Goal: Task Accomplishment & Management: Use online tool/utility

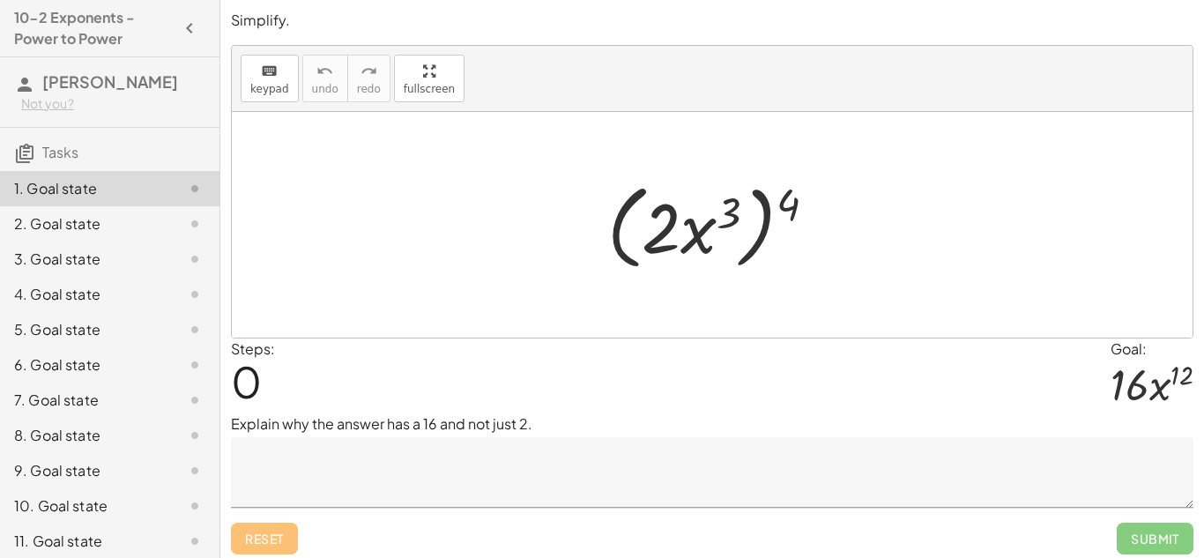
click at [455, 507] on div "Reset Submit" at bounding box center [712, 530] width 962 height 47
click at [412, 438] on textarea at bounding box center [712, 472] width 962 height 70
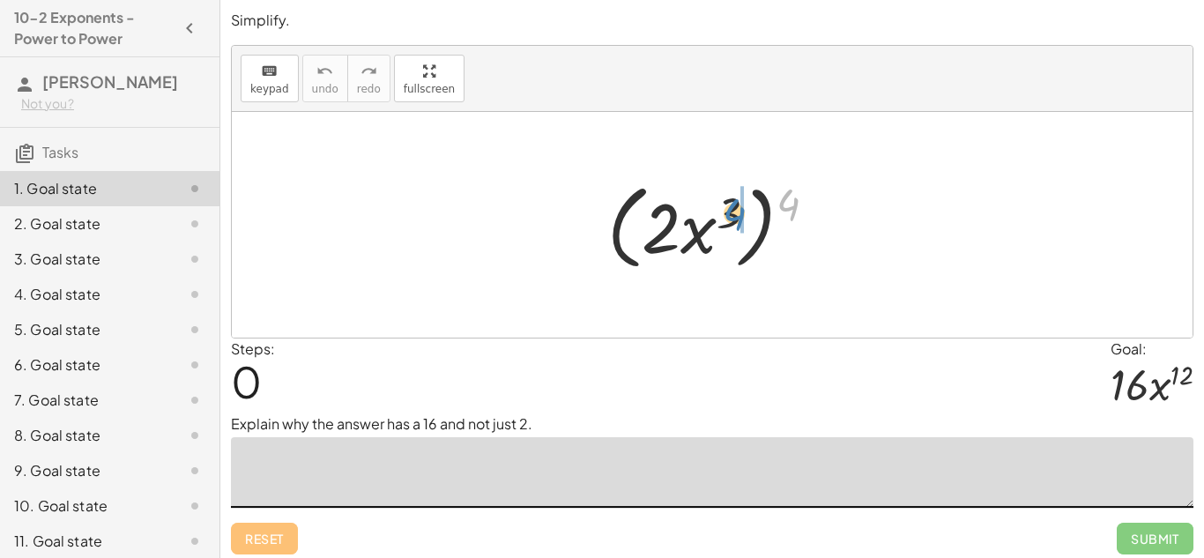
drag, startPoint x: 785, startPoint y: 207, endPoint x: 731, endPoint y: 217, distance: 54.6
click at [731, 217] on div at bounding box center [718, 224] width 241 height 101
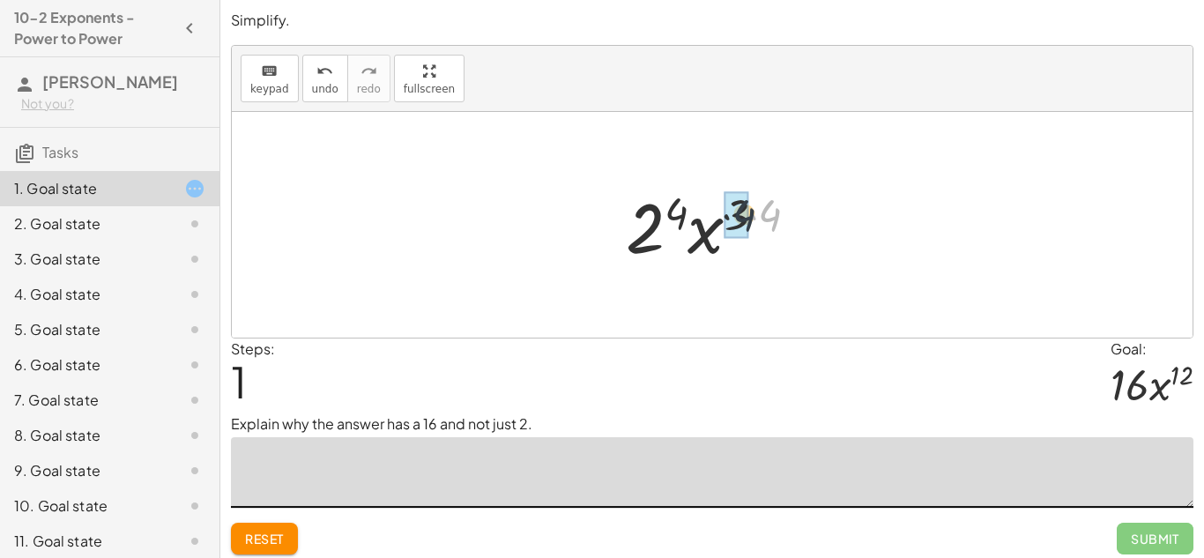
drag, startPoint x: 770, startPoint y: 219, endPoint x: 737, endPoint y: 219, distance: 33.5
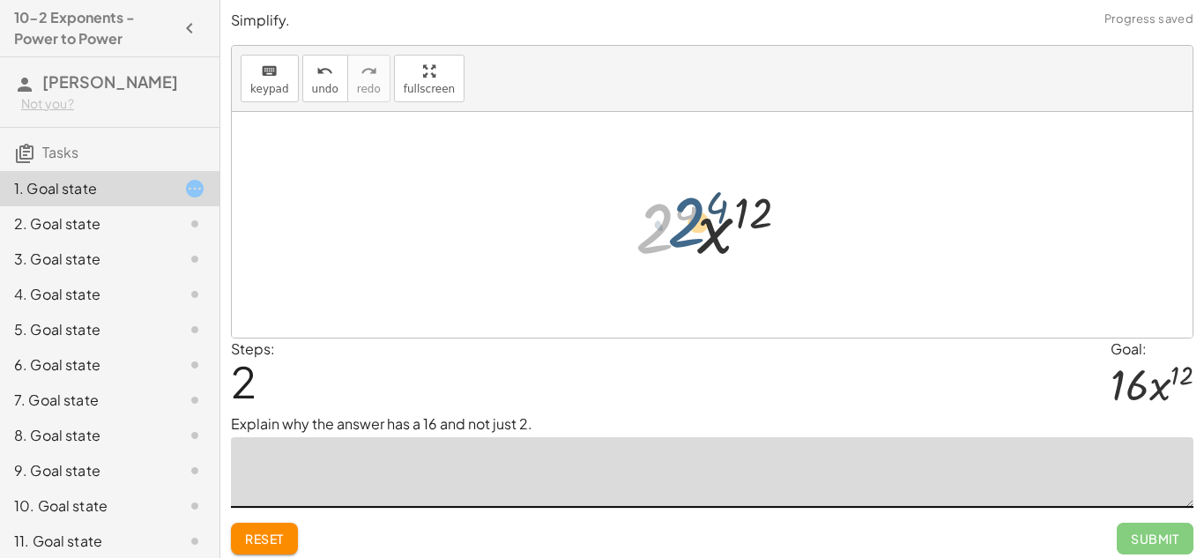
drag, startPoint x: 658, startPoint y: 251, endPoint x: 691, endPoint y: 245, distance: 33.2
click at [691, 245] on div at bounding box center [718, 225] width 184 height 91
drag, startPoint x: 691, startPoint y: 214, endPoint x: 662, endPoint y: 219, distance: 29.6
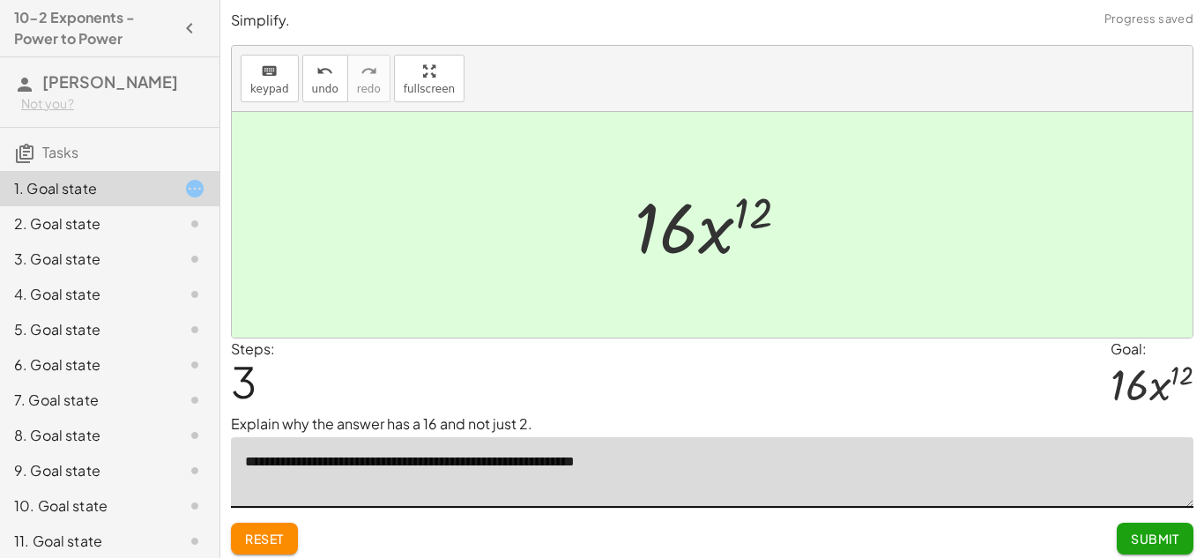
click at [463, 465] on textarea "**********" at bounding box center [712, 472] width 962 height 70
click at [669, 468] on textarea "**********" at bounding box center [712, 472] width 962 height 70
type textarea "**********"
click at [1146, 533] on span "Submit" at bounding box center [1154, 538] width 48 height 16
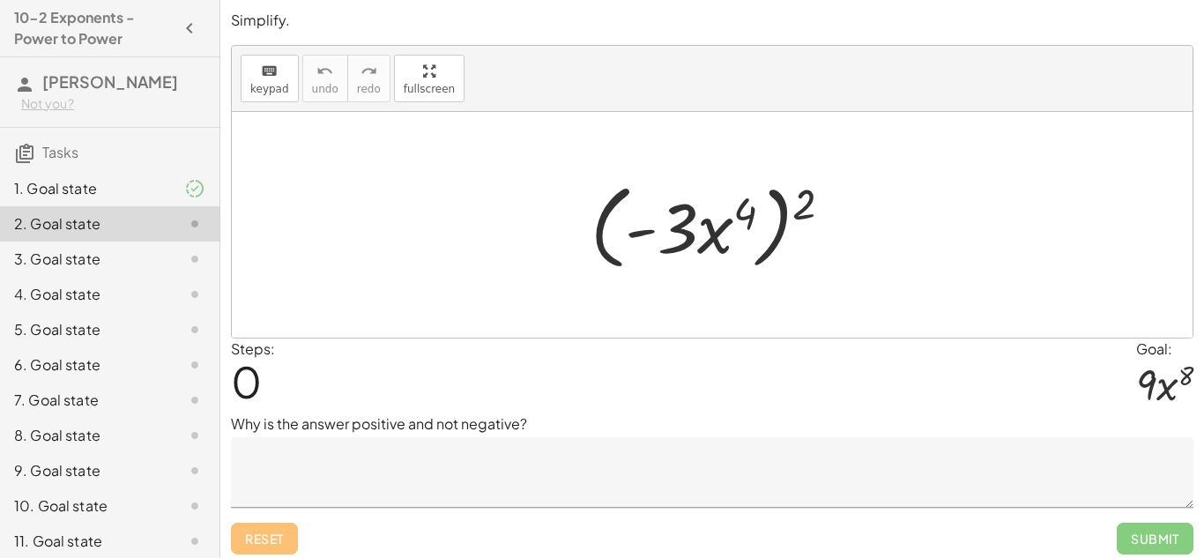
click at [529, 485] on textarea at bounding box center [712, 472] width 962 height 70
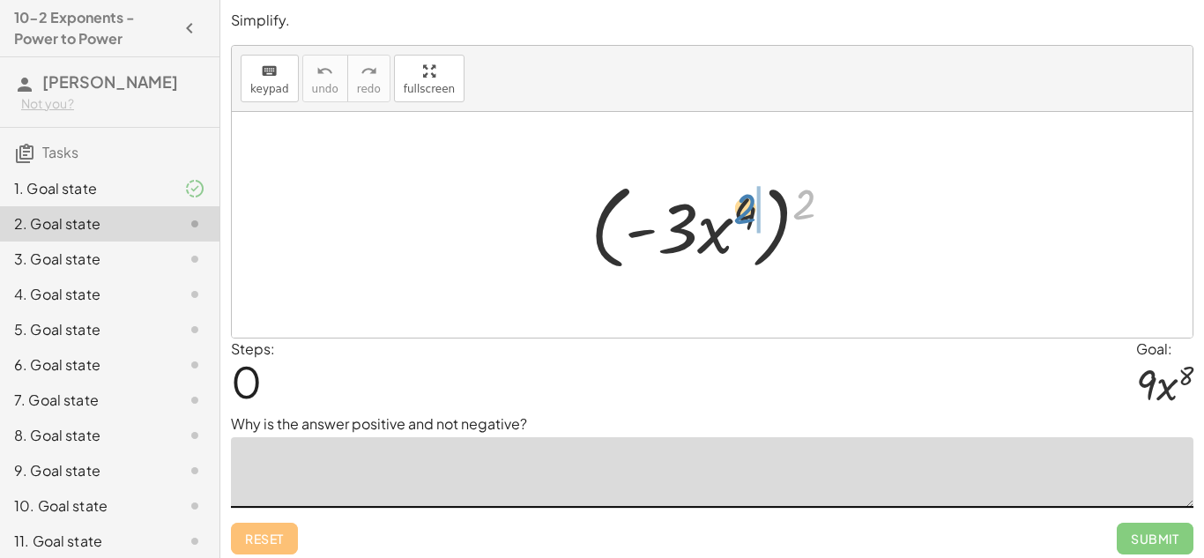
drag, startPoint x: 810, startPoint y: 204, endPoint x: 751, endPoint y: 209, distance: 59.2
click at [751, 209] on div at bounding box center [717, 224] width 273 height 101
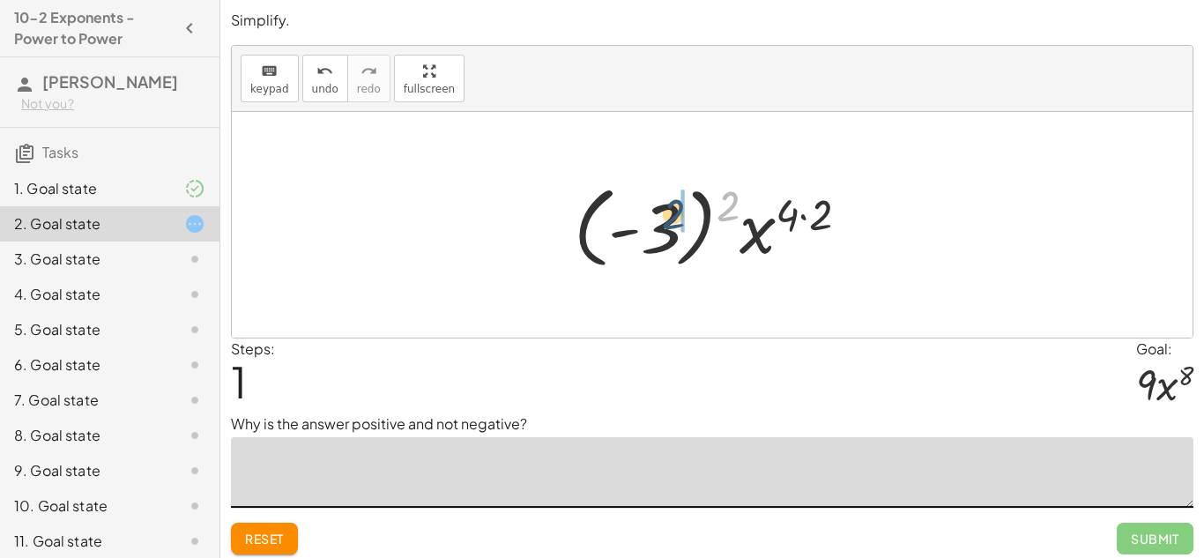
drag, startPoint x: 730, startPoint y: 204, endPoint x: 674, endPoint y: 212, distance: 56.9
click at [674, 212] on div at bounding box center [718, 225] width 307 height 98
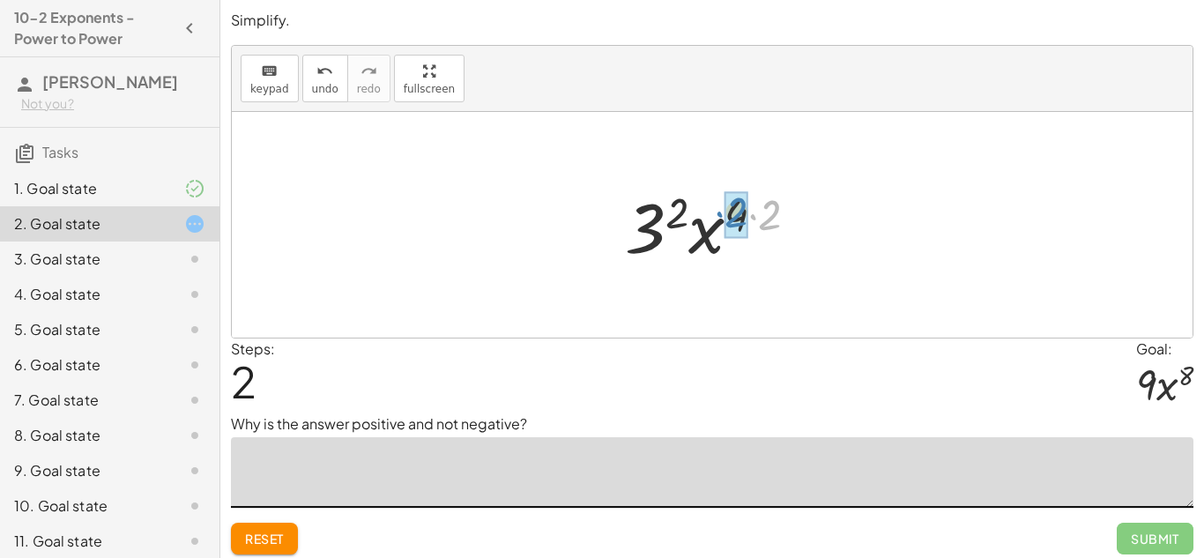
drag, startPoint x: 771, startPoint y: 218, endPoint x: 737, endPoint y: 215, distance: 33.6
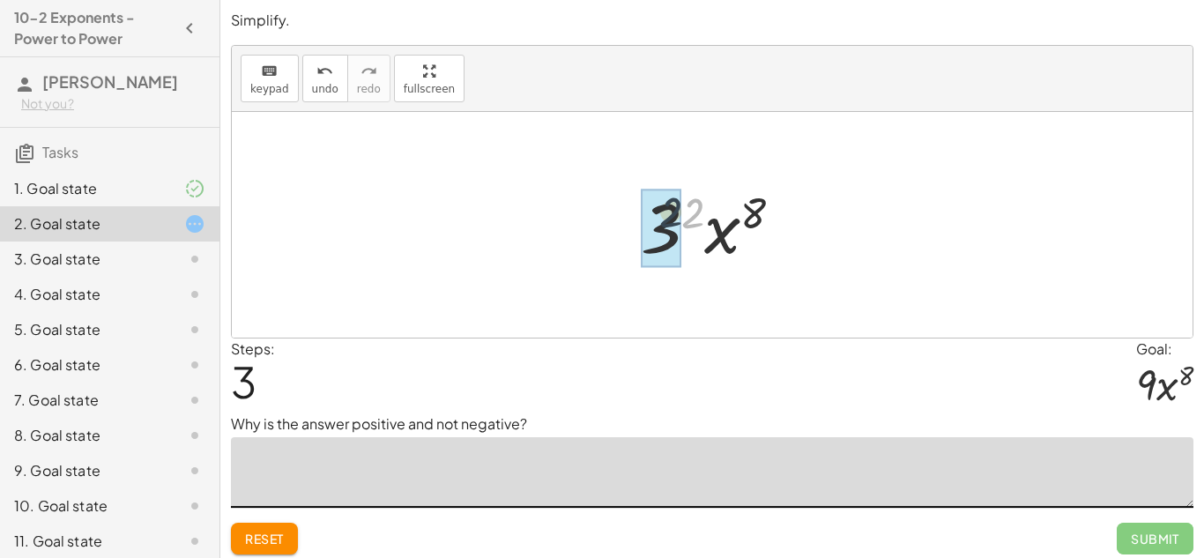
drag, startPoint x: 693, startPoint y: 216, endPoint x: 667, endPoint y: 215, distance: 25.6
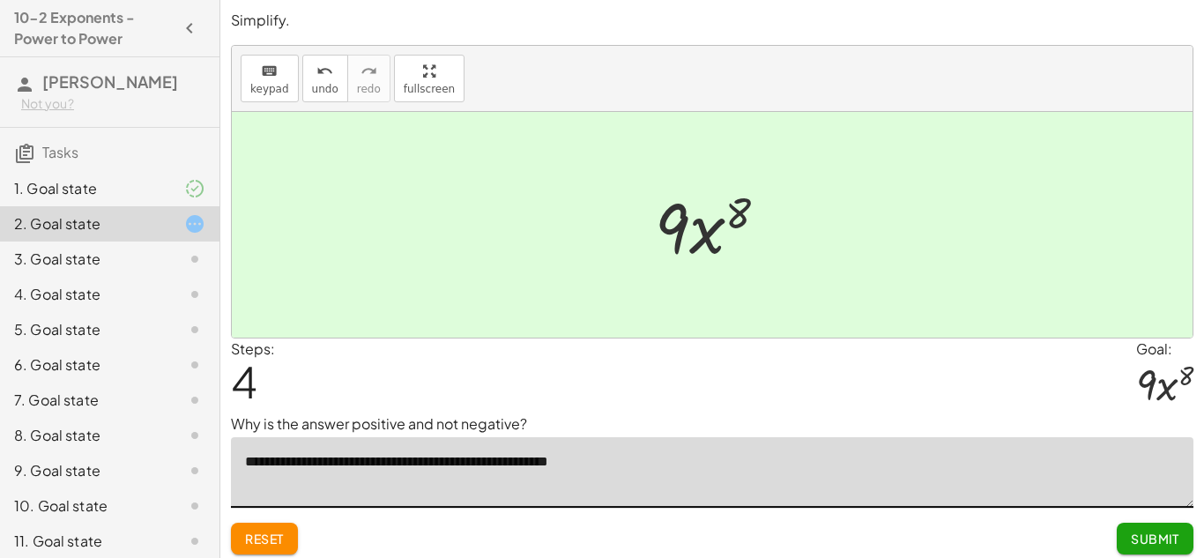
click at [623, 460] on textarea "**********" at bounding box center [712, 472] width 962 height 70
type textarea "**********"
click at [1160, 545] on span "Submit" at bounding box center [1154, 538] width 48 height 16
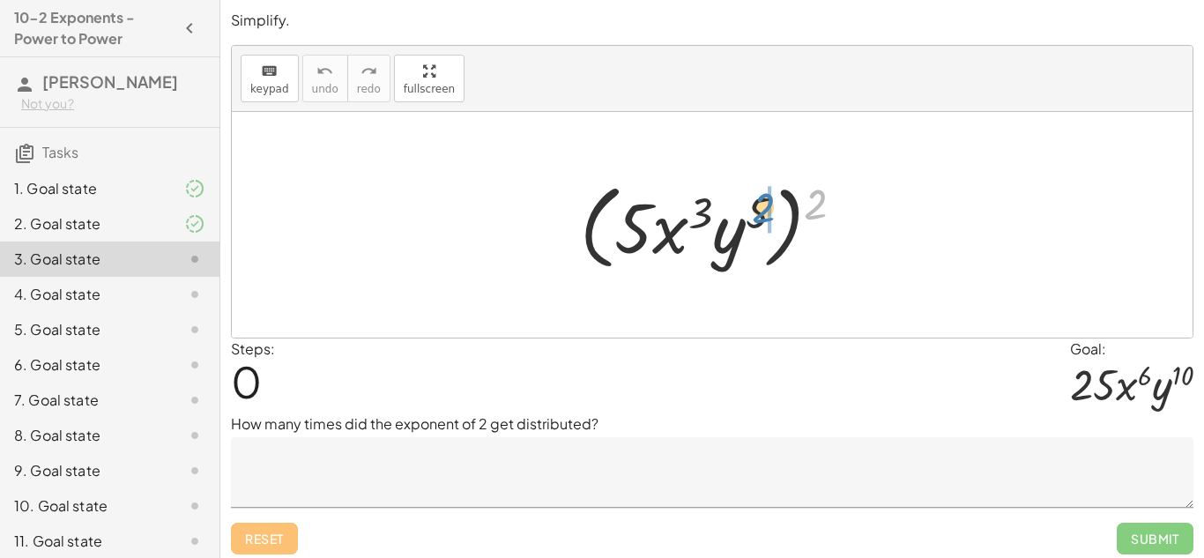
drag, startPoint x: 811, startPoint y: 204, endPoint x: 759, endPoint y: 208, distance: 53.0
click at [759, 208] on div at bounding box center [718, 224] width 295 height 101
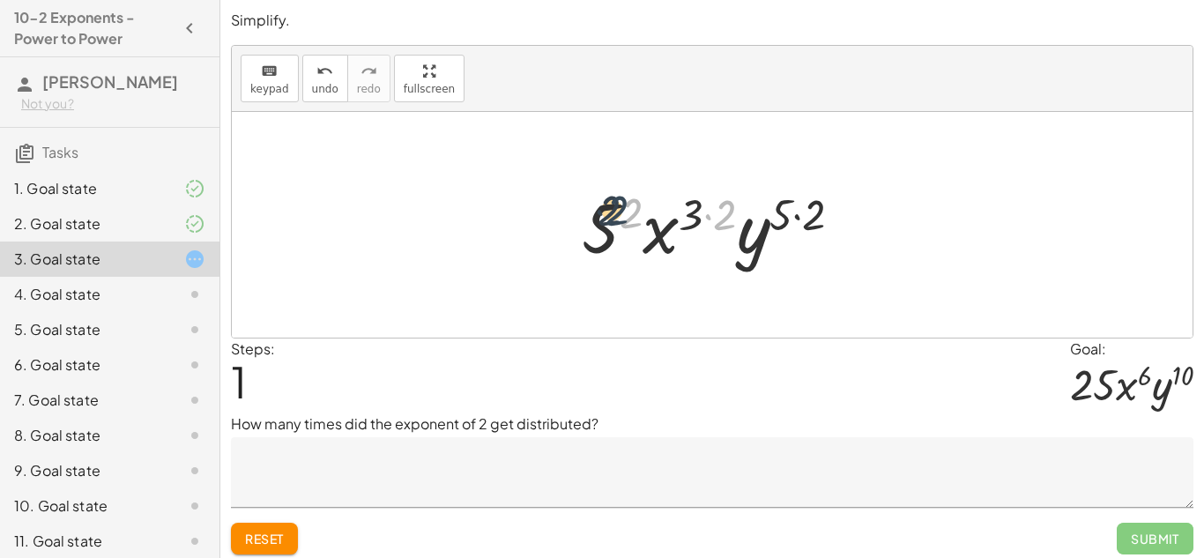
drag, startPoint x: 726, startPoint y: 215, endPoint x: 615, endPoint y: 211, distance: 111.1
click at [615, 211] on div at bounding box center [719, 225] width 293 height 91
drag, startPoint x: 725, startPoint y: 221, endPoint x: 701, endPoint y: 215, distance: 24.6
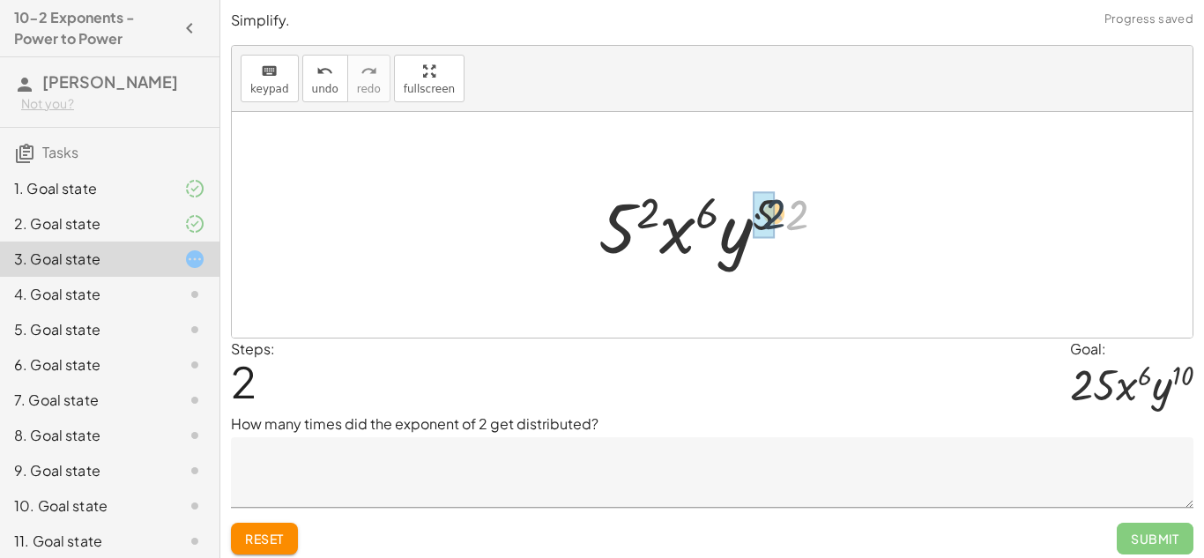
drag, startPoint x: 794, startPoint y: 225, endPoint x: 766, endPoint y: 224, distance: 28.2
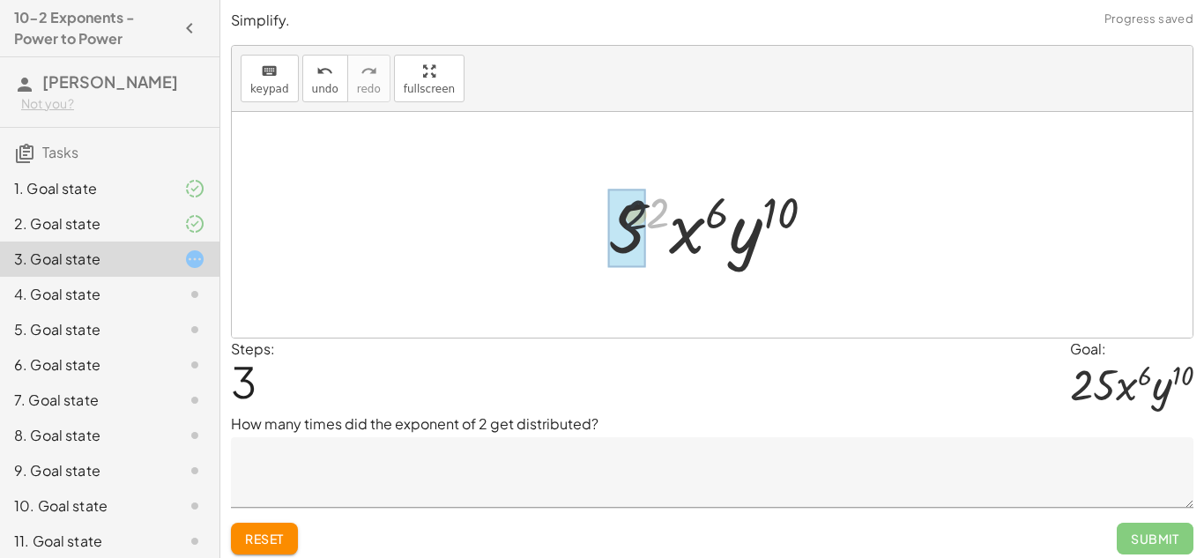
drag, startPoint x: 653, startPoint y: 220, endPoint x: 628, endPoint y: 222, distance: 24.7
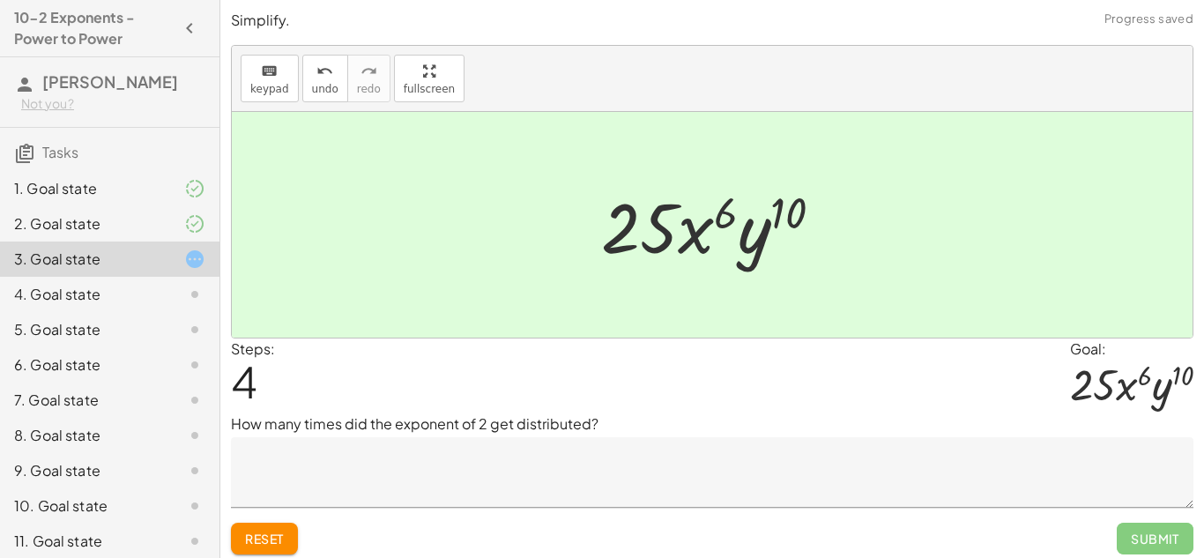
click at [626, 464] on textarea at bounding box center [712, 472] width 962 height 70
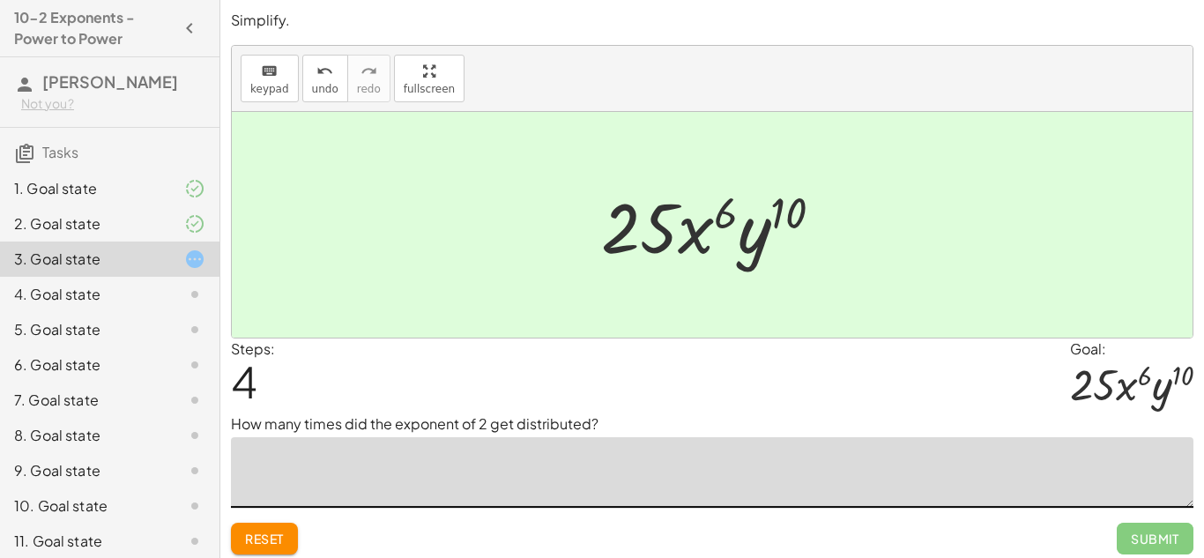
click at [273, 530] on button "Reset" at bounding box center [264, 538] width 67 height 32
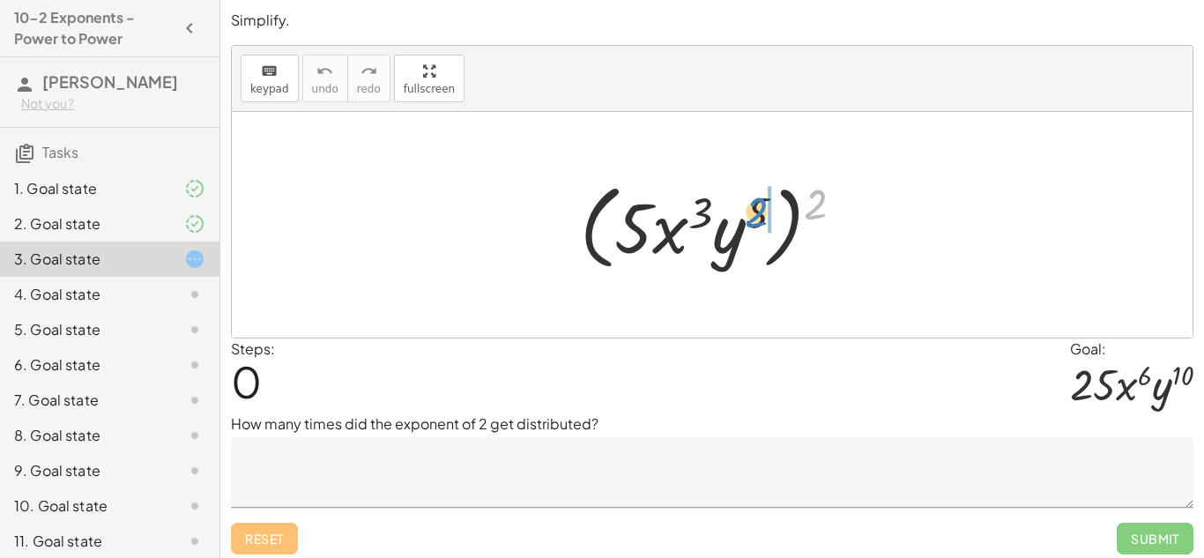
drag, startPoint x: 818, startPoint y: 206, endPoint x: 759, endPoint y: 213, distance: 59.5
click at [759, 213] on div at bounding box center [718, 224] width 295 height 101
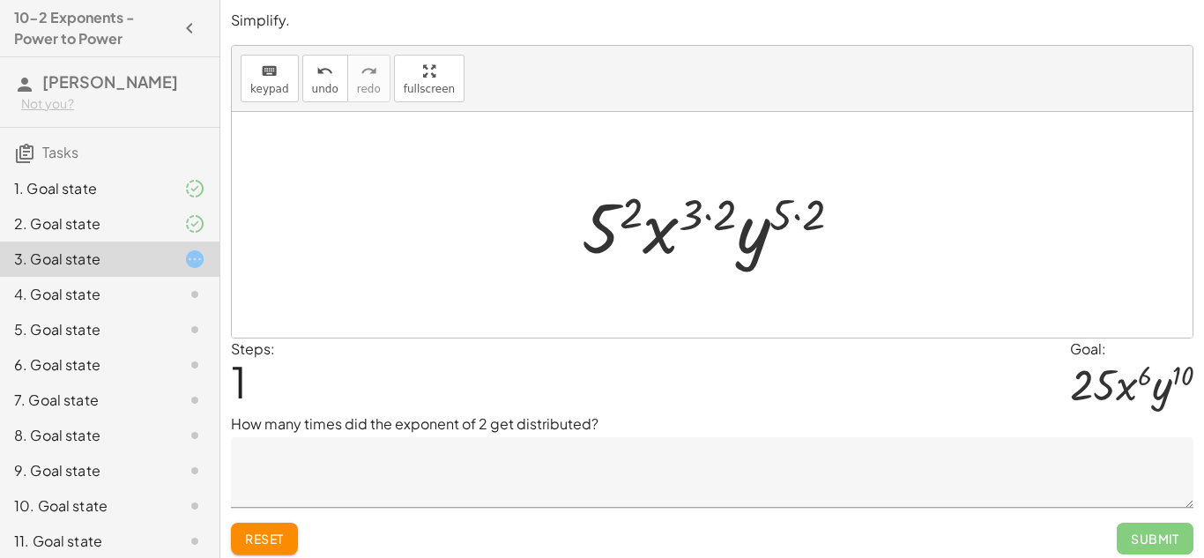
click at [288, 532] on button "Reset" at bounding box center [264, 538] width 67 height 32
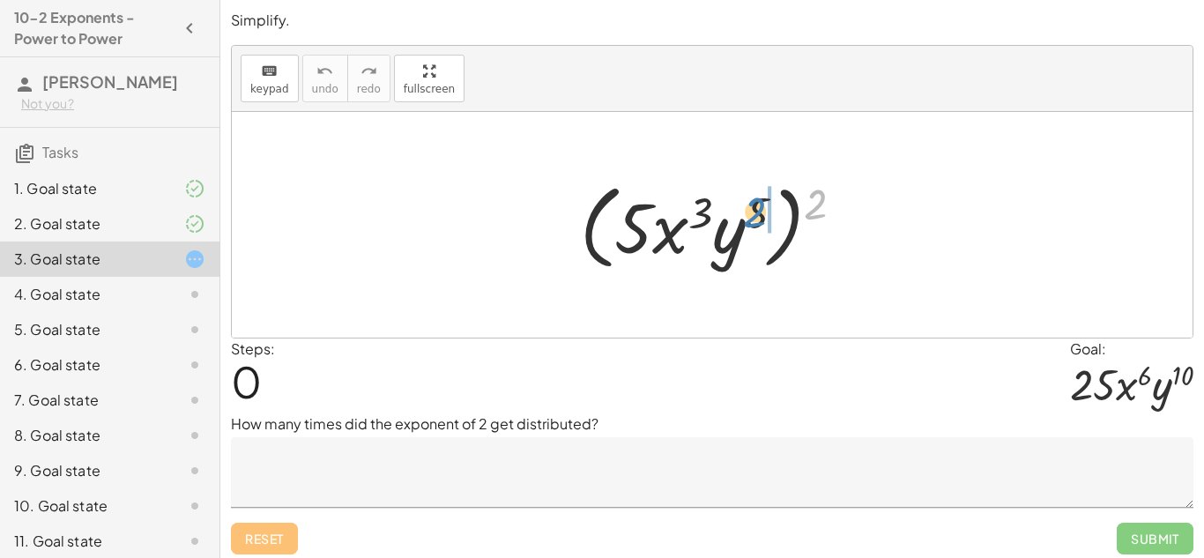
drag, startPoint x: 817, startPoint y: 193, endPoint x: 756, endPoint y: 201, distance: 61.3
click at [756, 201] on div at bounding box center [718, 224] width 295 height 101
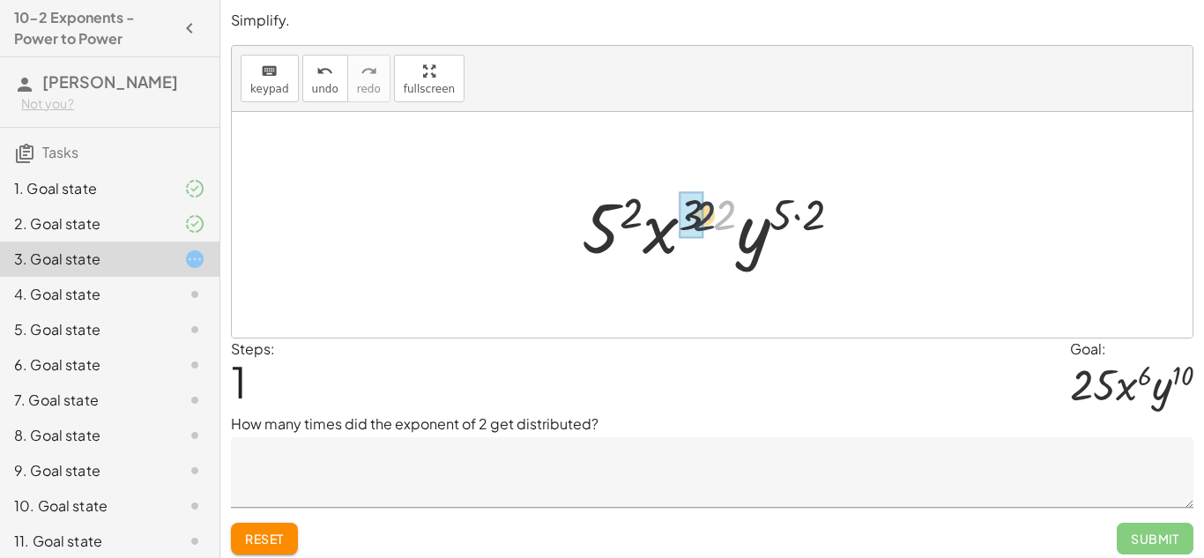
drag, startPoint x: 724, startPoint y: 211, endPoint x: 700, endPoint y: 212, distance: 23.8
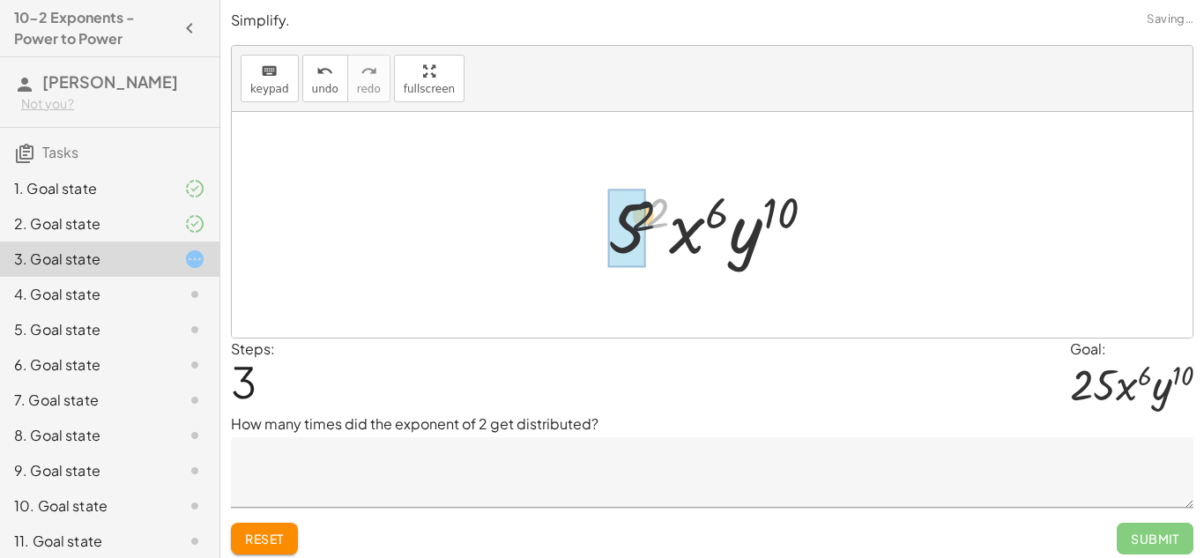
drag, startPoint x: 659, startPoint y: 211, endPoint x: 634, endPoint y: 215, distance: 25.1
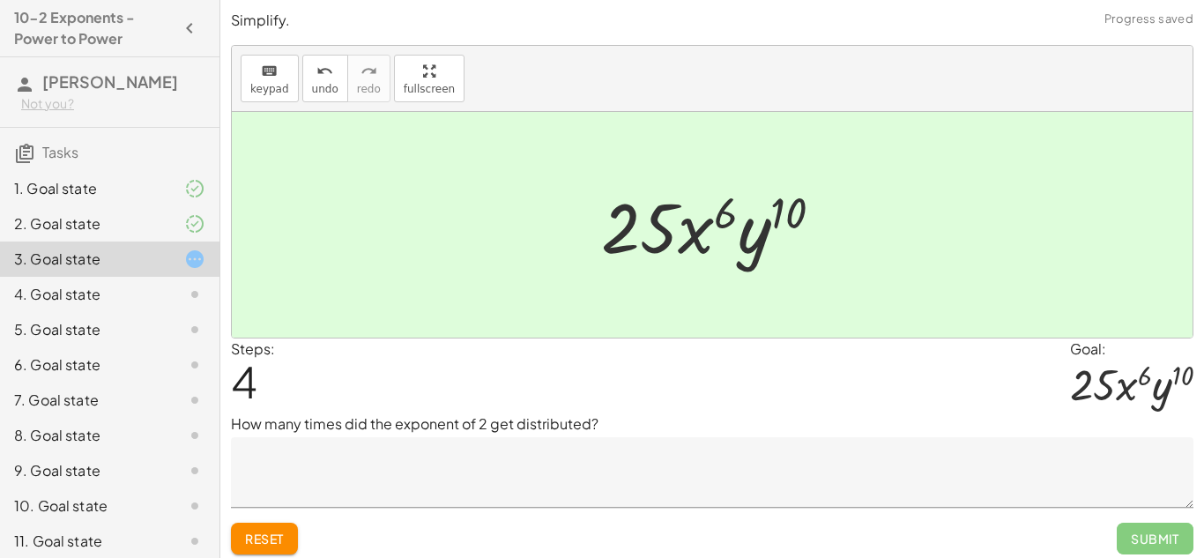
click at [486, 455] on textarea at bounding box center [712, 472] width 962 height 70
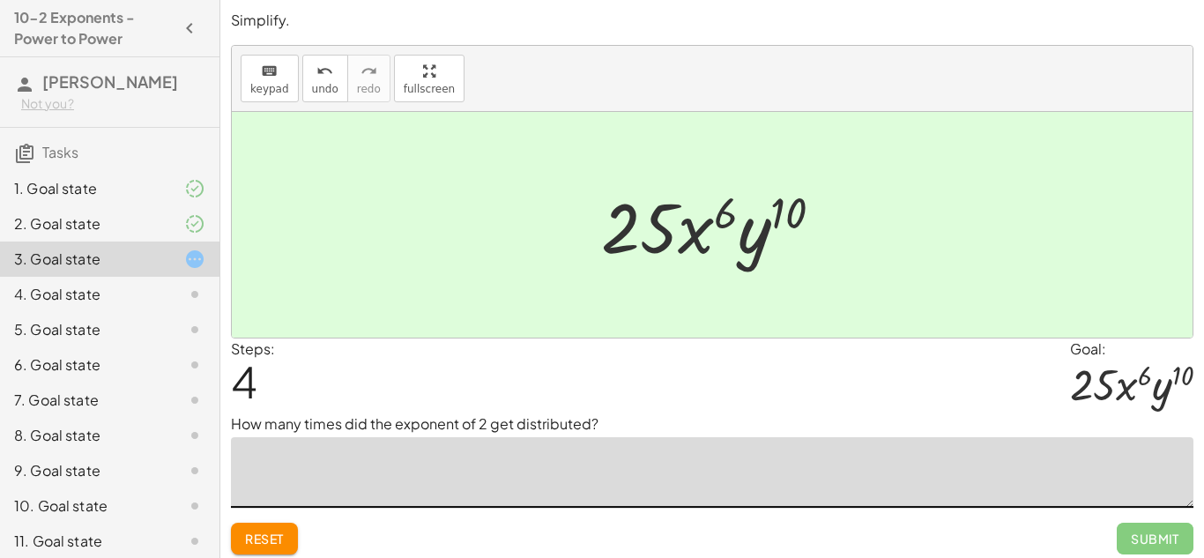
type textarea "*"
click at [488, 475] on textarea "****" at bounding box center [712, 472] width 962 height 70
click at [264, 466] on textarea "**********" at bounding box center [712, 472] width 962 height 70
click at [416, 459] on textarea "**********" at bounding box center [712, 472] width 962 height 70
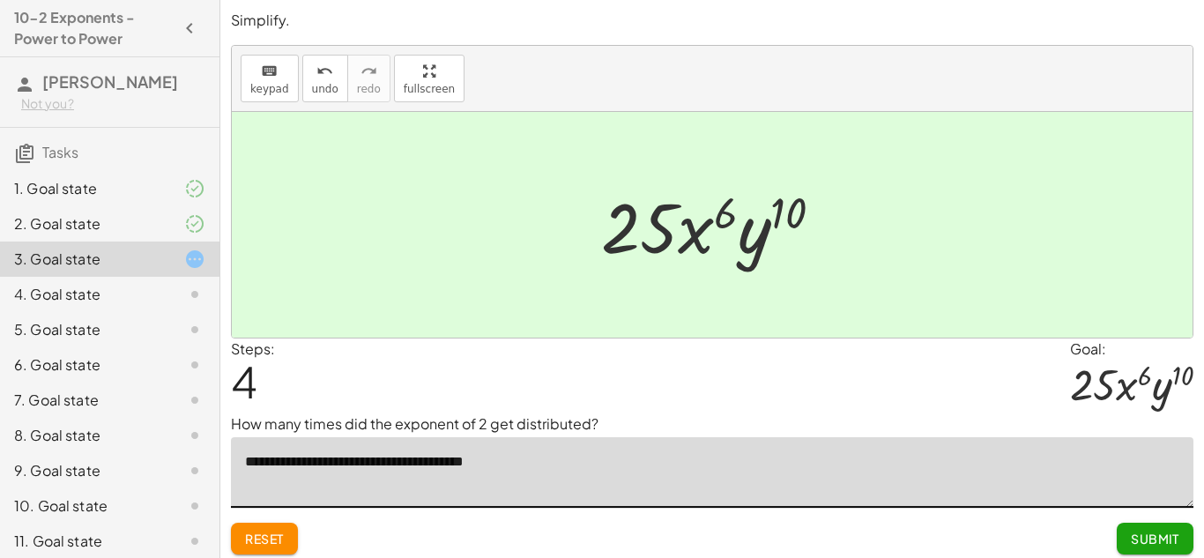
click at [375, 460] on textarea "**********" at bounding box center [712, 472] width 962 height 70
click at [557, 483] on textarea "**********" at bounding box center [712, 472] width 962 height 70
type textarea "**********"
click at [1159, 523] on button "Submit" at bounding box center [1154, 538] width 77 height 32
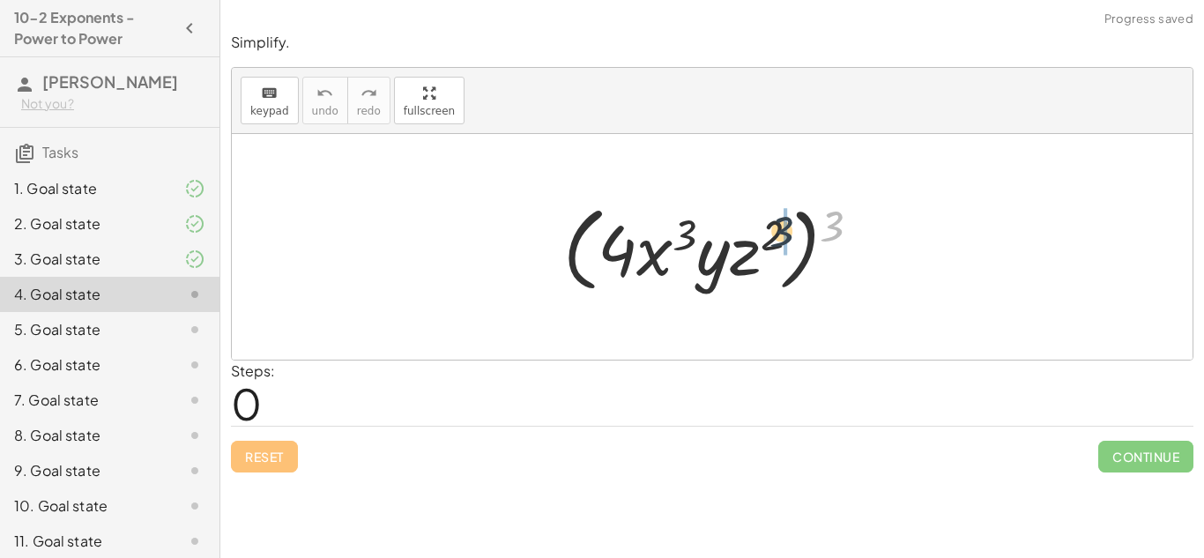
drag, startPoint x: 832, startPoint y: 223, endPoint x: 774, endPoint y: 229, distance: 57.6
click at [774, 229] on div at bounding box center [718, 246] width 329 height 101
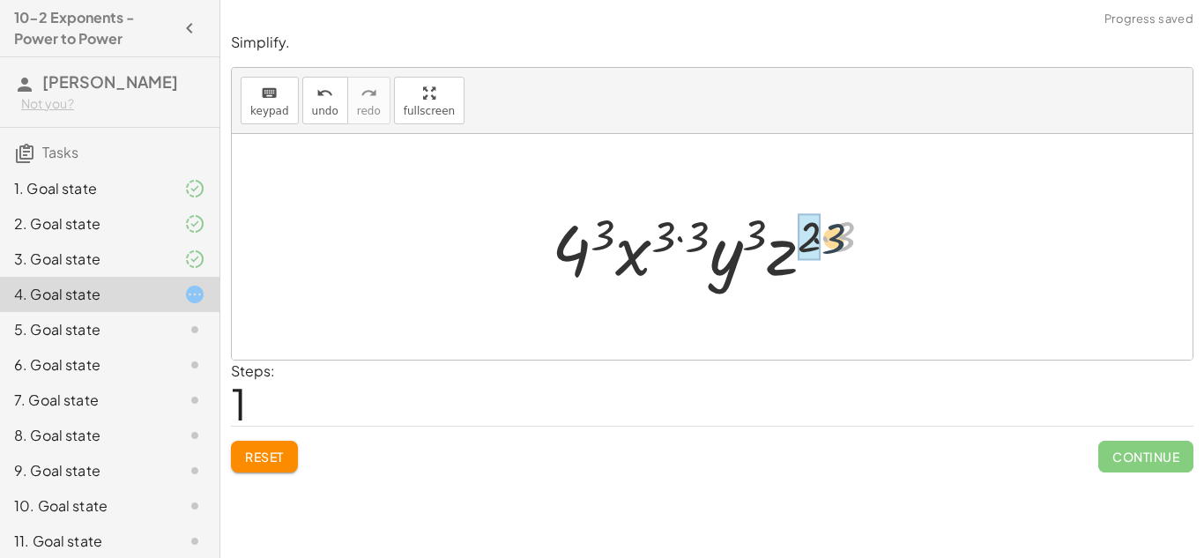
drag, startPoint x: 842, startPoint y: 237, endPoint x: 809, endPoint y: 239, distance: 33.5
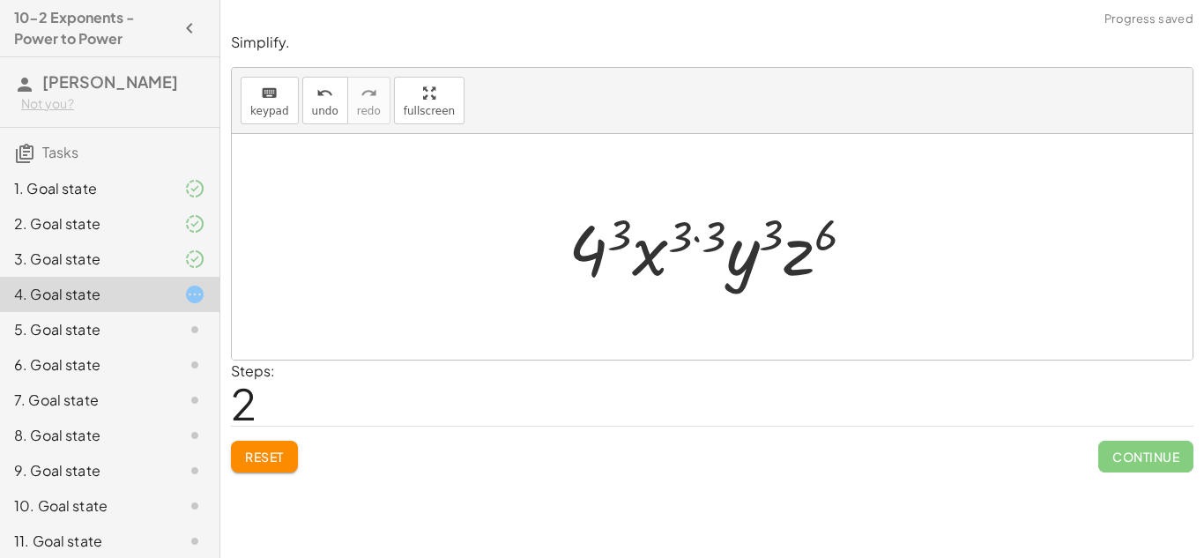
click at [774, 238] on div at bounding box center [718, 247] width 318 height 91
drag, startPoint x: 717, startPoint y: 233, endPoint x: 685, endPoint y: 236, distance: 31.9
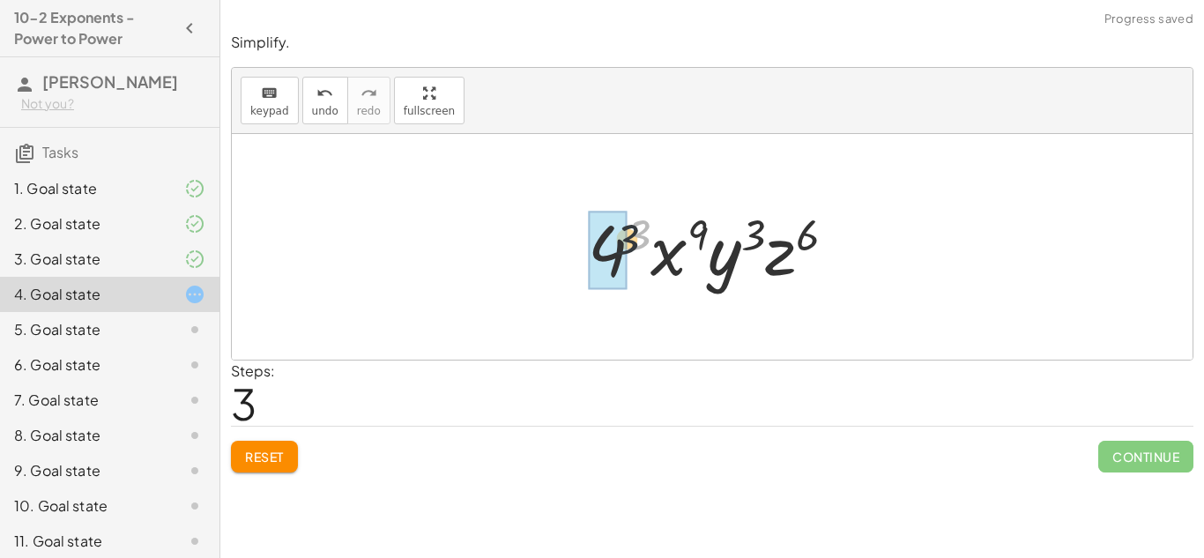
drag, startPoint x: 637, startPoint y: 229, endPoint x: 615, endPoint y: 239, distance: 24.1
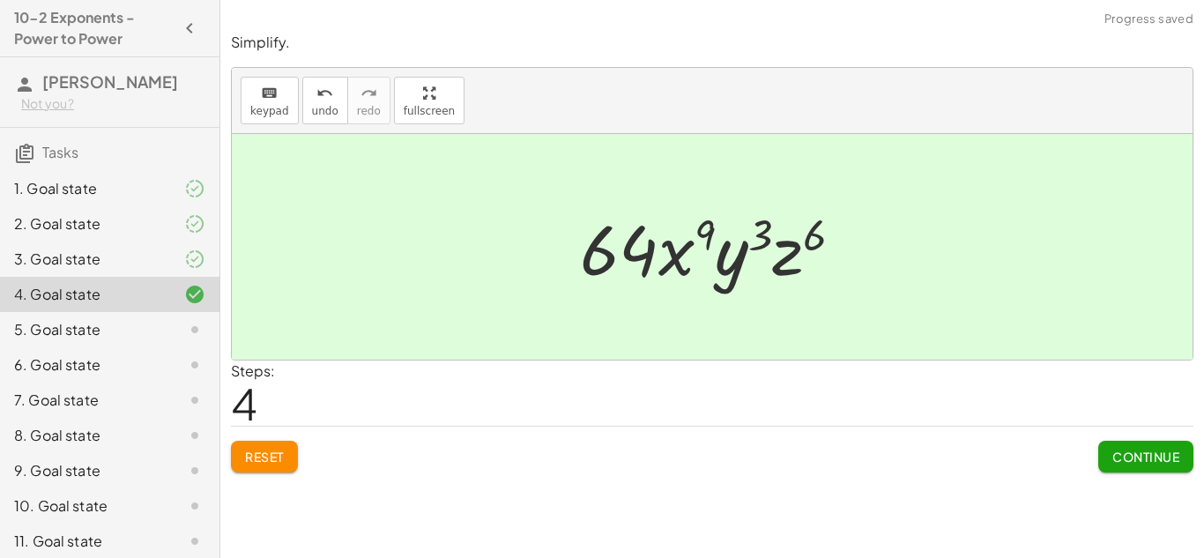
click at [1137, 447] on button "Continue" at bounding box center [1145, 457] width 95 height 32
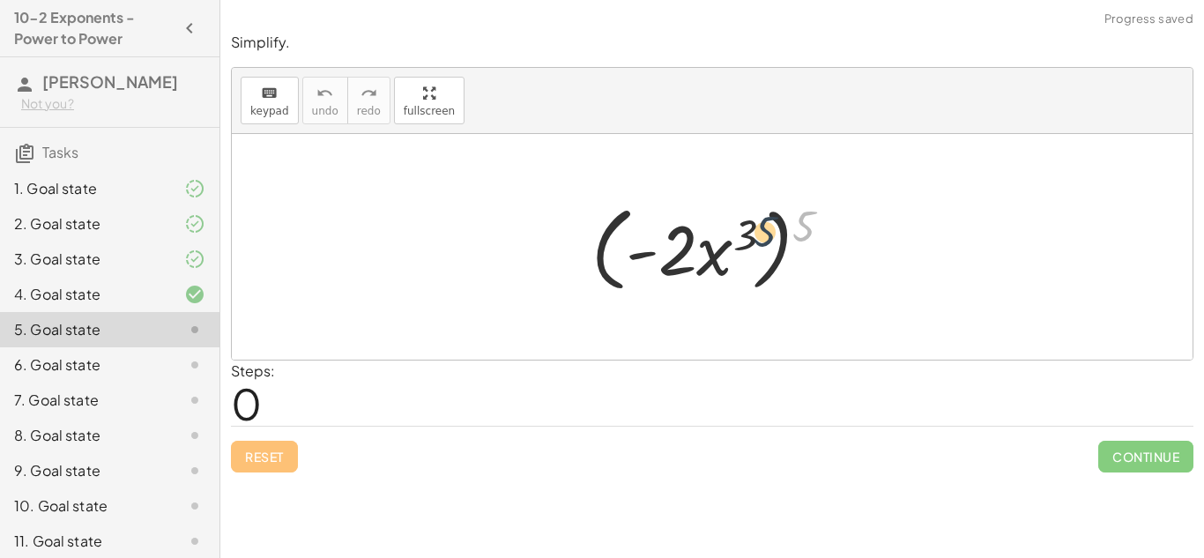
drag, startPoint x: 811, startPoint y: 223, endPoint x: 763, endPoint y: 230, distance: 49.0
click at [763, 230] on div at bounding box center [718, 246] width 272 height 101
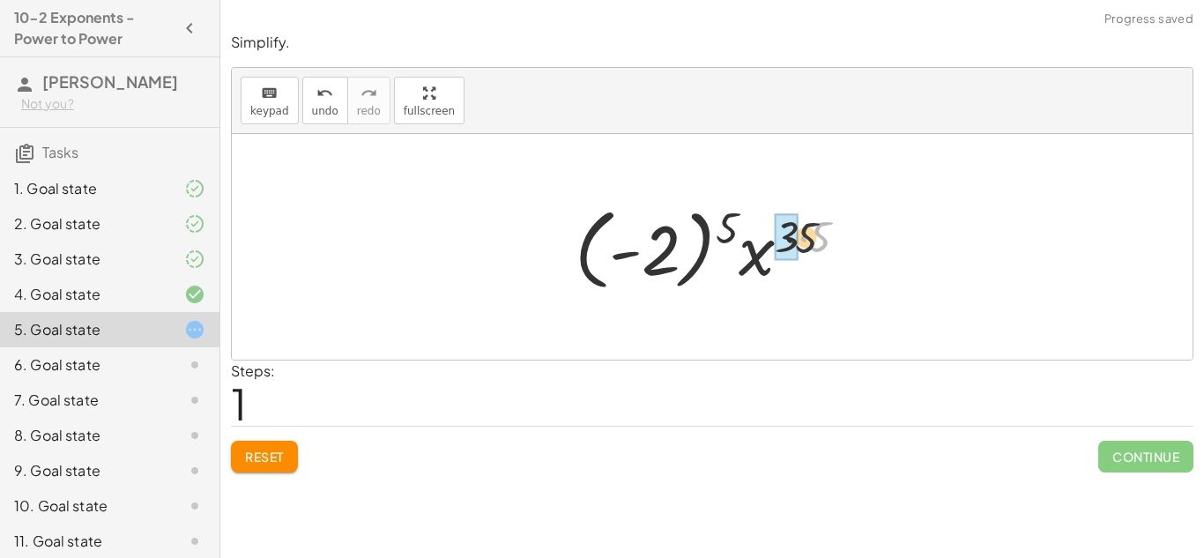
drag, startPoint x: 818, startPoint y: 229, endPoint x: 783, endPoint y: 229, distance: 34.4
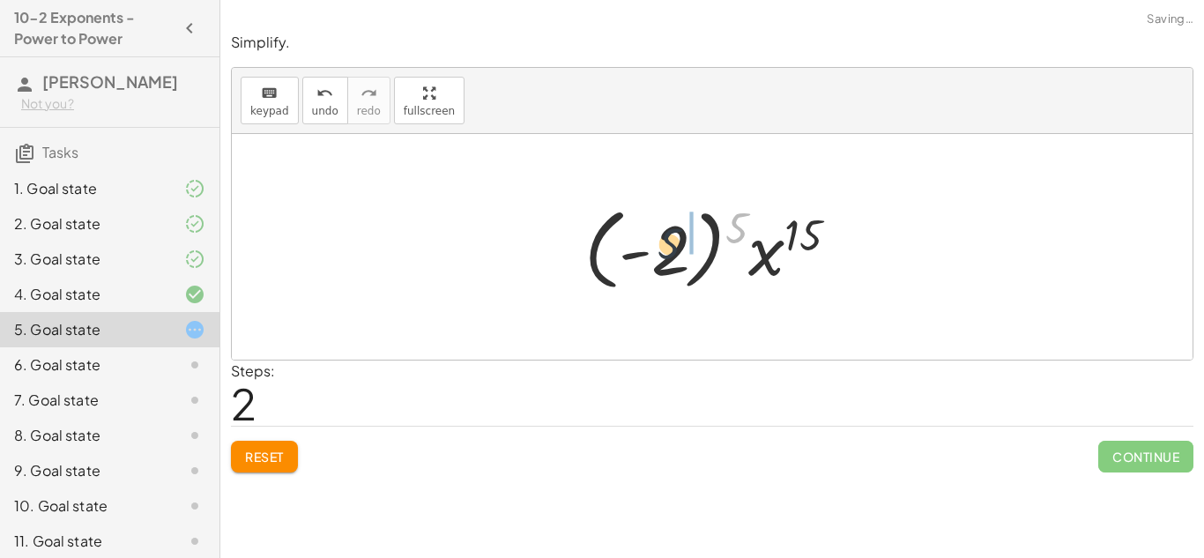
drag, startPoint x: 738, startPoint y: 225, endPoint x: 669, endPoint y: 242, distance: 71.8
click at [669, 242] on div at bounding box center [717, 247] width 285 height 98
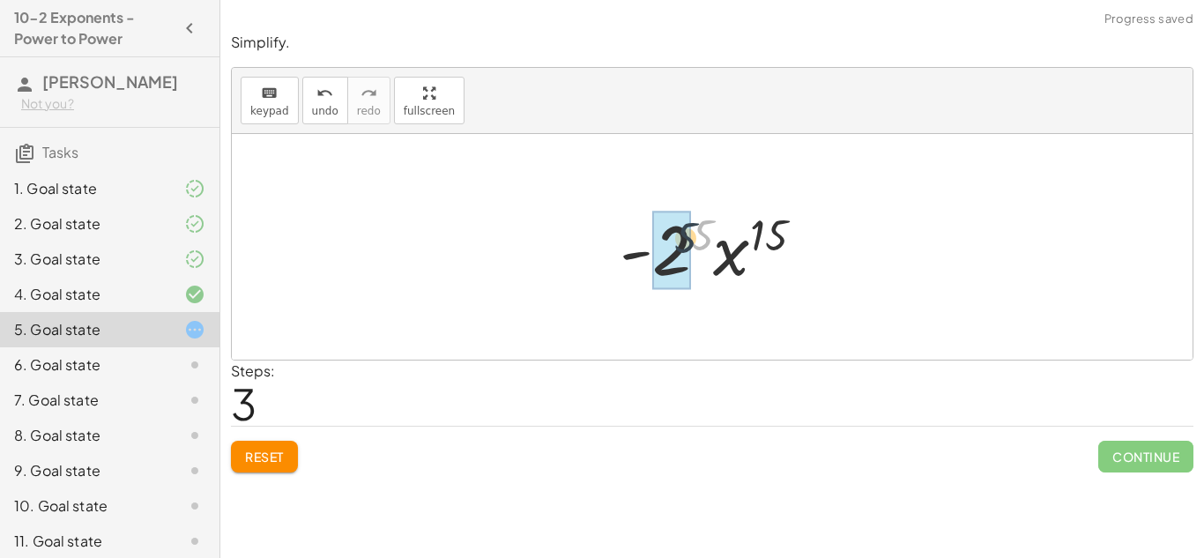
drag, startPoint x: 700, startPoint y: 241, endPoint x: 678, endPoint y: 246, distance: 22.5
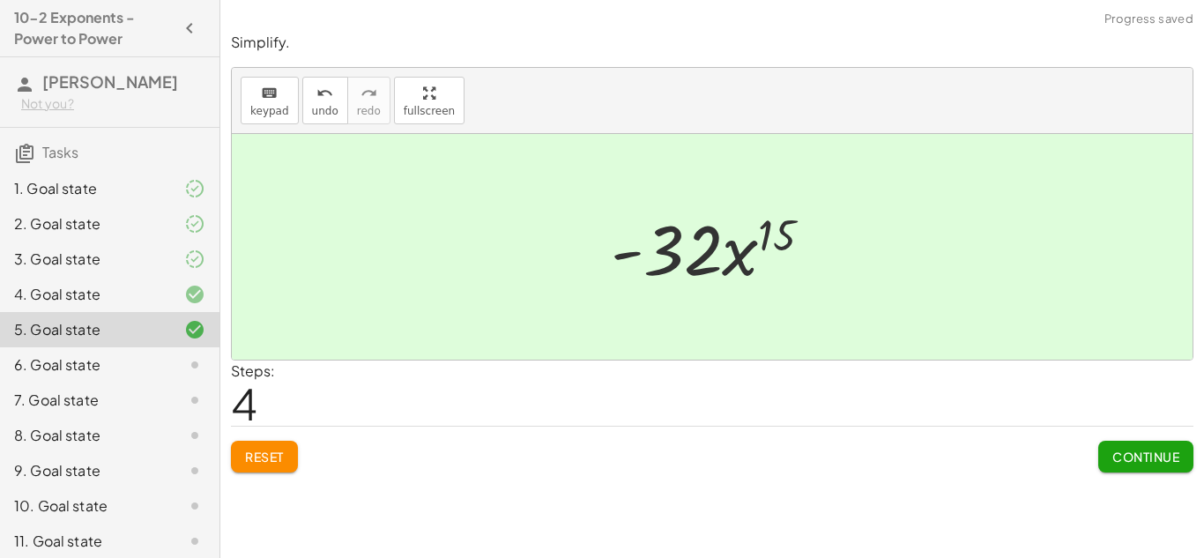
click at [1118, 450] on span "Continue" at bounding box center [1145, 456] width 67 height 16
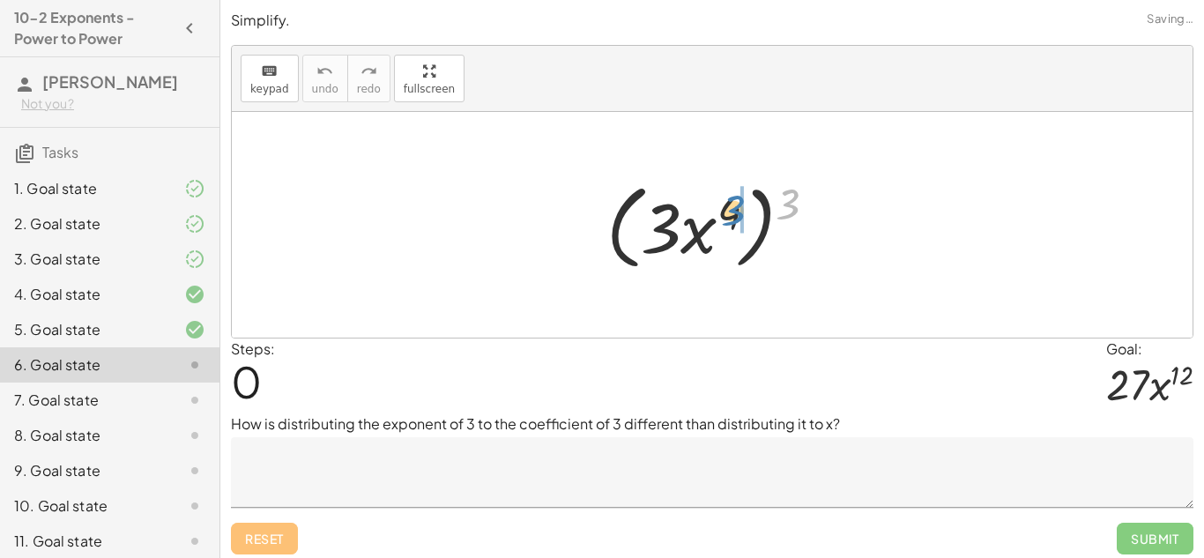
drag, startPoint x: 786, startPoint y: 208, endPoint x: 726, endPoint y: 217, distance: 60.6
click at [726, 217] on div at bounding box center [718, 224] width 242 height 101
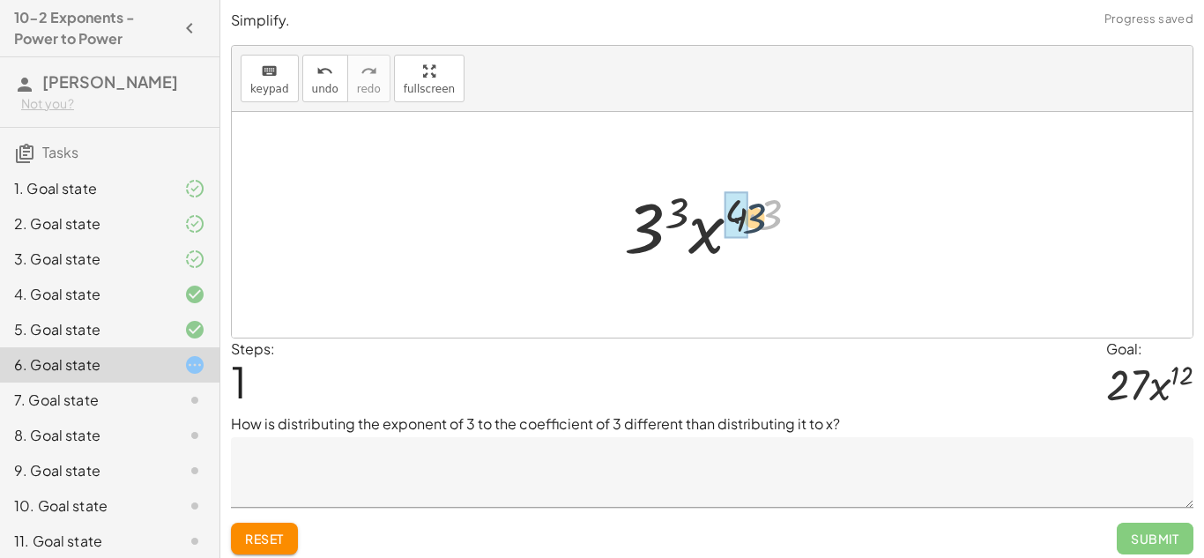
drag, startPoint x: 774, startPoint y: 215, endPoint x: 747, endPoint y: 219, distance: 26.7
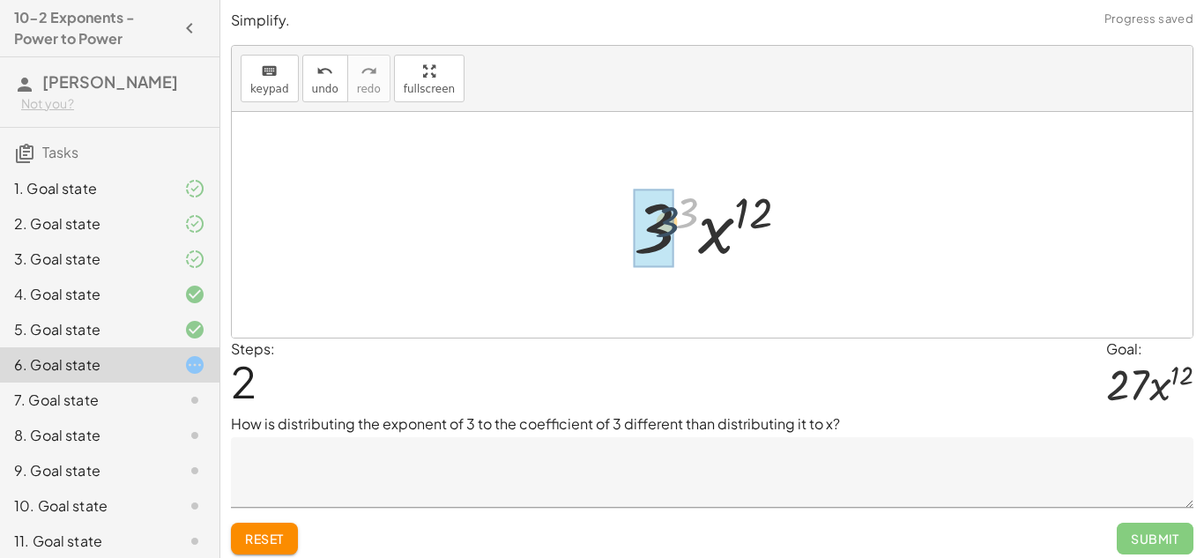
drag, startPoint x: 689, startPoint y: 216, endPoint x: 669, endPoint y: 226, distance: 22.5
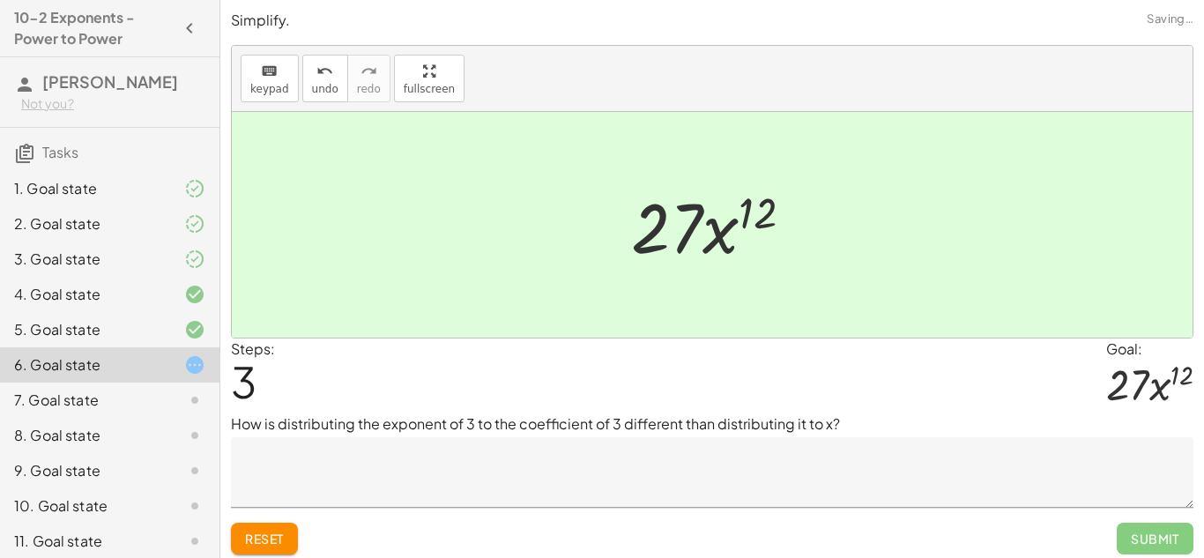
click at [1036, 443] on textarea at bounding box center [712, 472] width 962 height 70
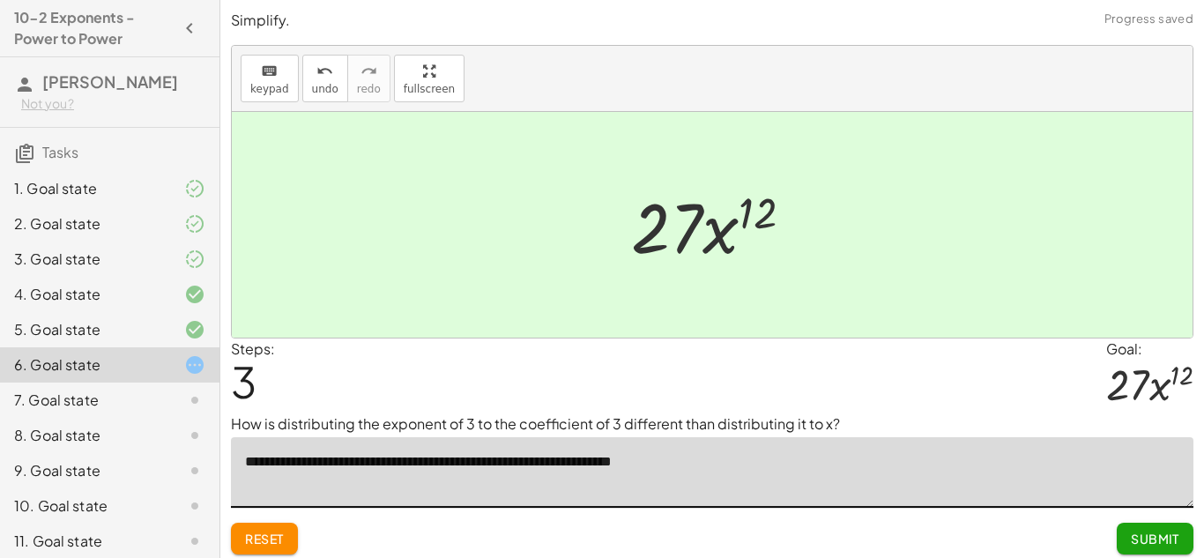
click at [592, 469] on textarea "**********" at bounding box center [712, 472] width 962 height 70
click at [701, 464] on textarea "**********" at bounding box center [712, 472] width 962 height 70
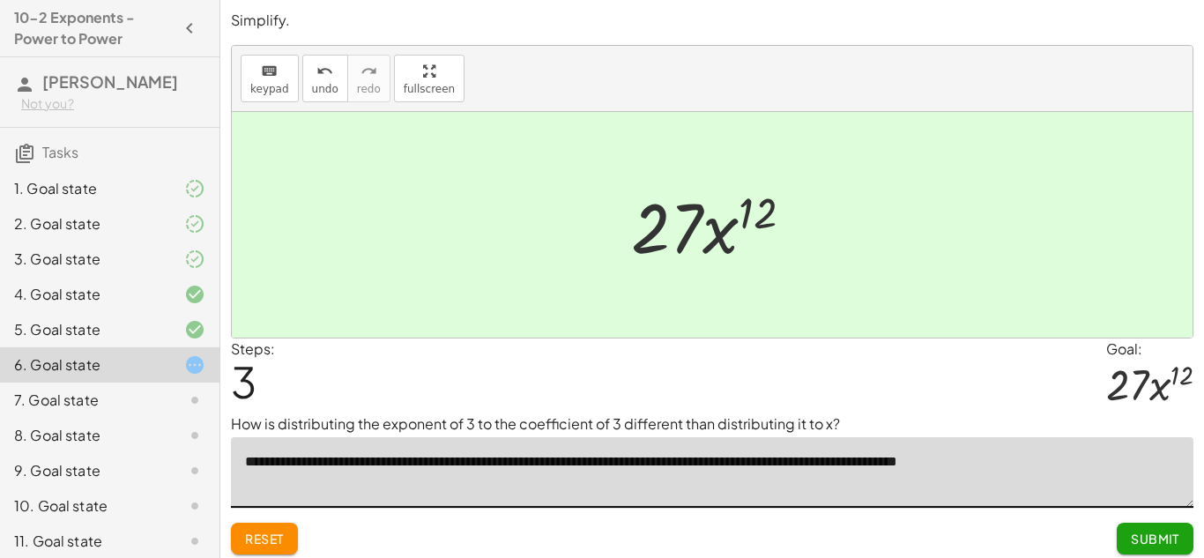
click at [1034, 463] on textarea "**********" at bounding box center [712, 472] width 962 height 70
click at [675, 461] on textarea "**********" at bounding box center [712, 472] width 962 height 70
click at [1106, 459] on textarea "**********" at bounding box center [712, 472] width 962 height 70
type textarea "**********"
click at [1154, 535] on span "Submit" at bounding box center [1154, 538] width 48 height 16
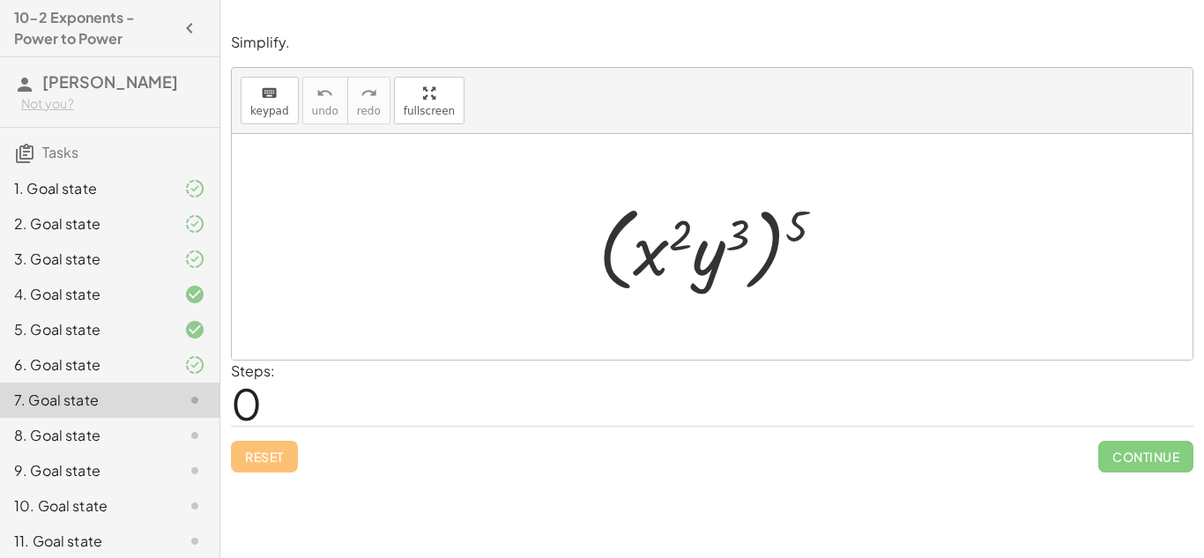
drag, startPoint x: 791, startPoint y: 233, endPoint x: 737, endPoint y: 231, distance: 53.8
click at [737, 231] on div at bounding box center [717, 246] width 257 height 101
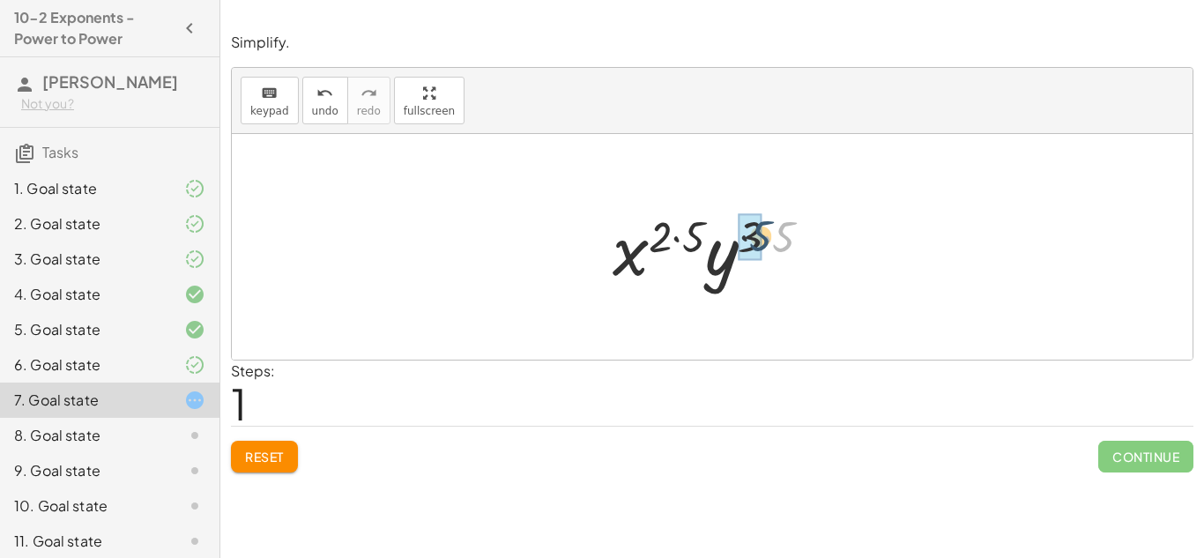
drag, startPoint x: 789, startPoint y: 236, endPoint x: 759, endPoint y: 234, distance: 29.1
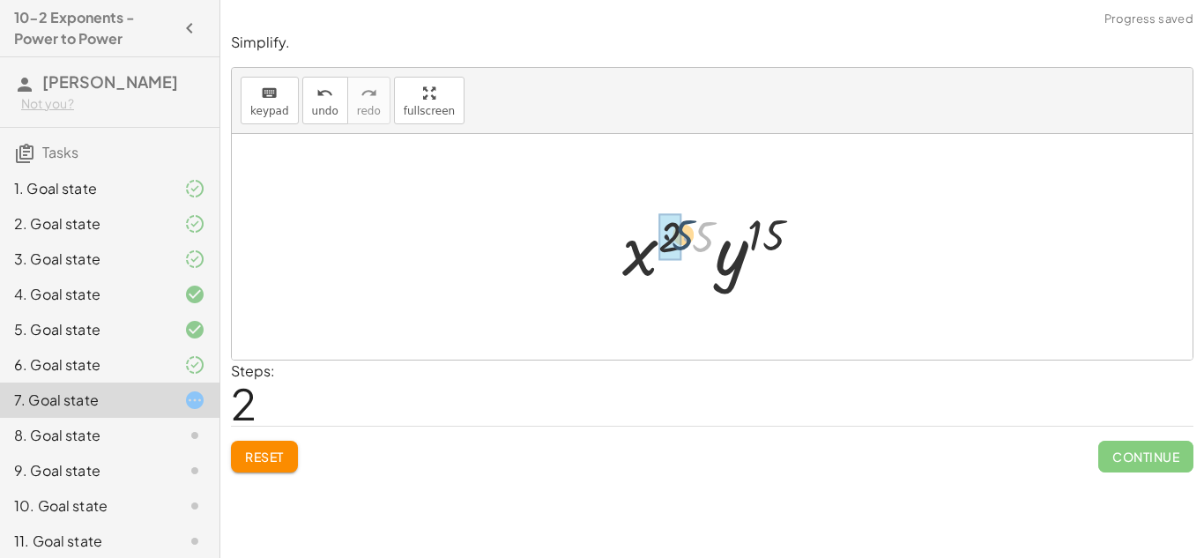
drag, startPoint x: 705, startPoint y: 238, endPoint x: 681, endPoint y: 236, distance: 23.9
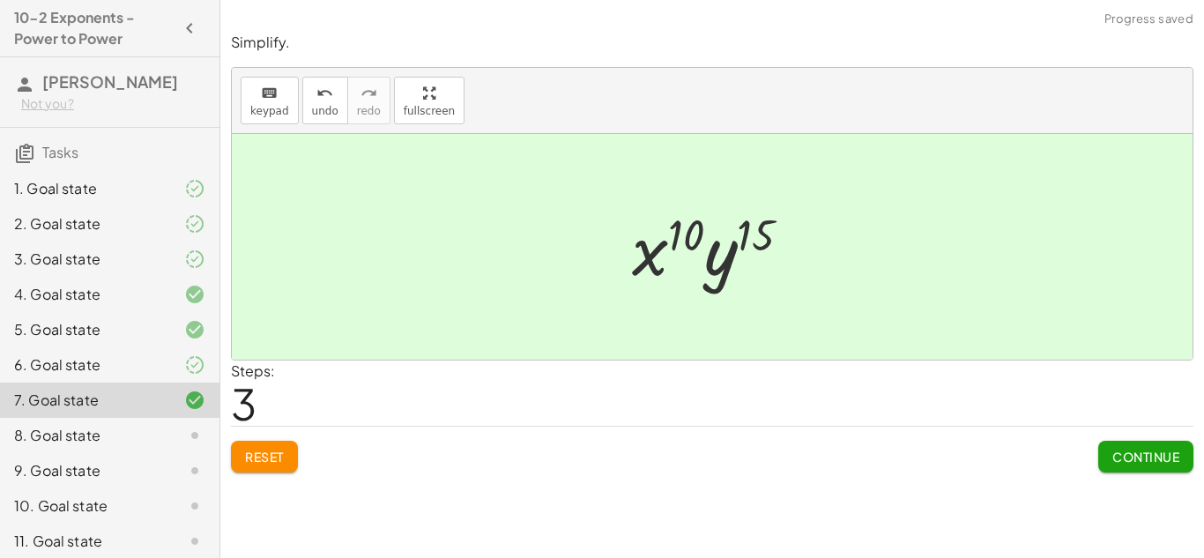
click at [1161, 463] on span "Continue" at bounding box center [1145, 456] width 67 height 16
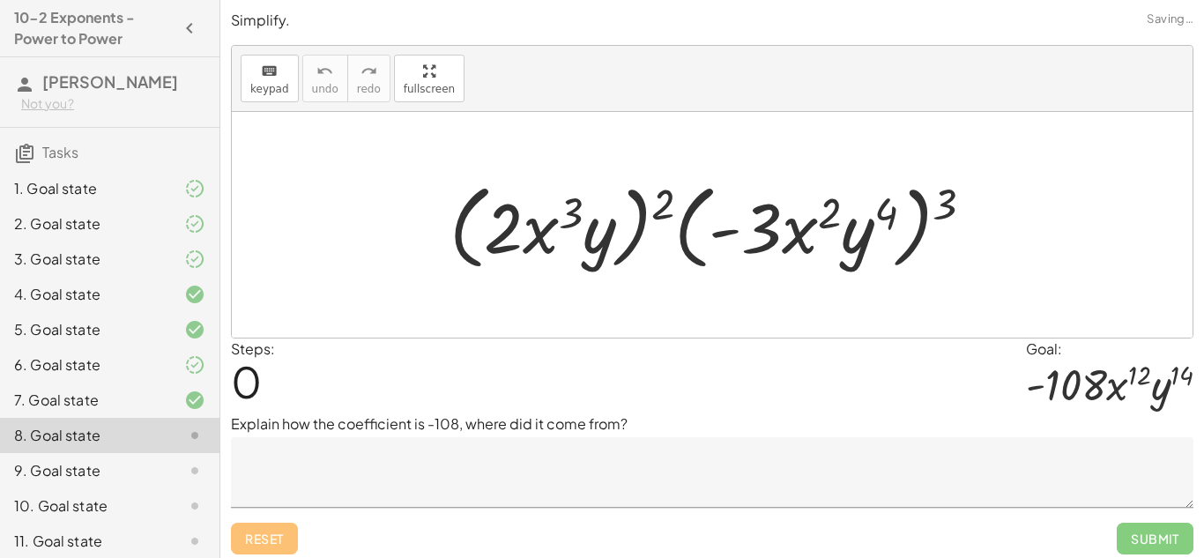
click at [969, 457] on textarea at bounding box center [712, 472] width 962 height 70
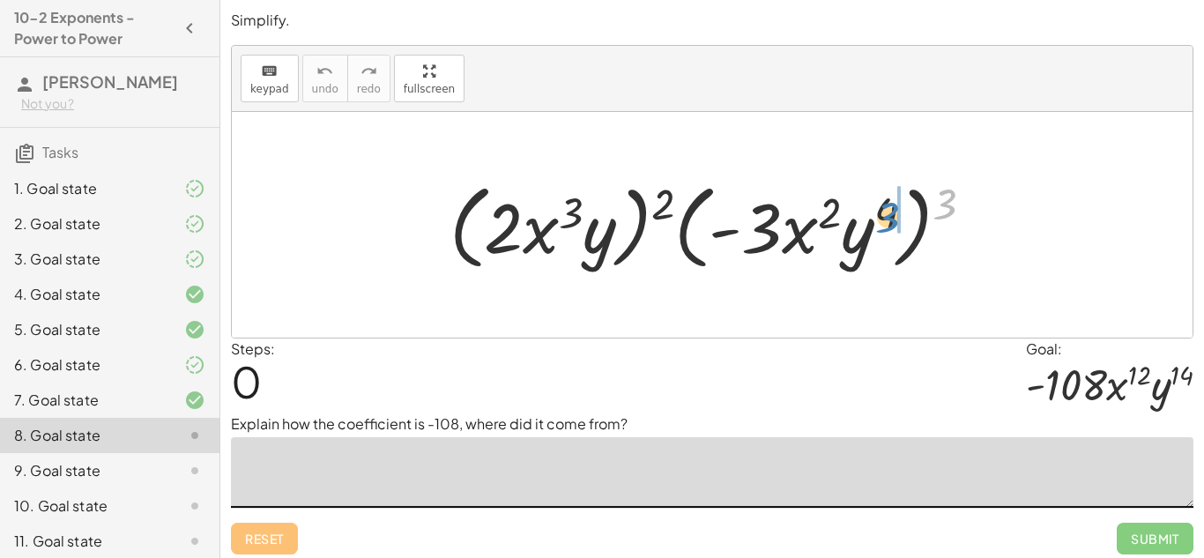
drag, startPoint x: 952, startPoint y: 204, endPoint x: 893, endPoint y: 216, distance: 60.3
click at [893, 216] on div at bounding box center [719, 224] width 556 height 101
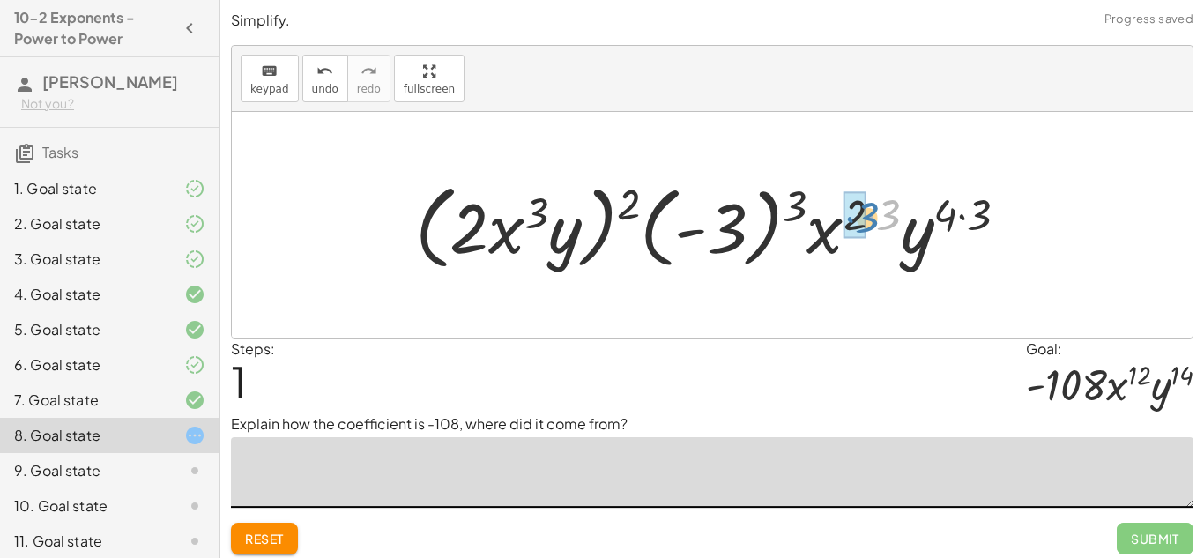
drag, startPoint x: 891, startPoint y: 211, endPoint x: 869, endPoint y: 214, distance: 22.2
click at [869, 214] on div at bounding box center [718, 224] width 624 height 101
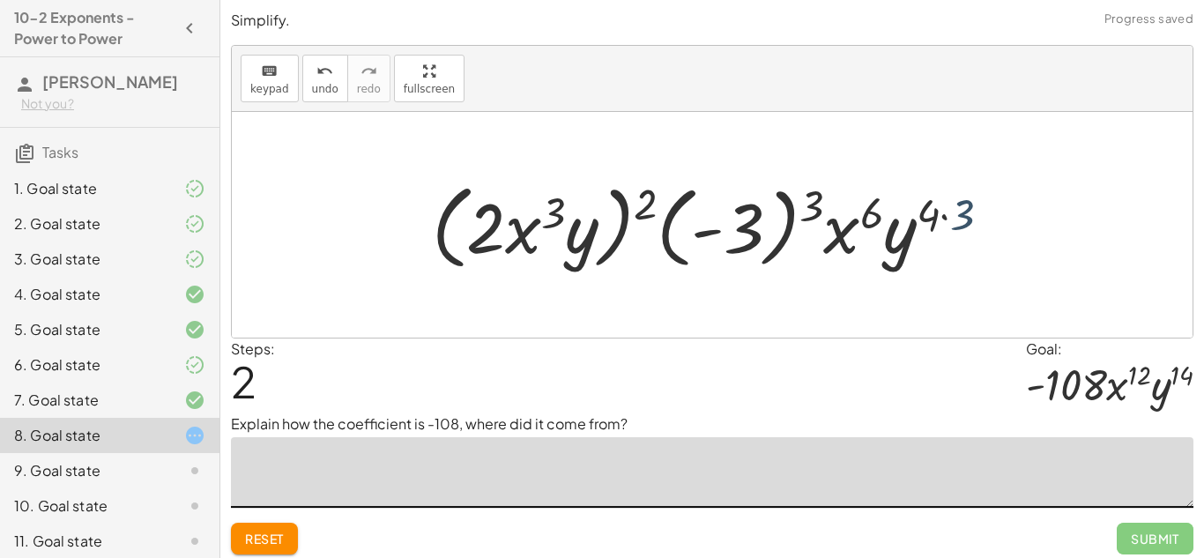
drag, startPoint x: 970, startPoint y: 214, endPoint x: 942, endPoint y: 214, distance: 28.2
click at [942, 214] on div at bounding box center [718, 224] width 590 height 101
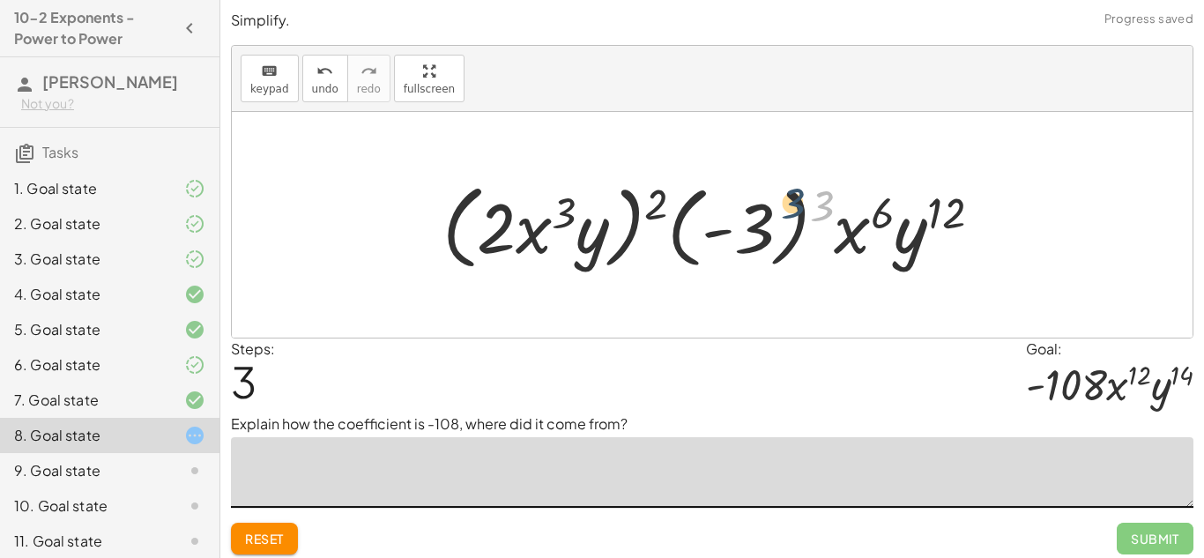
drag, startPoint x: 831, startPoint y: 205, endPoint x: 795, endPoint y: 203, distance: 36.2
click at [795, 203] on div at bounding box center [718, 224] width 571 height 101
drag, startPoint x: 821, startPoint y: 200, endPoint x: 771, endPoint y: 197, distance: 50.3
click at [771, 197] on div at bounding box center [718, 224] width 571 height 101
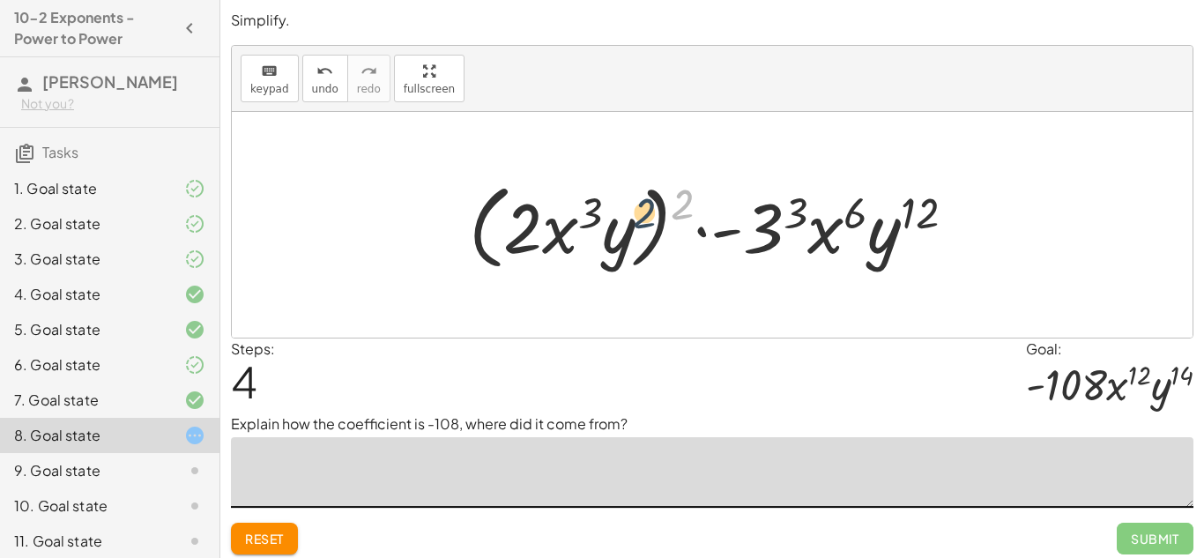
drag, startPoint x: 684, startPoint y: 200, endPoint x: 643, endPoint y: 209, distance: 41.5
click at [643, 209] on div at bounding box center [719, 224] width 518 height 101
drag, startPoint x: 680, startPoint y: 204, endPoint x: 638, endPoint y: 207, distance: 42.4
click at [638, 207] on div at bounding box center [719, 224] width 518 height 101
drag, startPoint x: 691, startPoint y: 204, endPoint x: 555, endPoint y: 207, distance: 135.7
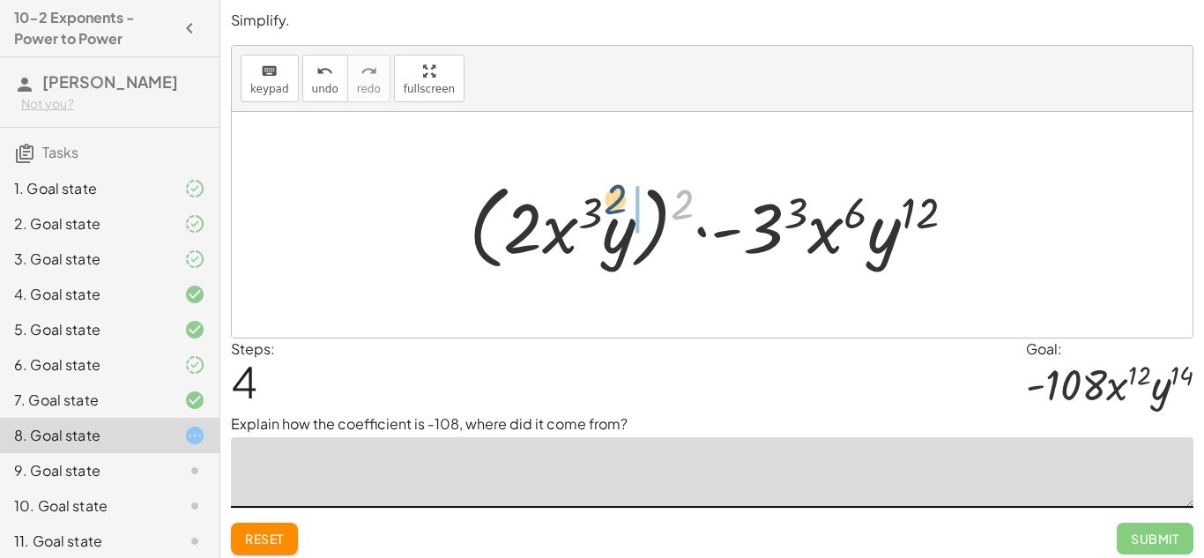
click at [555, 207] on div at bounding box center [719, 224] width 518 height 101
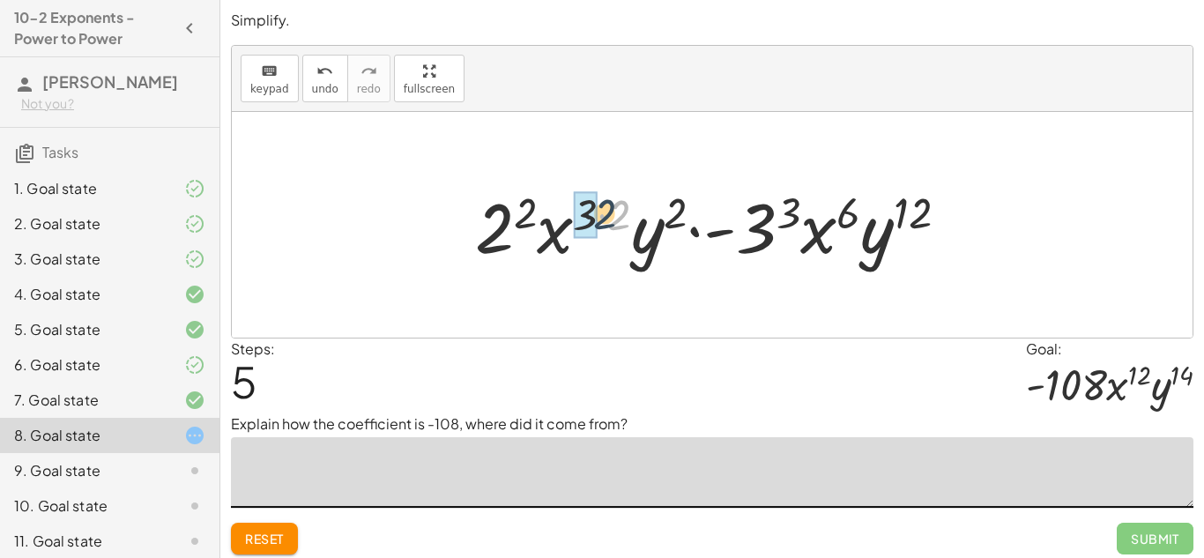
drag, startPoint x: 615, startPoint y: 216, endPoint x: 591, endPoint y: 214, distance: 23.9
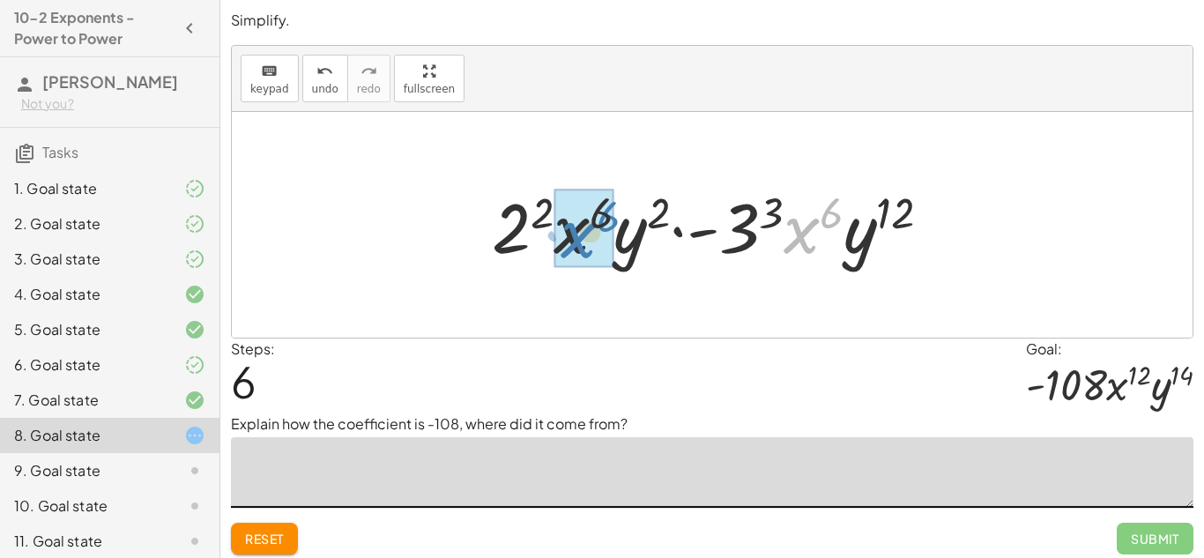
drag, startPoint x: 808, startPoint y: 227, endPoint x: 586, endPoint y: 232, distance: 222.1
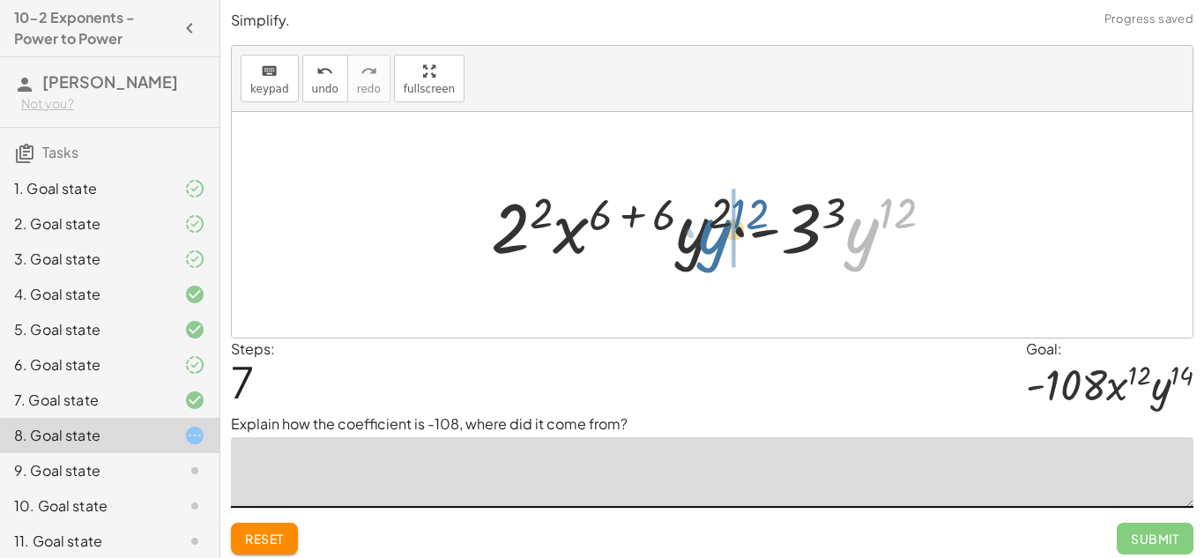
drag, startPoint x: 855, startPoint y: 231, endPoint x: 689, endPoint y: 232, distance: 165.6
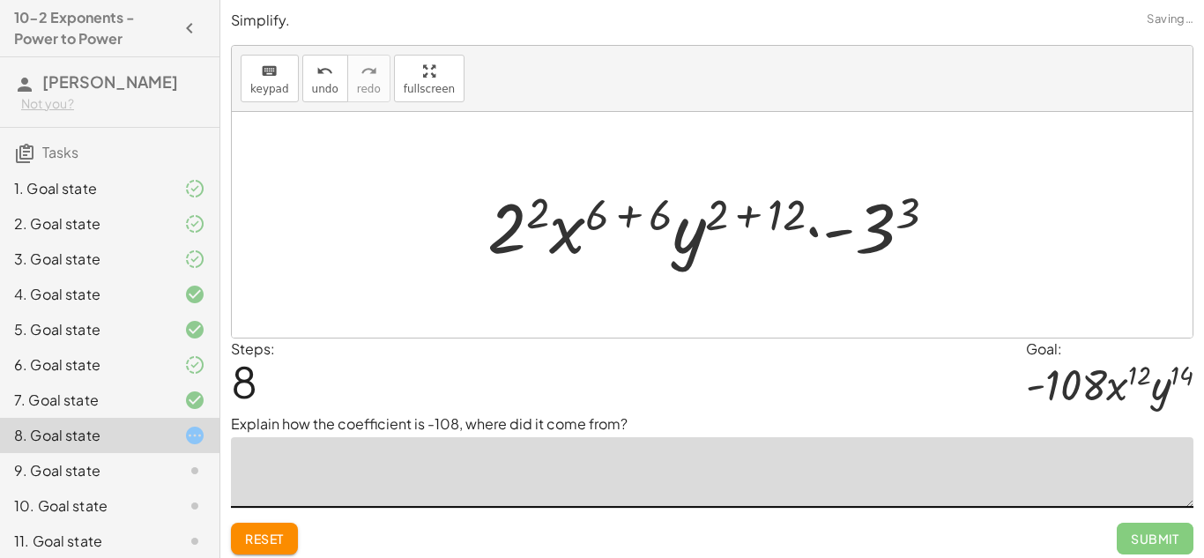
click at [758, 215] on div at bounding box center [718, 225] width 480 height 91
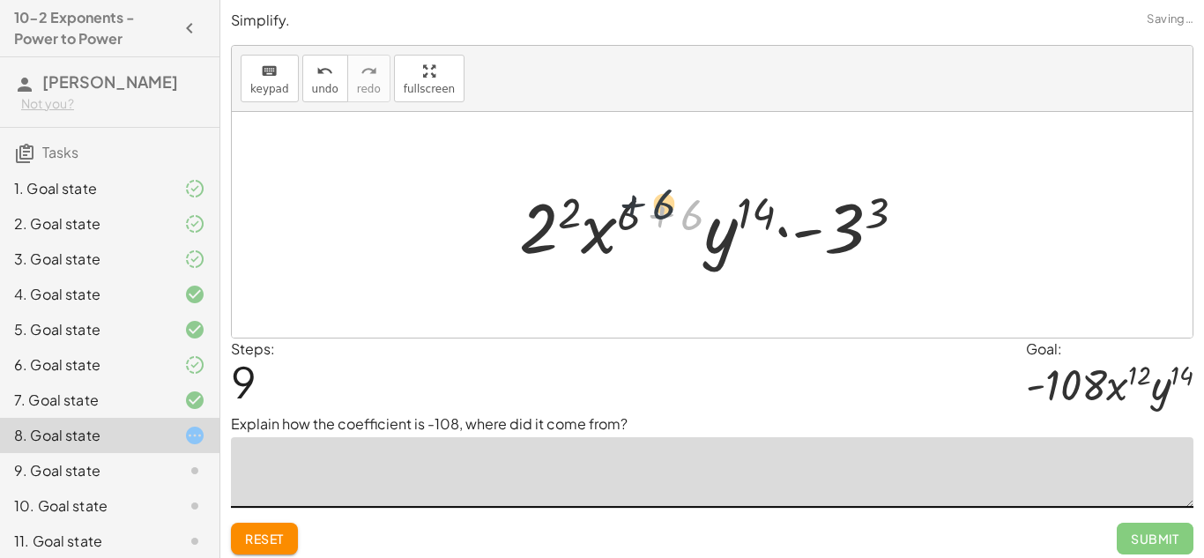
drag, startPoint x: 689, startPoint y: 217, endPoint x: 659, endPoint y: 206, distance: 31.8
click at [659, 206] on div at bounding box center [719, 225] width 418 height 91
drag, startPoint x: 673, startPoint y: 214, endPoint x: 617, endPoint y: 217, distance: 56.4
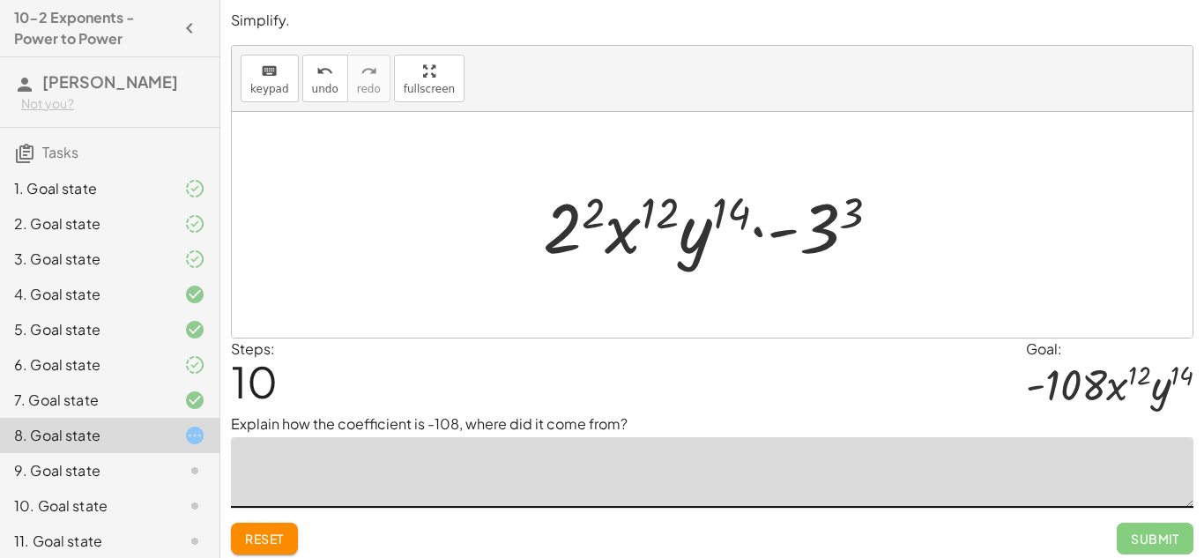
click at [727, 209] on div at bounding box center [718, 225] width 369 height 91
drag, startPoint x: 829, startPoint y: 222, endPoint x: 567, endPoint y: 222, distance: 262.6
click at [567, 222] on div at bounding box center [718, 225] width 369 height 91
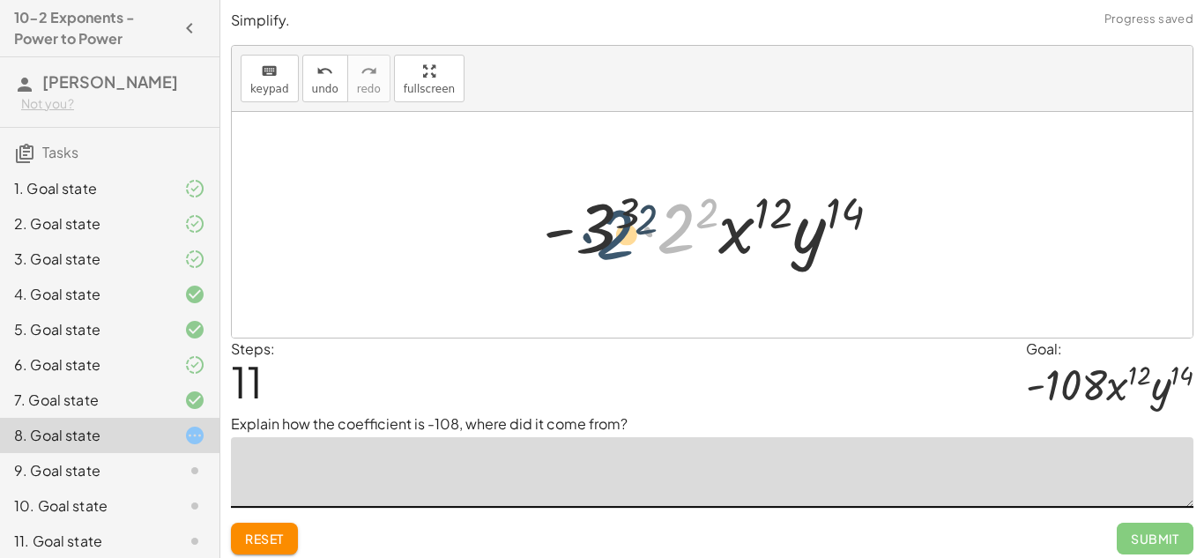
drag, startPoint x: 677, startPoint y: 226, endPoint x: 612, endPoint y: 233, distance: 64.6
click at [612, 233] on div at bounding box center [718, 225] width 369 height 91
drag, startPoint x: 710, startPoint y: 213, endPoint x: 629, endPoint y: 205, distance: 81.4
click at [629, 205] on div at bounding box center [718, 225] width 369 height 91
drag, startPoint x: 688, startPoint y: 237, endPoint x: 595, endPoint y: 236, distance: 93.4
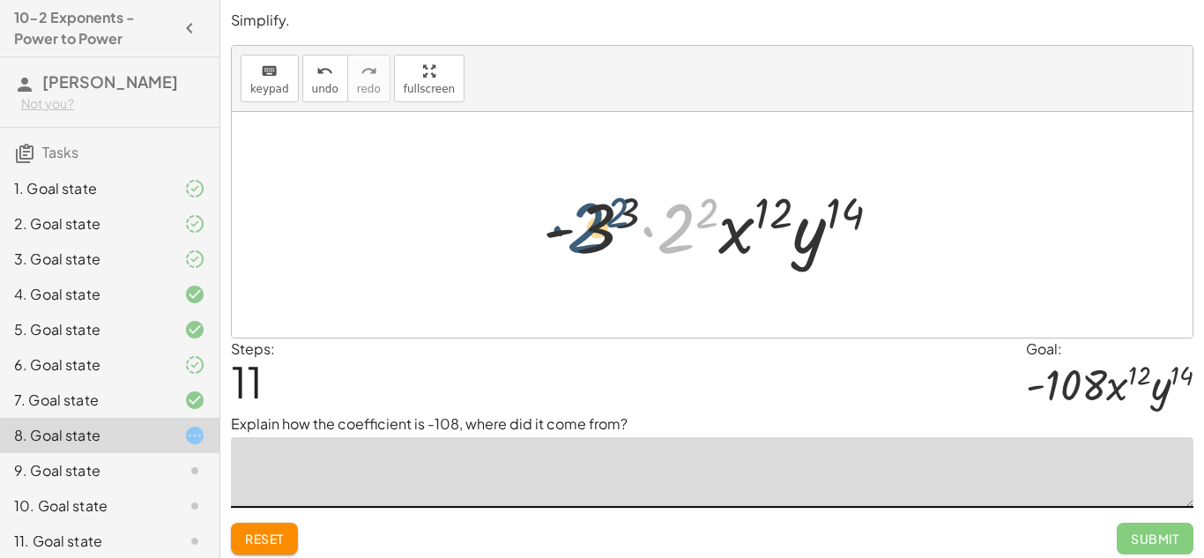
click at [595, 236] on div at bounding box center [718, 225] width 369 height 91
drag, startPoint x: 596, startPoint y: 233, endPoint x: 682, endPoint y: 235, distance: 86.4
click at [682, 235] on div at bounding box center [718, 225] width 369 height 91
drag, startPoint x: 674, startPoint y: 234, endPoint x: 591, endPoint y: 233, distance: 82.8
click at [591, 233] on div at bounding box center [718, 225] width 369 height 91
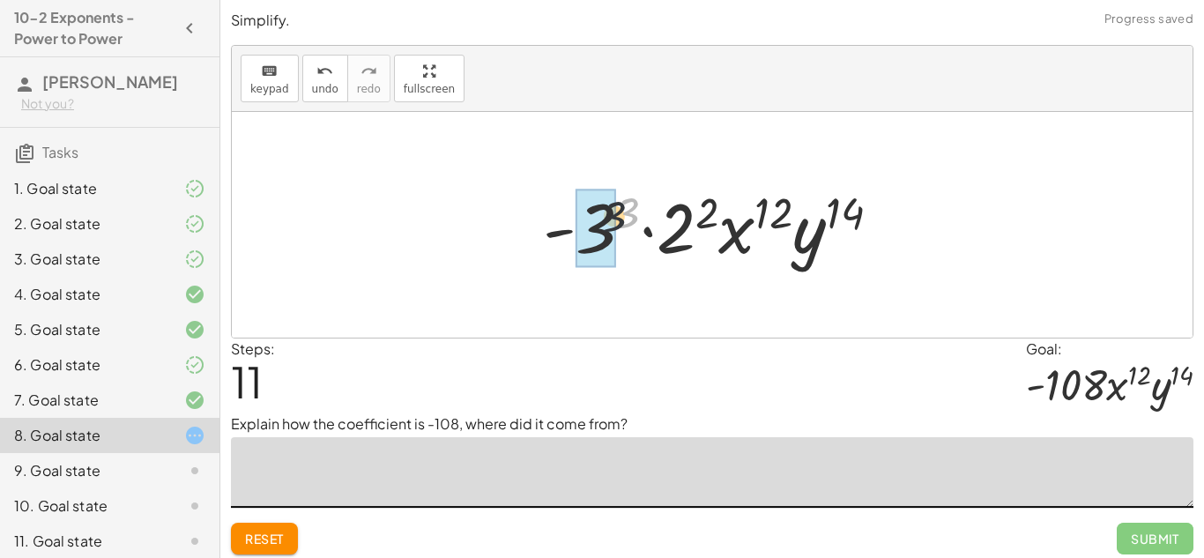
drag, startPoint x: 625, startPoint y: 218, endPoint x: 604, endPoint y: 225, distance: 21.5
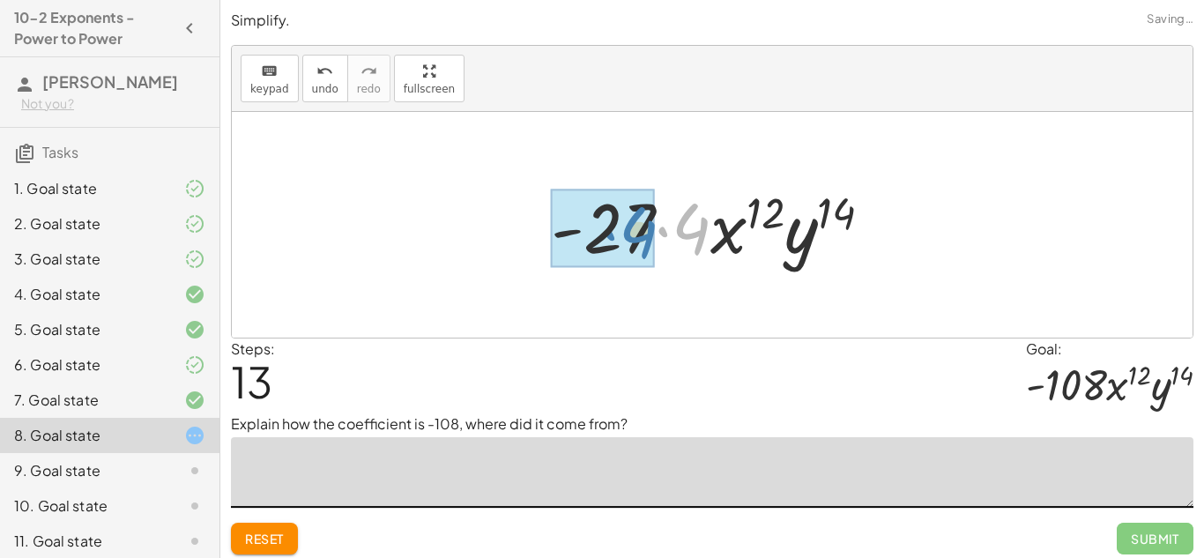
drag, startPoint x: 692, startPoint y: 222, endPoint x: 636, endPoint y: 226, distance: 55.6
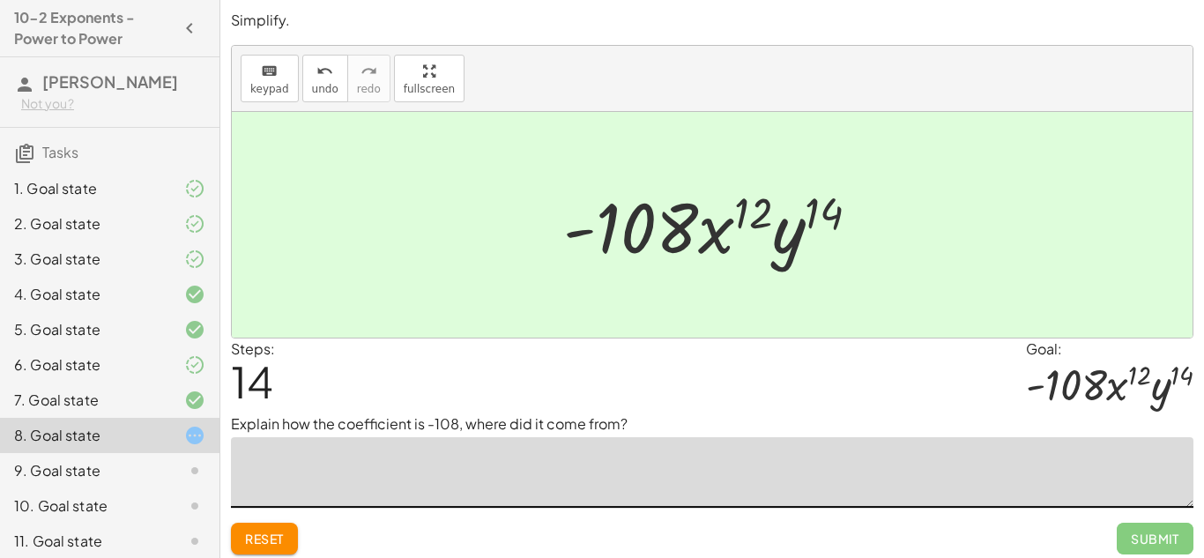
click at [293, 523] on button "Reset" at bounding box center [264, 538] width 67 height 32
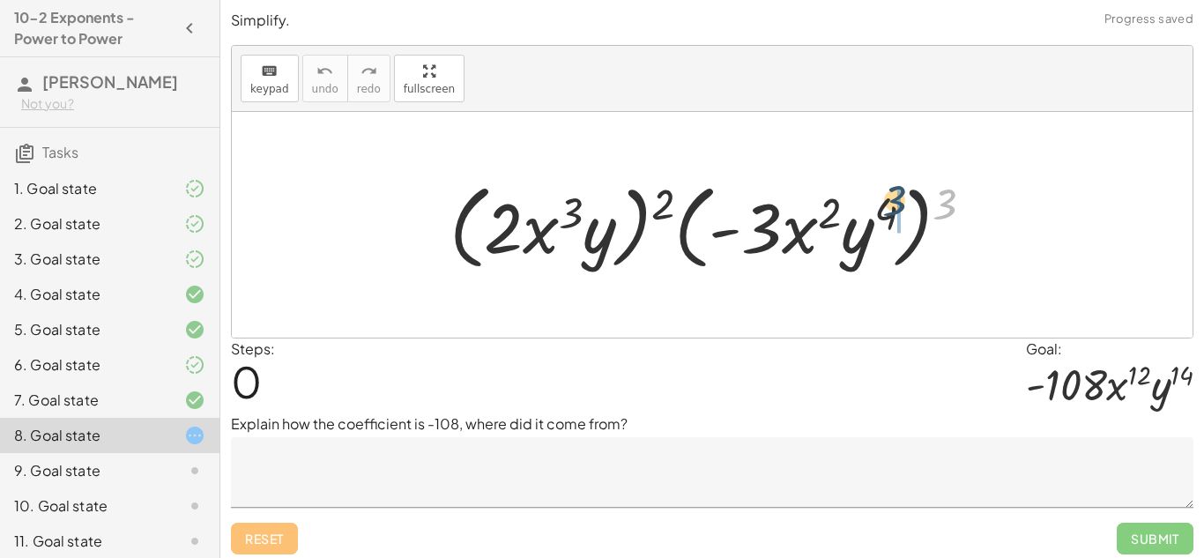
drag, startPoint x: 953, startPoint y: 186, endPoint x: 899, endPoint y: 183, distance: 54.7
click at [899, 183] on div at bounding box center [719, 224] width 556 height 101
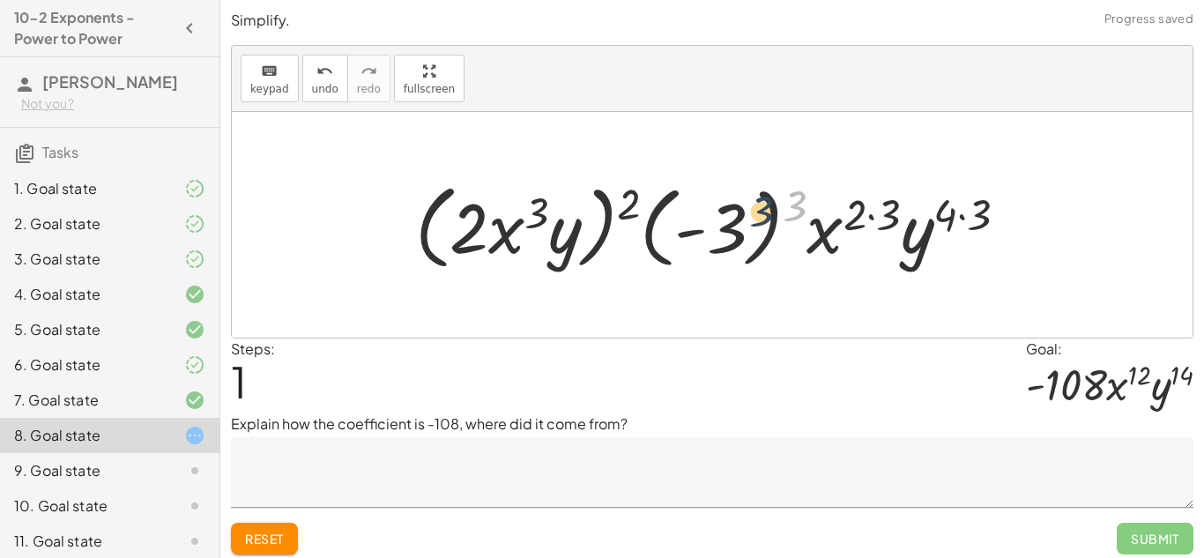
drag, startPoint x: 796, startPoint y: 199, endPoint x: 754, endPoint y: 207, distance: 42.2
click at [754, 207] on div at bounding box center [718, 224] width 624 height 101
drag, startPoint x: 796, startPoint y: 201, endPoint x: 737, endPoint y: 197, distance: 58.3
click at [737, 197] on div at bounding box center [718, 224] width 624 height 101
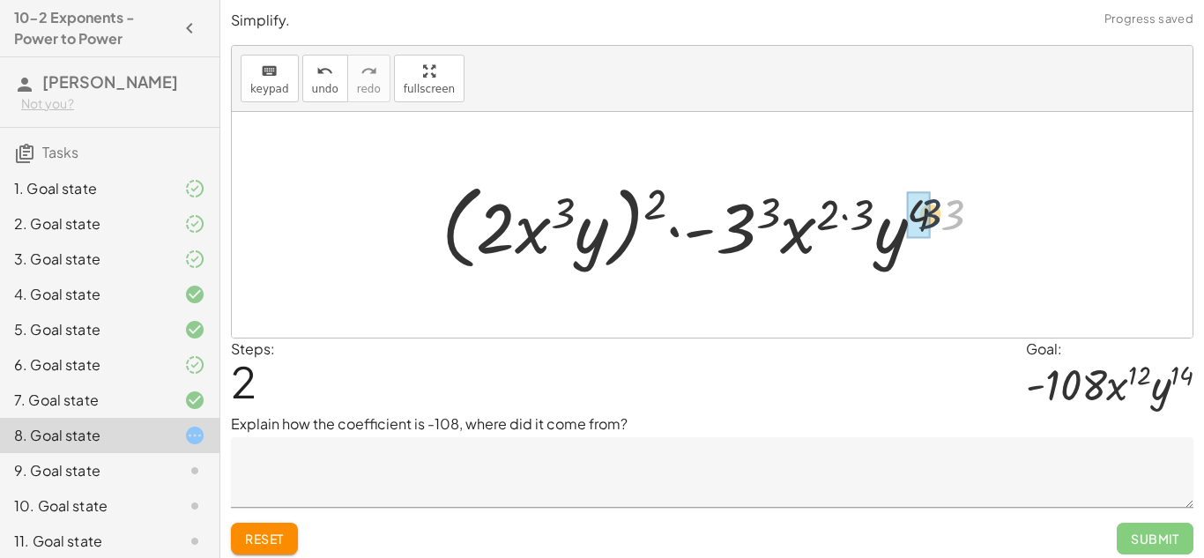
drag, startPoint x: 951, startPoint y: 214, endPoint x: 925, endPoint y: 213, distance: 25.6
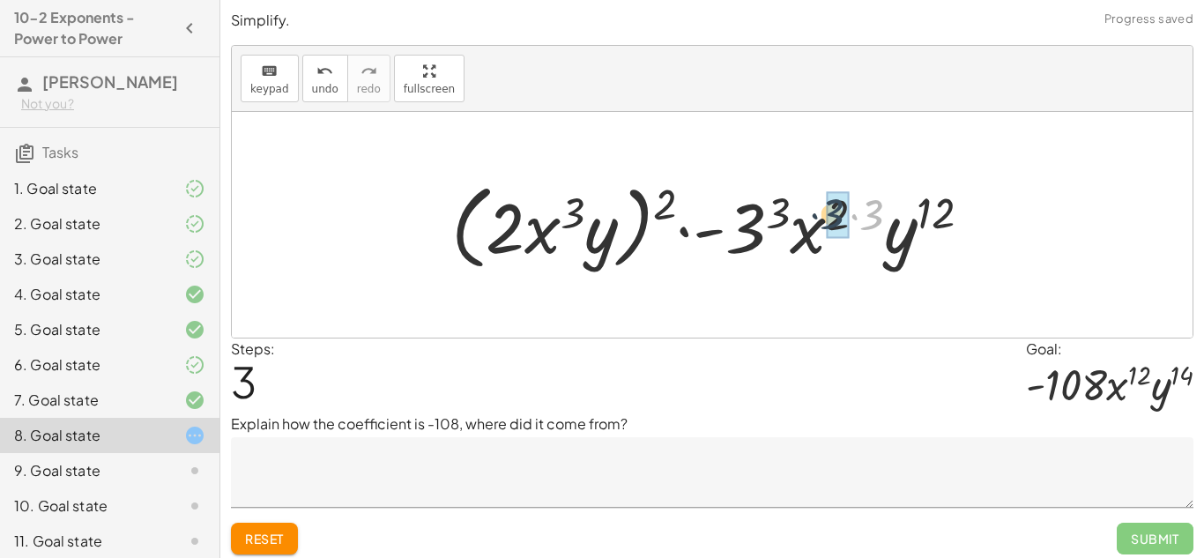
drag, startPoint x: 879, startPoint y: 208, endPoint x: 839, endPoint y: 207, distance: 40.5
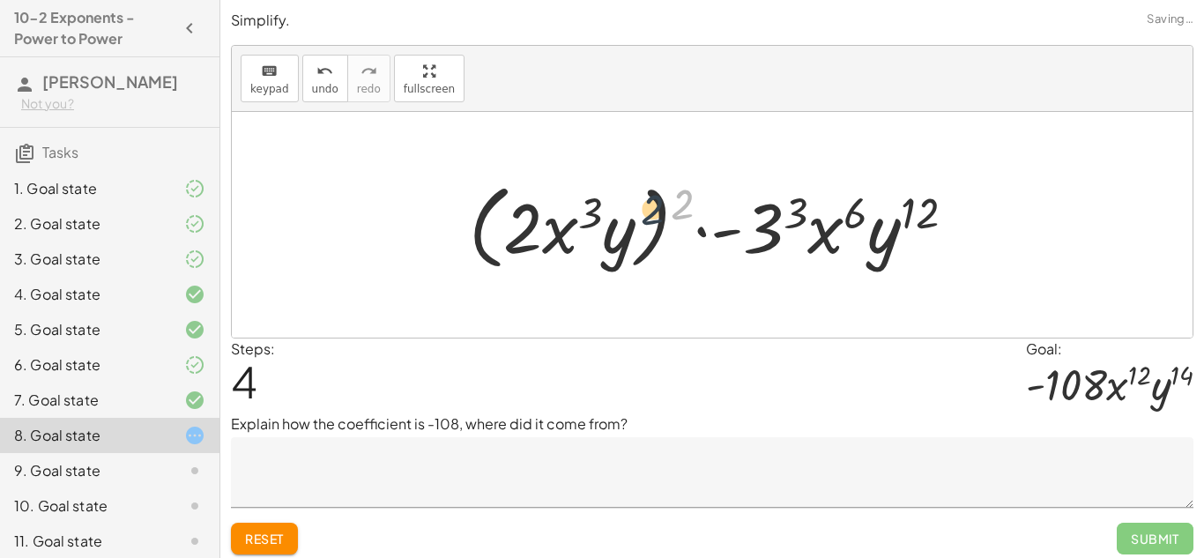
drag, startPoint x: 683, startPoint y: 198, endPoint x: 646, endPoint y: 206, distance: 37.8
click at [646, 206] on div at bounding box center [719, 224] width 518 height 101
drag, startPoint x: 676, startPoint y: 218, endPoint x: 602, endPoint y: 216, distance: 74.0
click at [602, 216] on div at bounding box center [719, 224] width 518 height 101
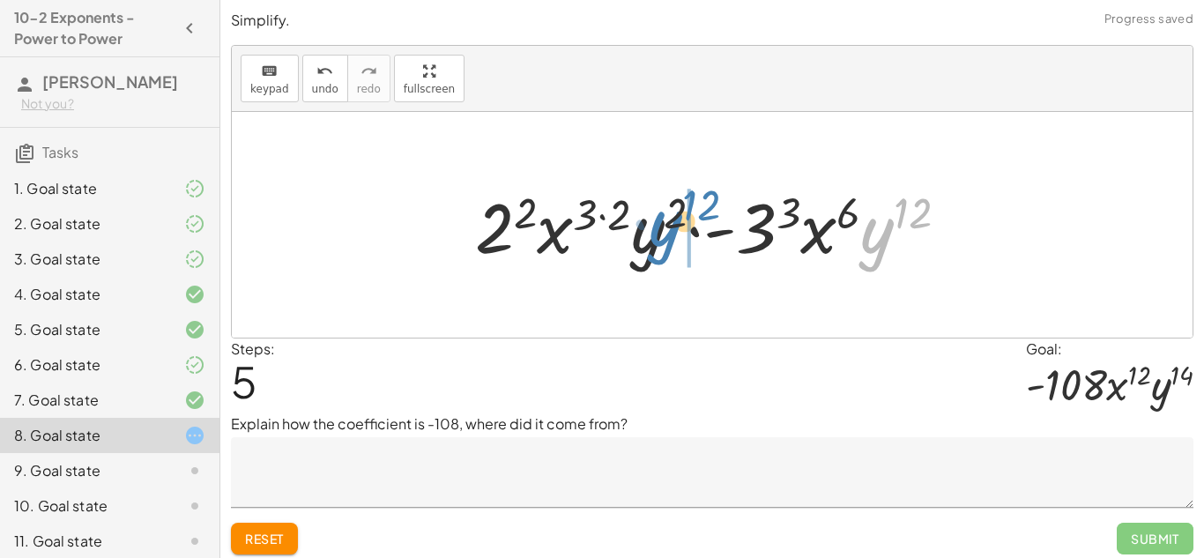
drag, startPoint x: 873, startPoint y: 235, endPoint x: 660, endPoint y: 227, distance: 213.4
click at [660, 227] on div at bounding box center [718, 225] width 505 height 91
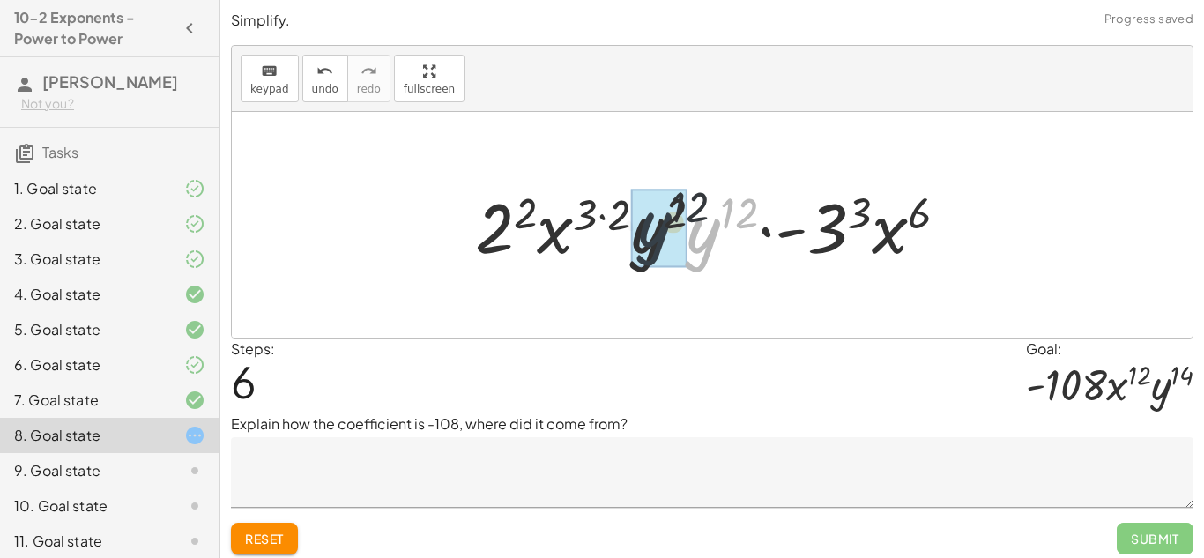
drag, startPoint x: 697, startPoint y: 237, endPoint x: 642, endPoint y: 231, distance: 55.0
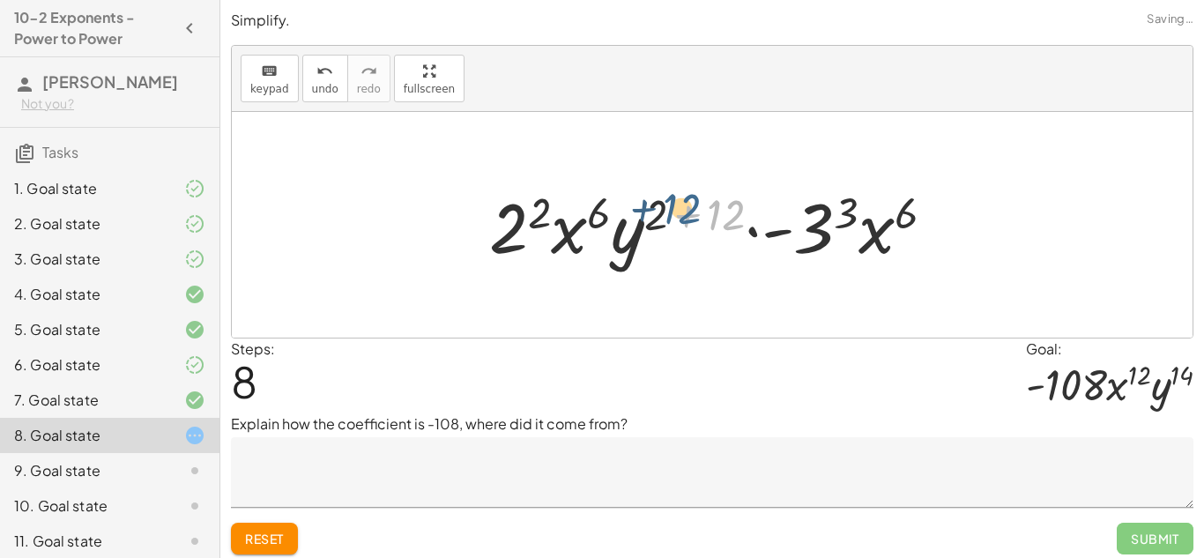
drag, startPoint x: 722, startPoint y: 224, endPoint x: 678, endPoint y: 219, distance: 45.2
click at [678, 219] on div at bounding box center [718, 225] width 477 height 91
drag, startPoint x: 707, startPoint y: 218, endPoint x: 657, endPoint y: 216, distance: 50.3
click at [657, 216] on div at bounding box center [718, 225] width 477 height 91
drag, startPoint x: 719, startPoint y: 218, endPoint x: 645, endPoint y: 219, distance: 74.0
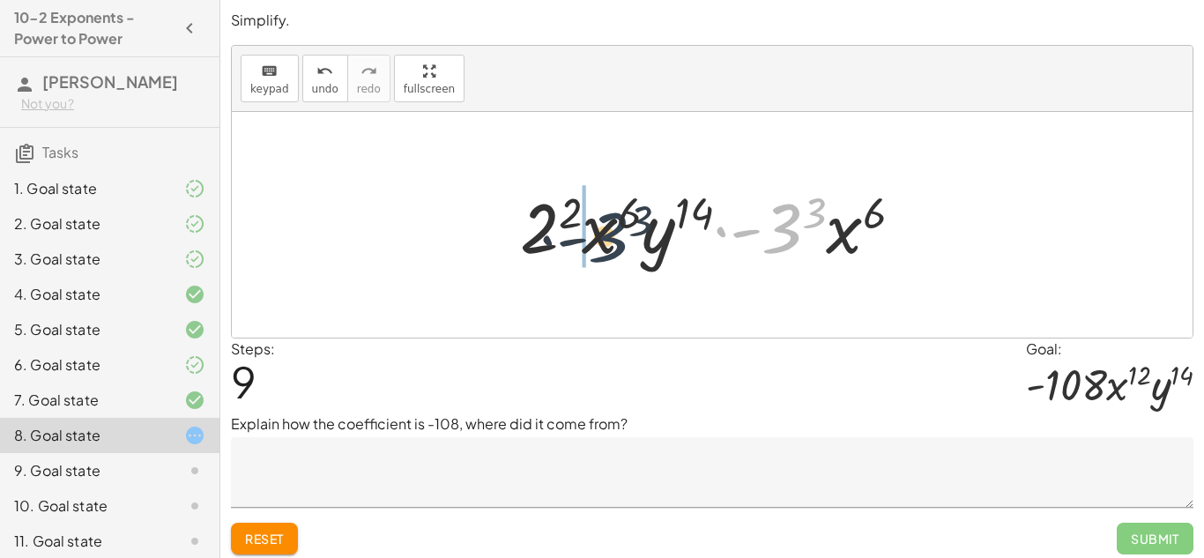
drag, startPoint x: 786, startPoint y: 223, endPoint x: 589, endPoint y: 227, distance: 196.5
click at [589, 227] on div at bounding box center [718, 225] width 414 height 91
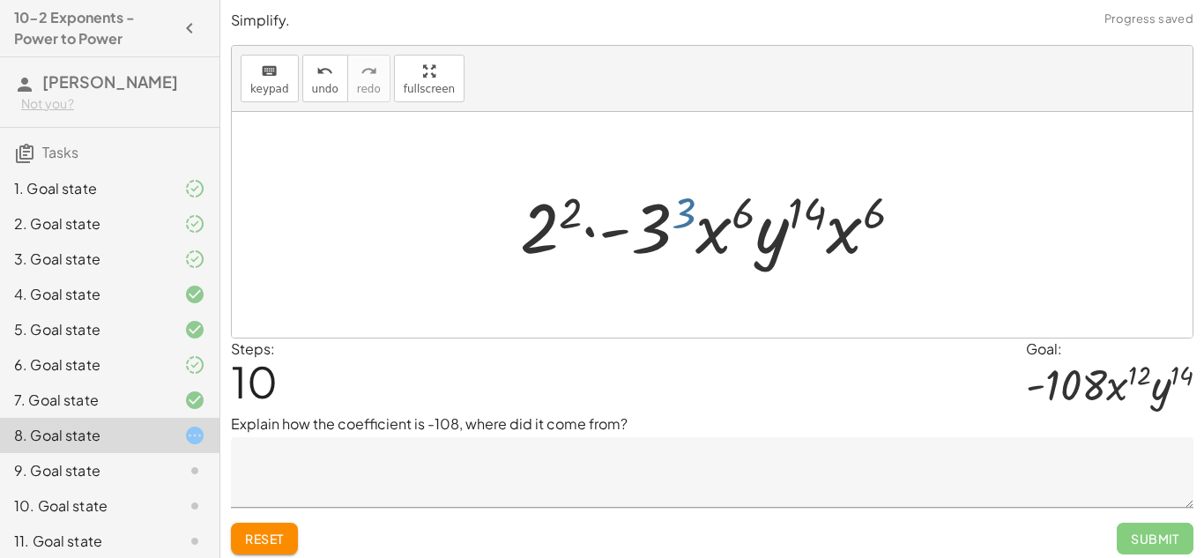
click at [685, 201] on div at bounding box center [718, 225] width 414 height 91
drag, startPoint x: 574, startPoint y: 205, endPoint x: 544, endPoint y: 214, distance: 30.4
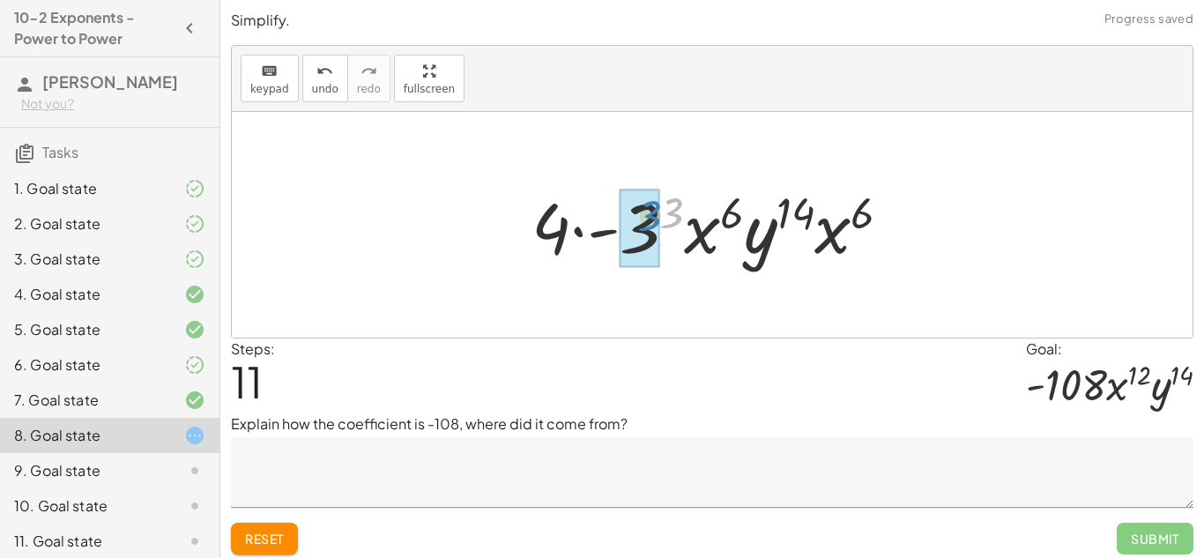
drag, startPoint x: 678, startPoint y: 212, endPoint x: 656, endPoint y: 216, distance: 22.3
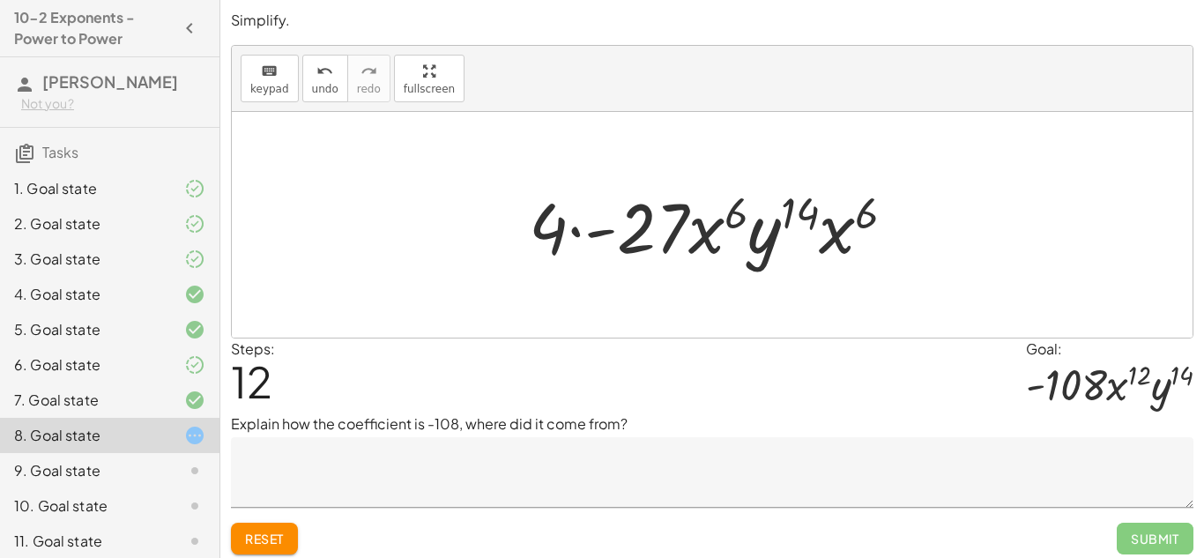
click at [523, 452] on textarea at bounding box center [712, 472] width 962 height 70
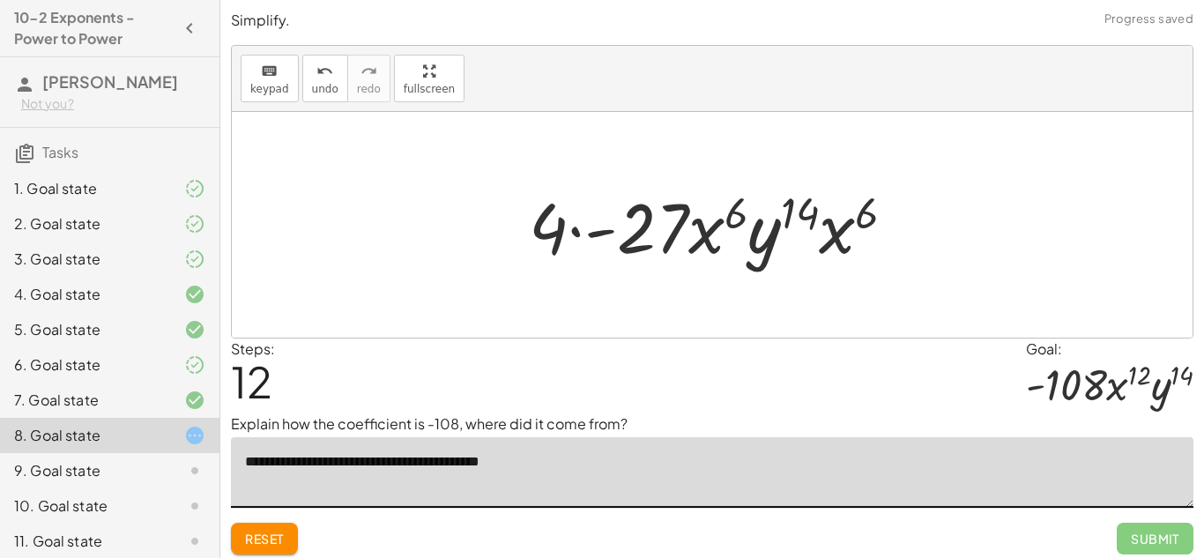
click at [500, 468] on textarea "**********" at bounding box center [712, 472] width 962 height 70
click at [533, 465] on textarea "**********" at bounding box center [712, 472] width 962 height 70
type textarea "**********"
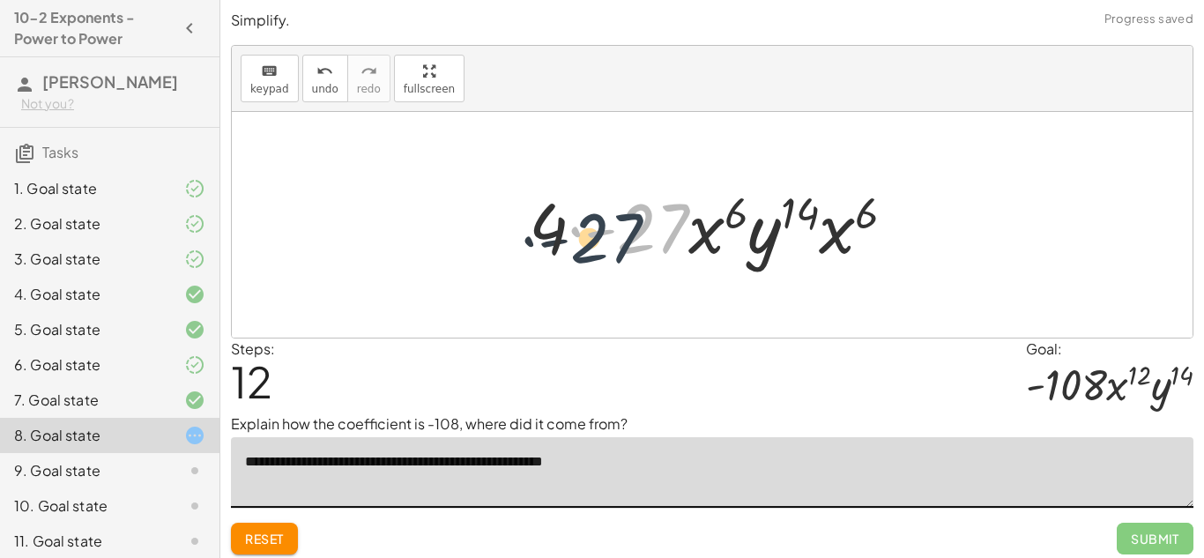
drag, startPoint x: 646, startPoint y: 210, endPoint x: 594, endPoint y: 219, distance: 52.9
click at [594, 219] on div at bounding box center [719, 225] width 398 height 91
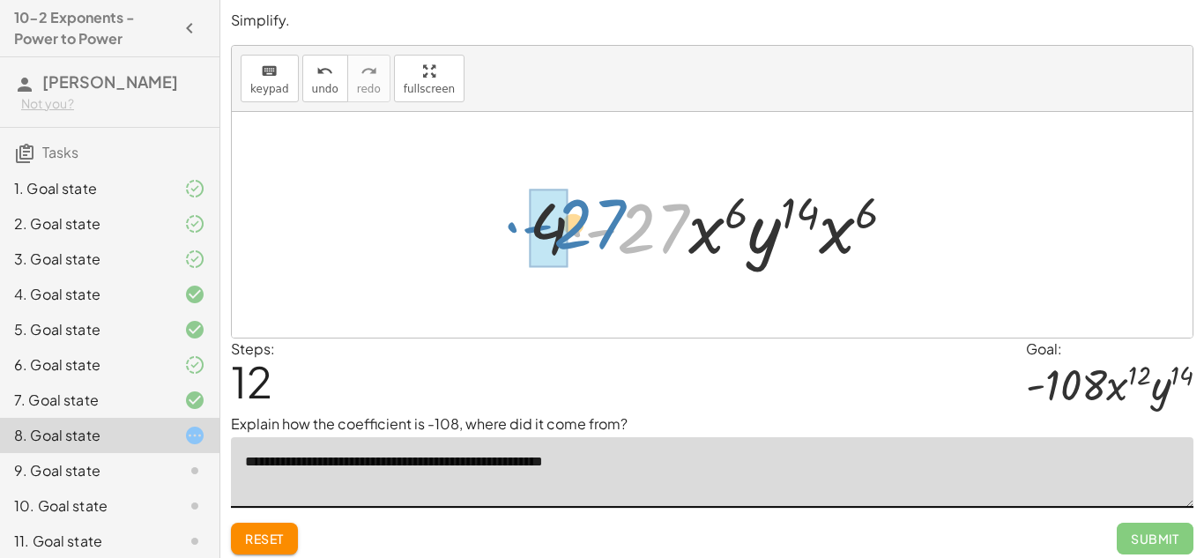
drag, startPoint x: 623, startPoint y: 221, endPoint x: 552, endPoint y: 217, distance: 71.5
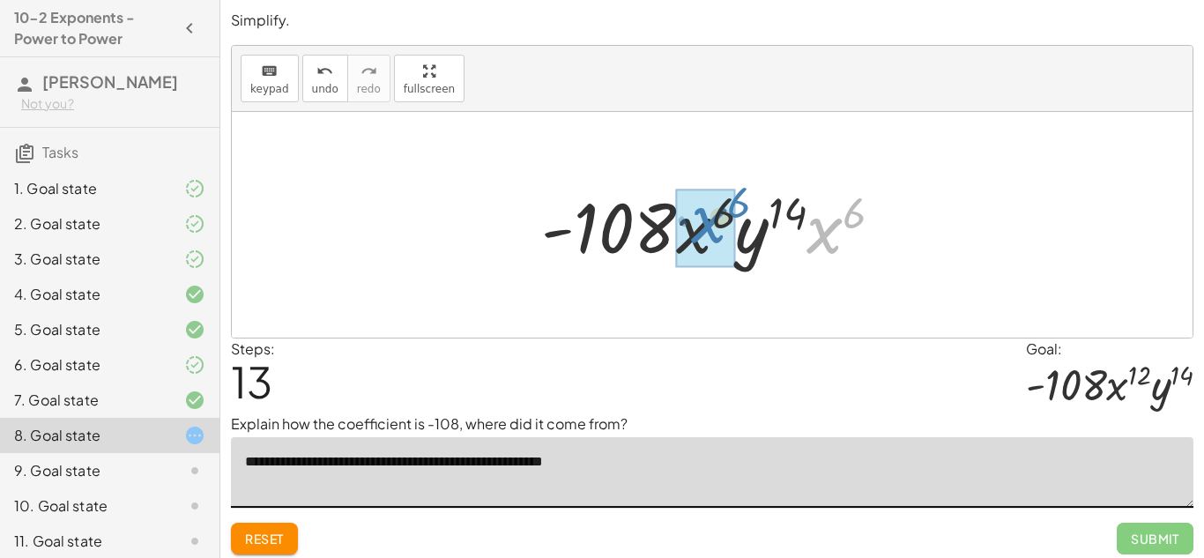
drag, startPoint x: 821, startPoint y: 231, endPoint x: 704, endPoint y: 220, distance: 117.7
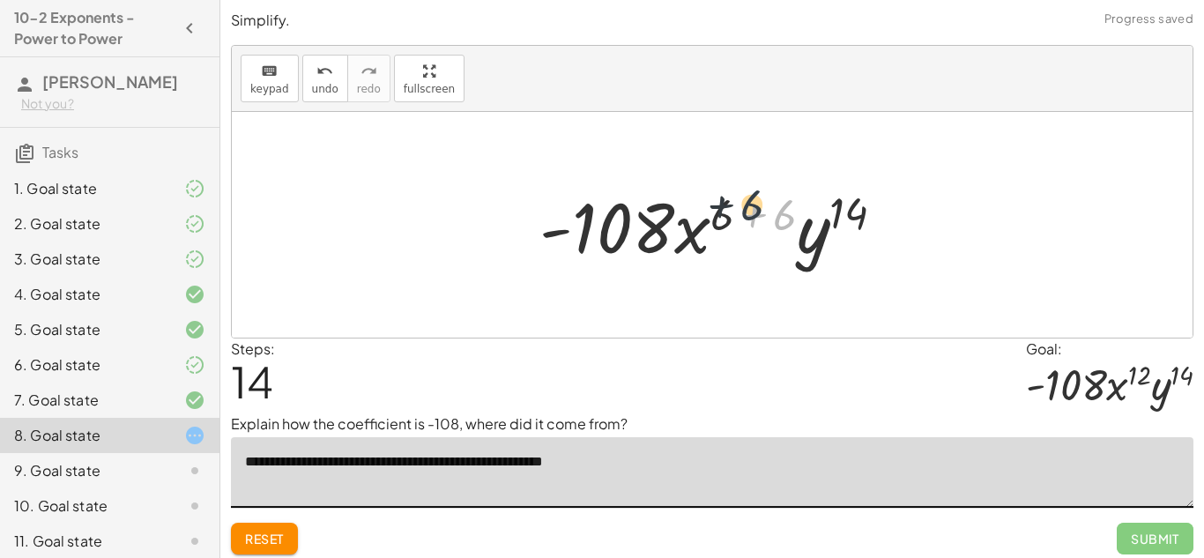
drag, startPoint x: 783, startPoint y: 216, endPoint x: 741, endPoint y: 208, distance: 43.0
click at [741, 208] on div at bounding box center [718, 225] width 376 height 91
drag, startPoint x: 773, startPoint y: 218, endPoint x: 720, endPoint y: 214, distance: 53.0
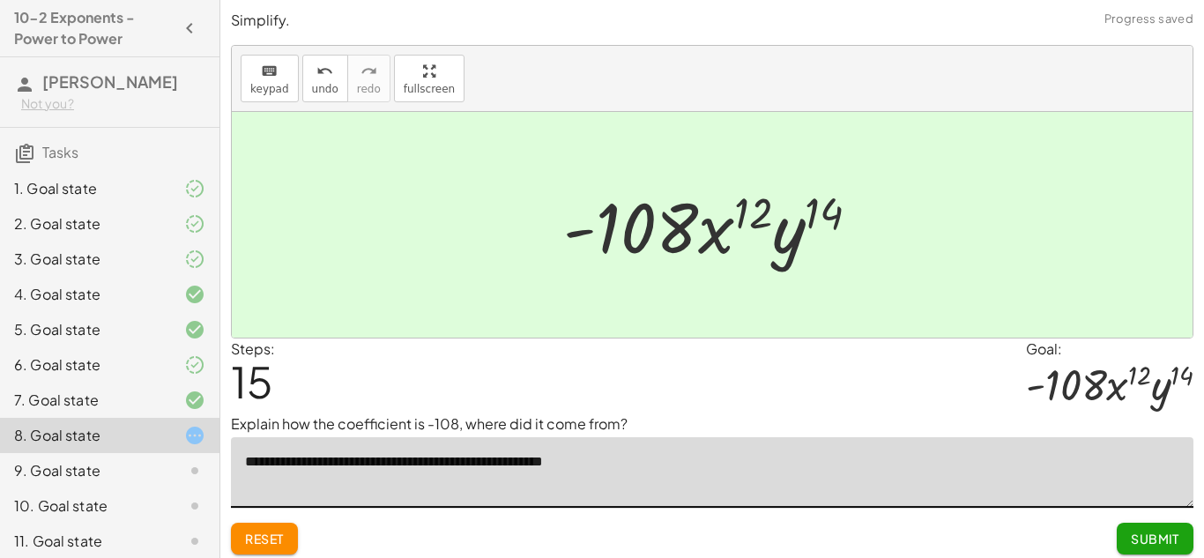
click at [1155, 539] on span "Submit" at bounding box center [1154, 538] width 48 height 16
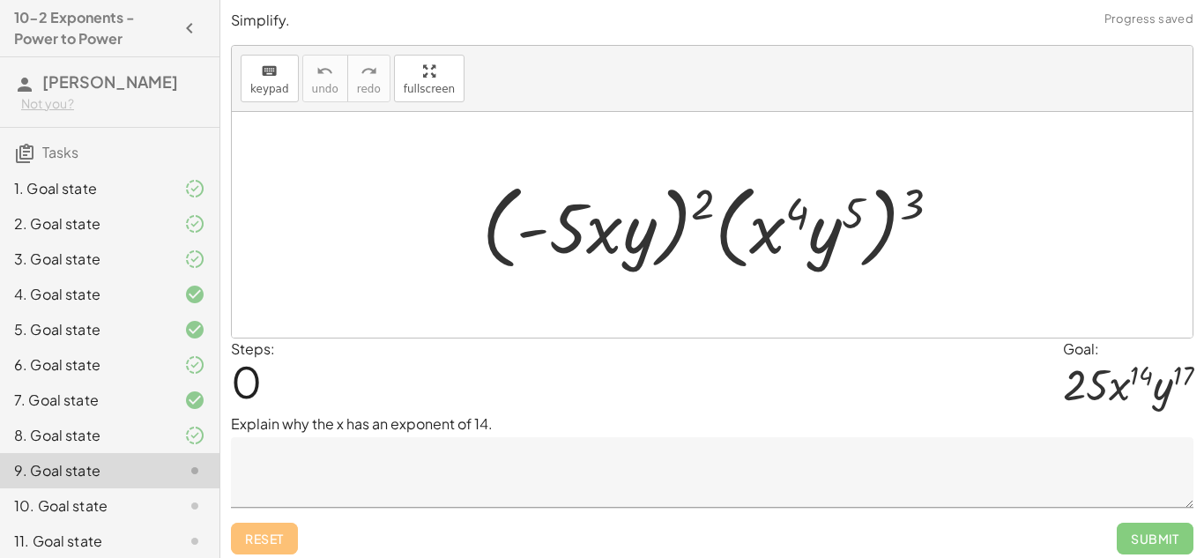
scroll to position [43, 0]
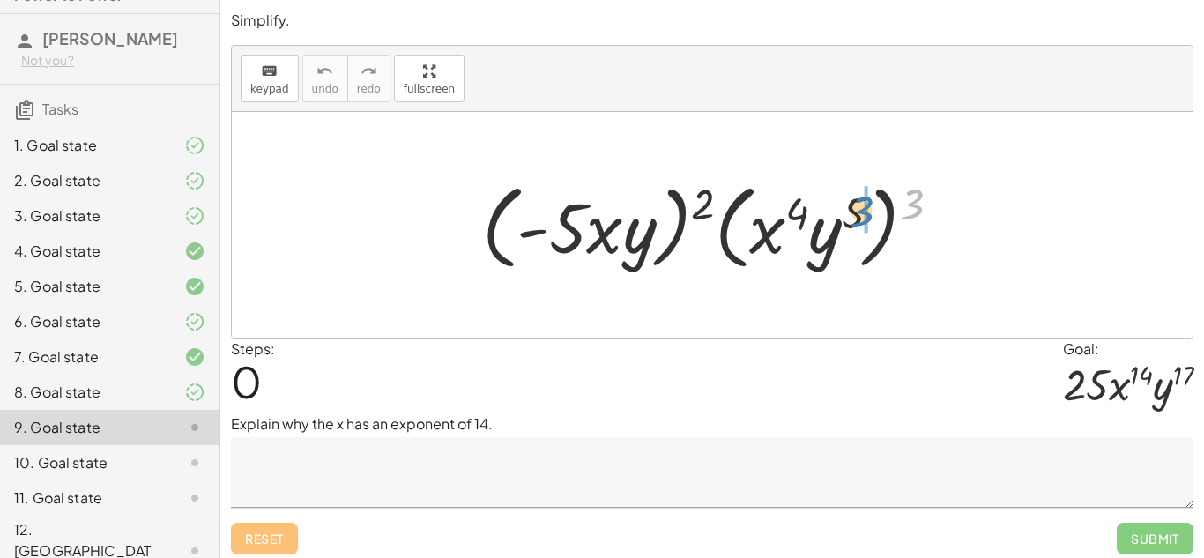
drag, startPoint x: 918, startPoint y: 198, endPoint x: 864, endPoint y: 207, distance: 54.5
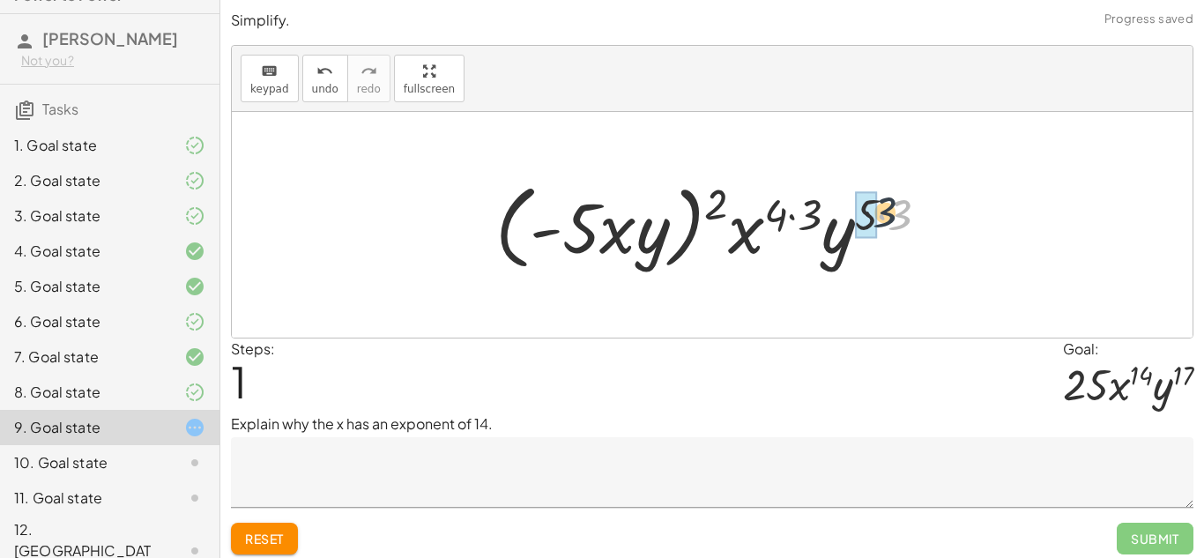
drag, startPoint x: 902, startPoint y: 221, endPoint x: 870, endPoint y: 215, distance: 33.2
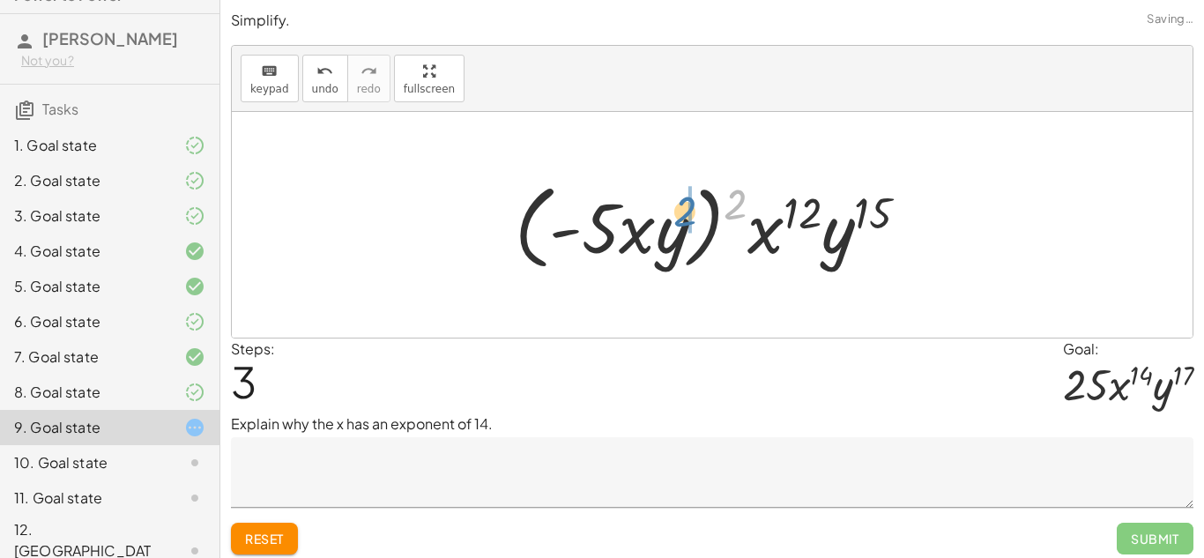
drag, startPoint x: 744, startPoint y: 205, endPoint x: 683, endPoint y: 216, distance: 62.6
click at [683, 216] on div at bounding box center [719, 224] width 426 height 101
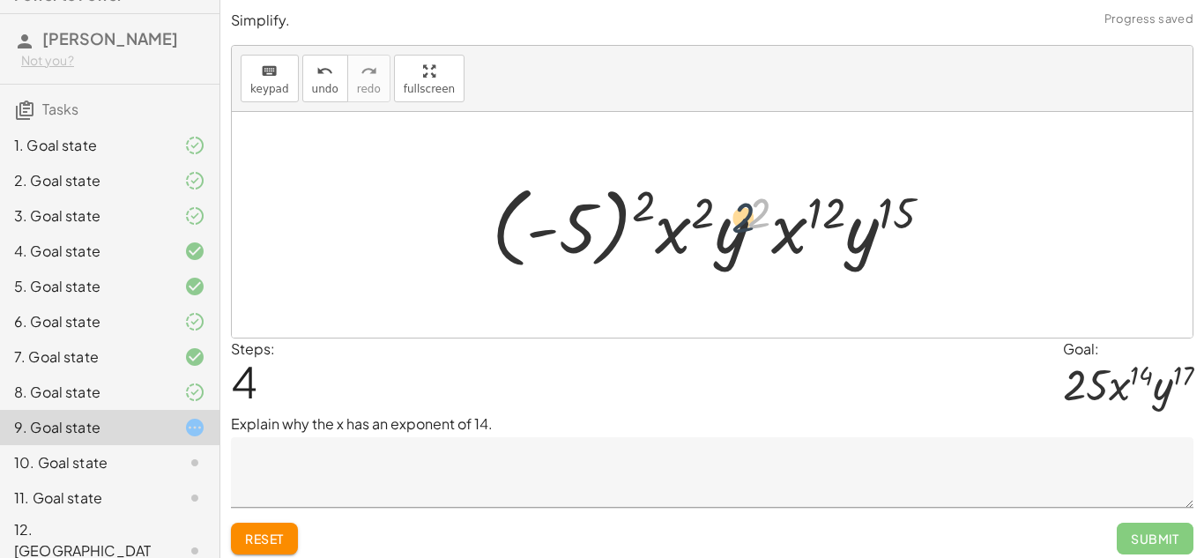
drag, startPoint x: 757, startPoint y: 219, endPoint x: 733, endPoint y: 227, distance: 25.1
click at [733, 227] on div at bounding box center [719, 225] width 472 height 98
drag, startPoint x: 644, startPoint y: 208, endPoint x: 632, endPoint y: 203, distance: 13.4
click at [632, 203] on div at bounding box center [719, 225] width 472 height 98
drag, startPoint x: 641, startPoint y: 211, endPoint x: 582, endPoint y: 222, distance: 59.3
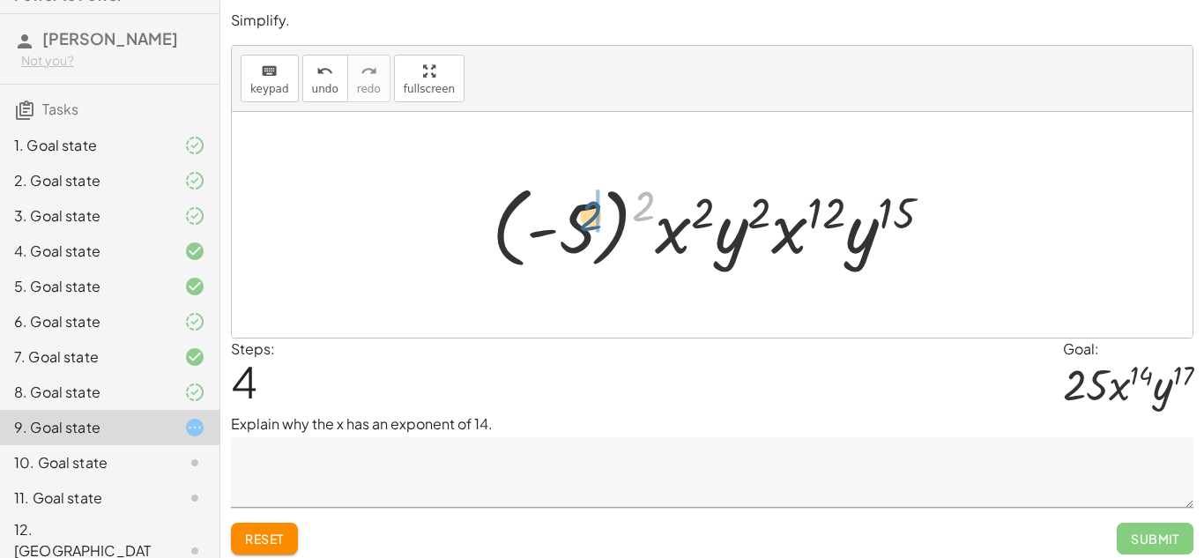
click at [582, 222] on div at bounding box center [719, 225] width 472 height 98
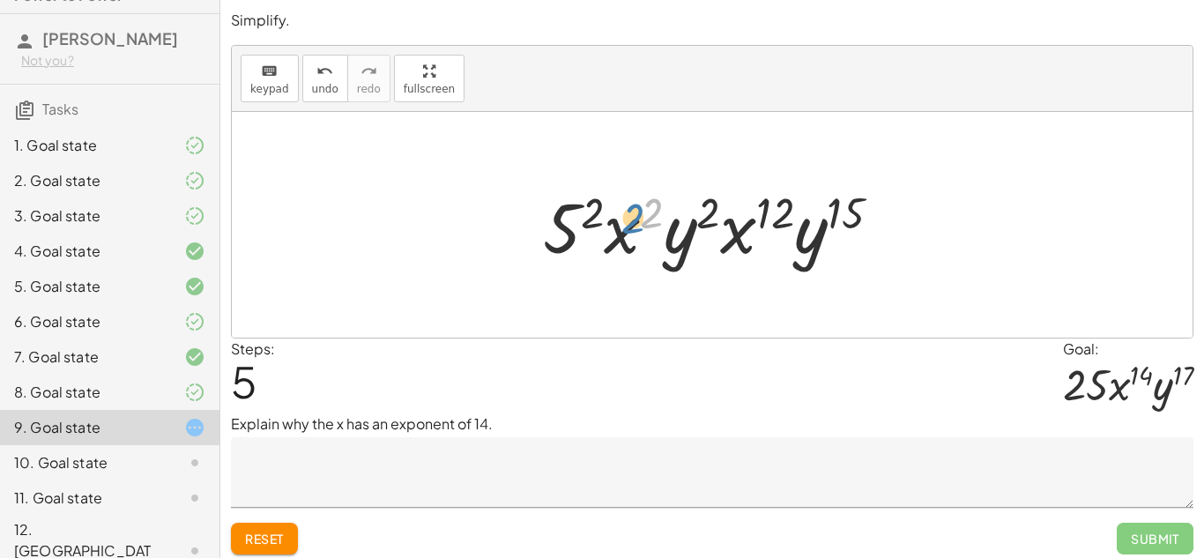
drag, startPoint x: 642, startPoint y: 214, endPoint x: 624, endPoint y: 219, distance: 19.2
click at [624, 219] on div at bounding box center [719, 225] width 370 height 91
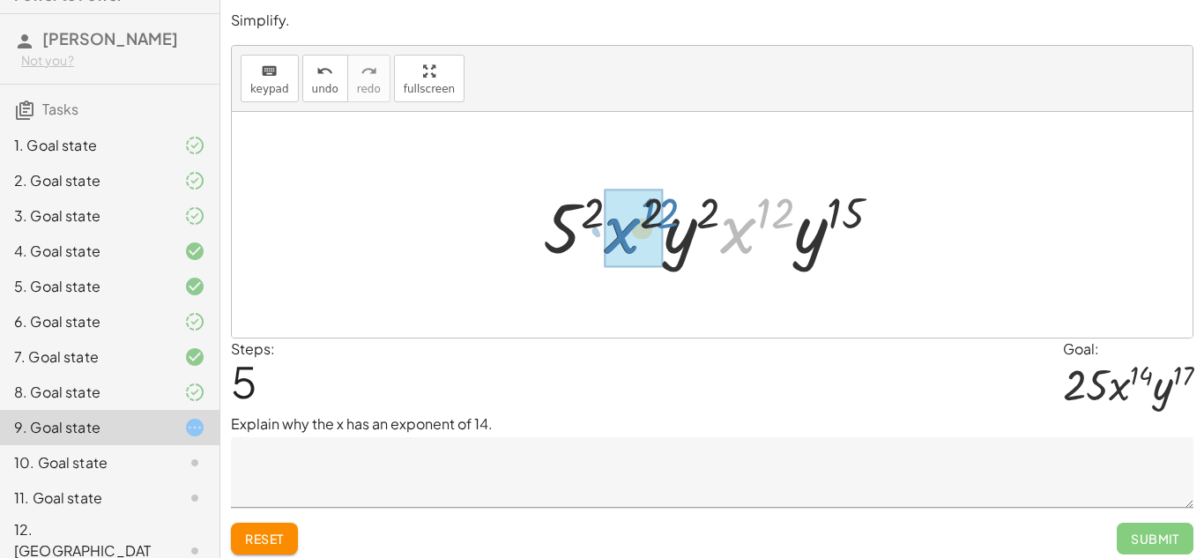
drag, startPoint x: 748, startPoint y: 231, endPoint x: 632, endPoint y: 232, distance: 116.3
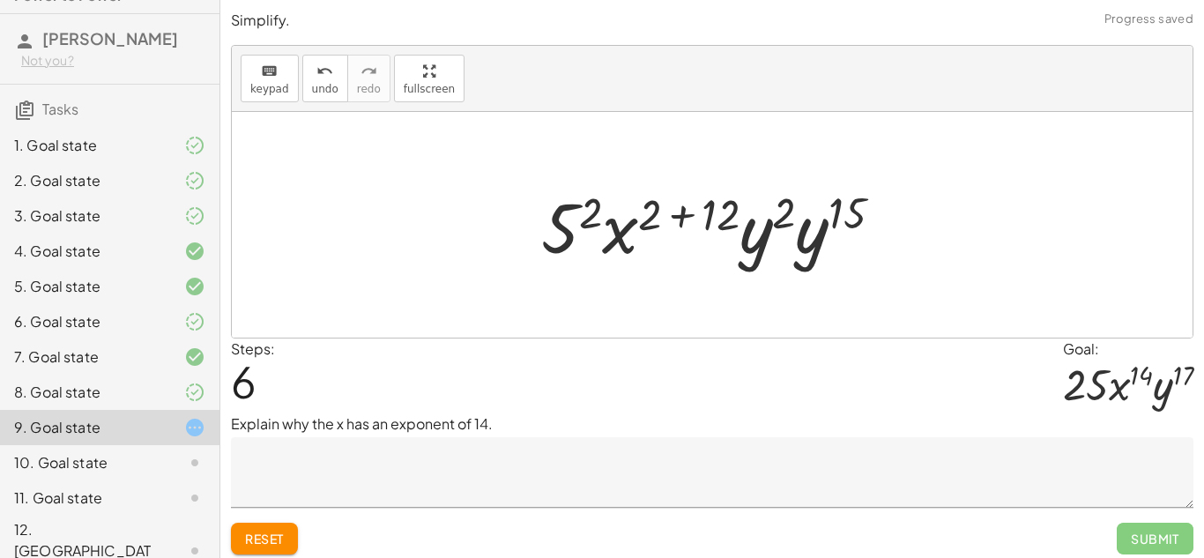
click at [475, 489] on textarea at bounding box center [712, 472] width 962 height 70
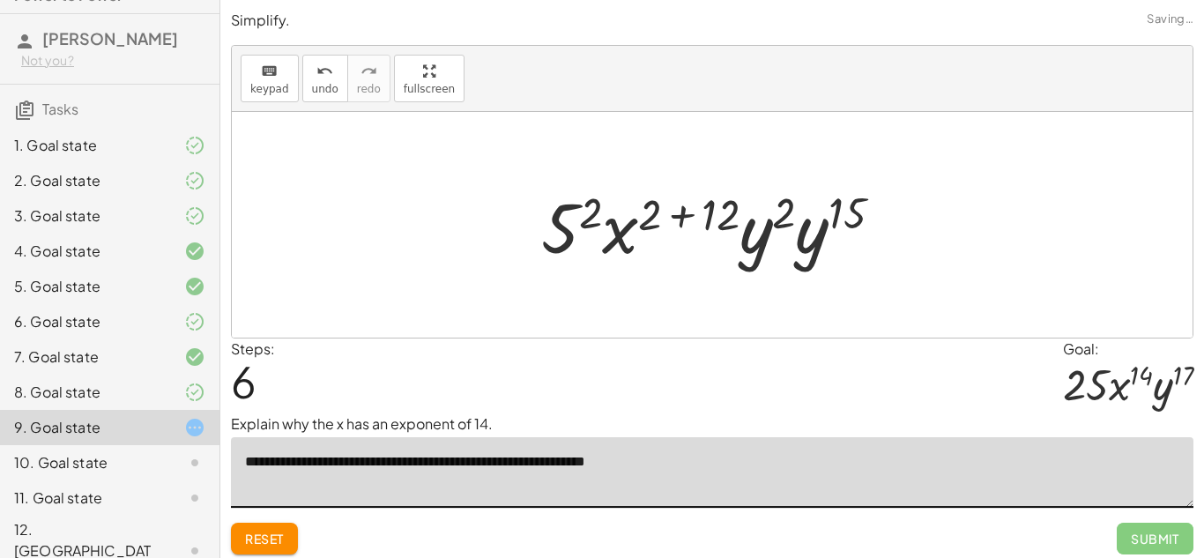
click at [559, 467] on textarea "**********" at bounding box center [712, 472] width 962 height 70
click at [556, 457] on textarea "**********" at bounding box center [712, 472] width 962 height 70
click at [744, 469] on textarea "**********" at bounding box center [712, 472] width 962 height 70
type textarea "**********"
drag, startPoint x: 847, startPoint y: 206, endPoint x: 762, endPoint y: 217, distance: 85.2
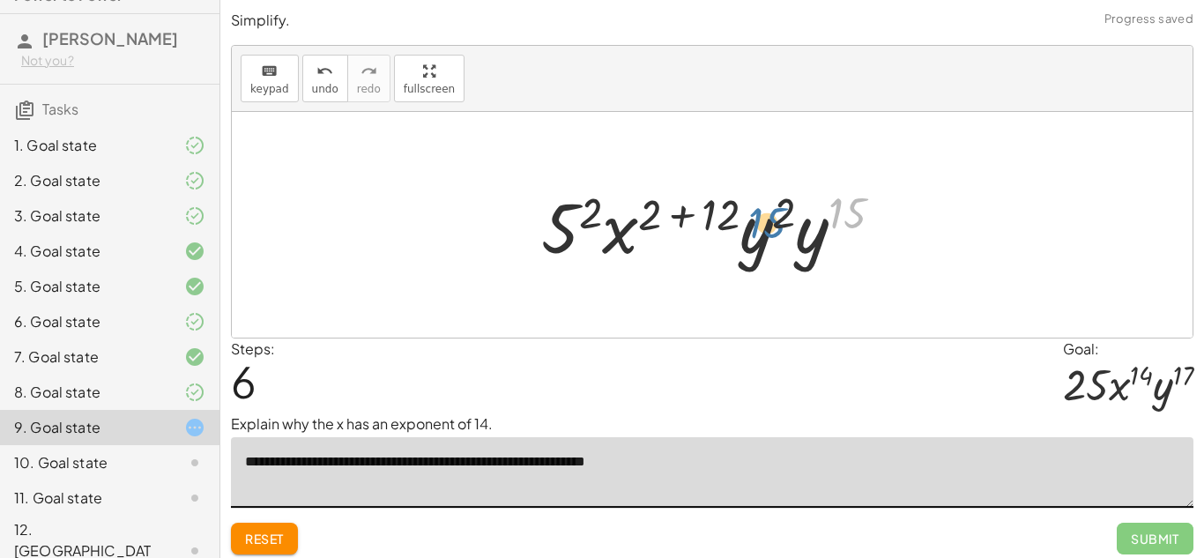
click at [762, 217] on div at bounding box center [718, 225] width 373 height 91
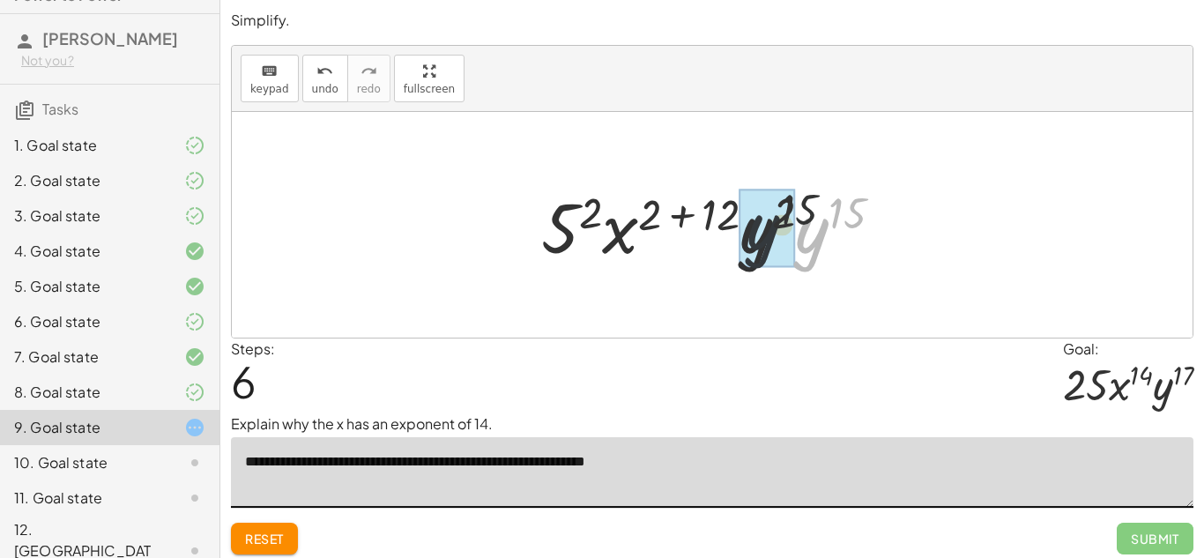
drag, startPoint x: 819, startPoint y: 241, endPoint x: 751, endPoint y: 236, distance: 68.0
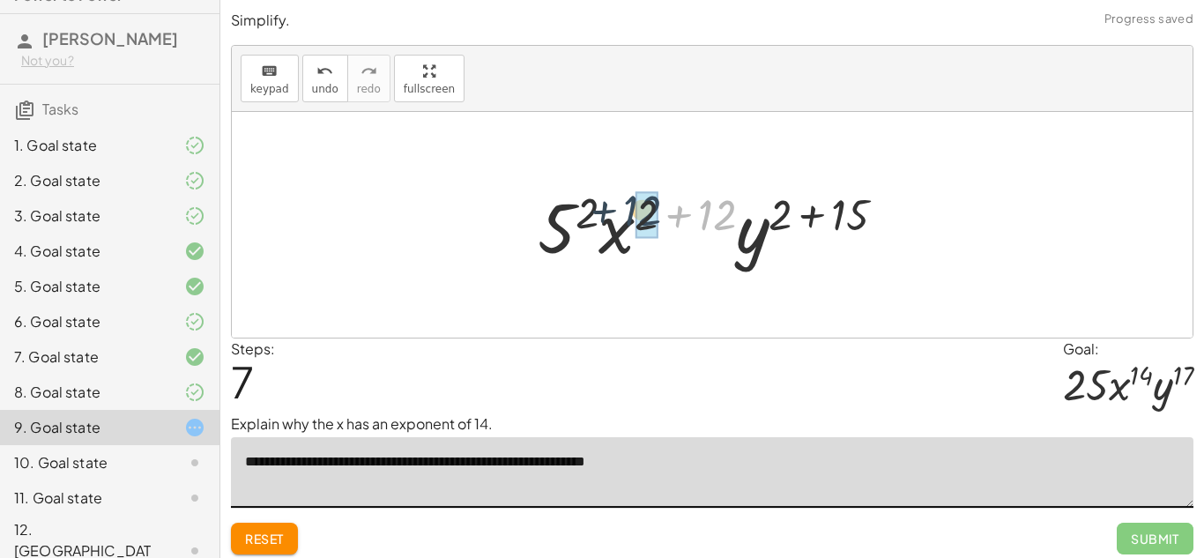
drag, startPoint x: 717, startPoint y: 220, endPoint x: 655, endPoint y: 218, distance: 62.6
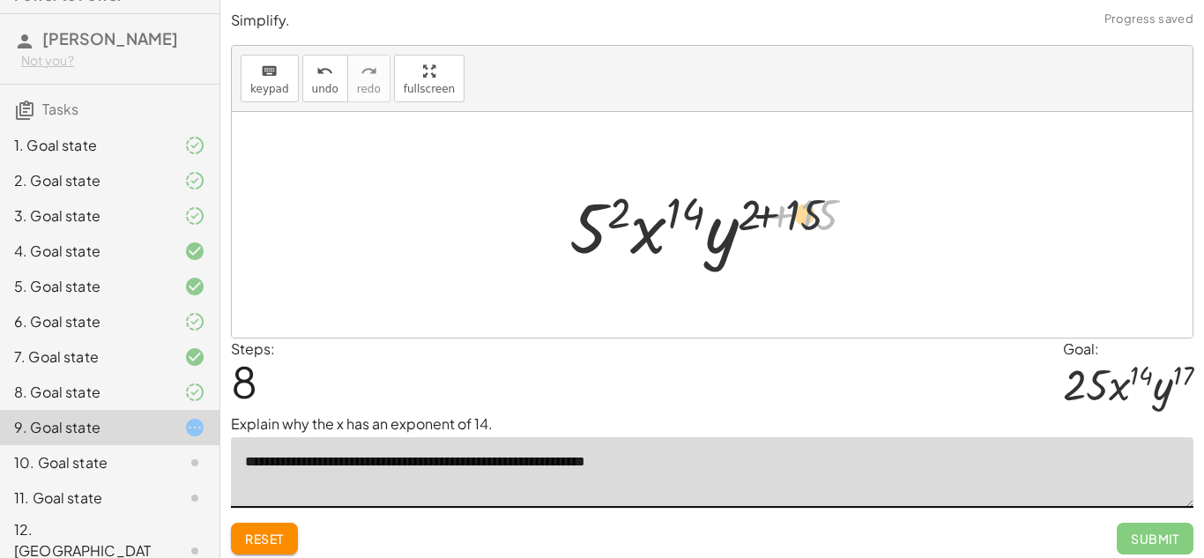
drag, startPoint x: 812, startPoint y: 215, endPoint x: 760, endPoint y: 215, distance: 52.0
click at [760, 215] on div at bounding box center [718, 225] width 317 height 91
click at [774, 216] on div at bounding box center [718, 225] width 317 height 91
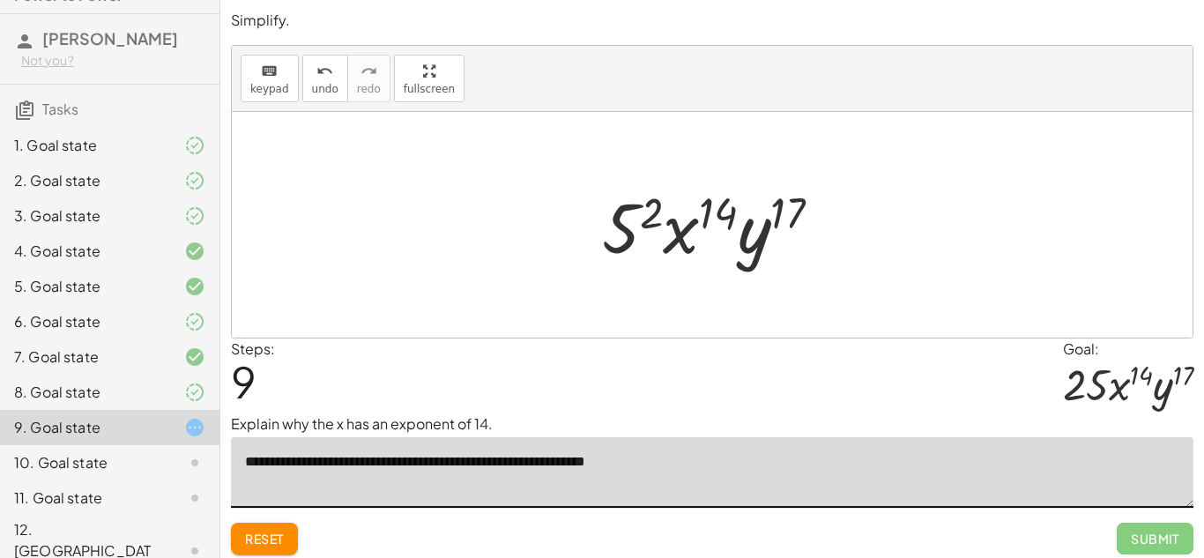
click at [649, 203] on div at bounding box center [718, 225] width 251 height 91
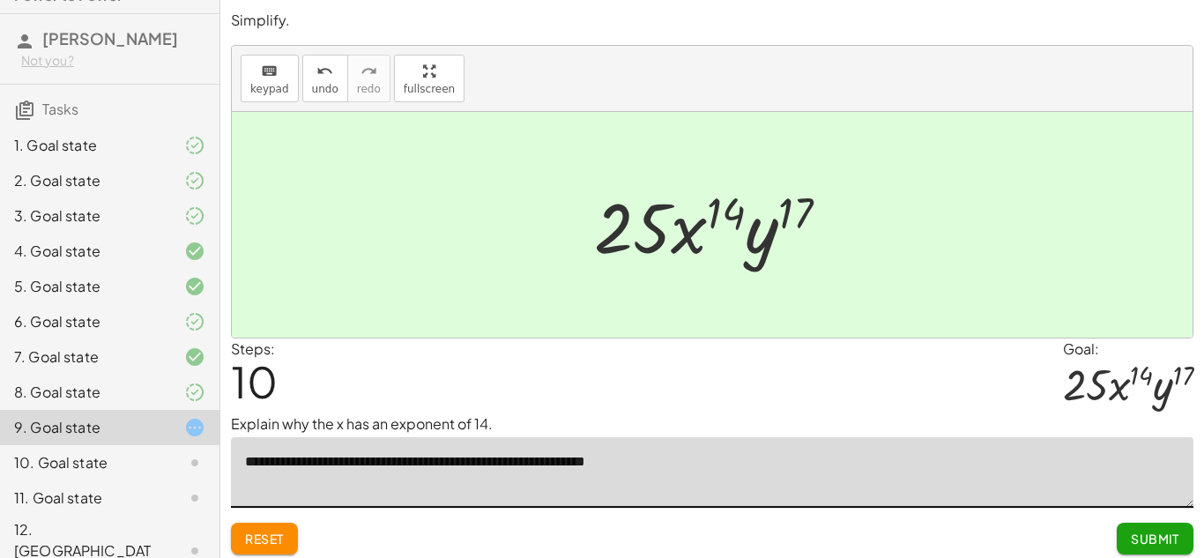
click at [1147, 545] on span "Submit" at bounding box center [1154, 538] width 48 height 16
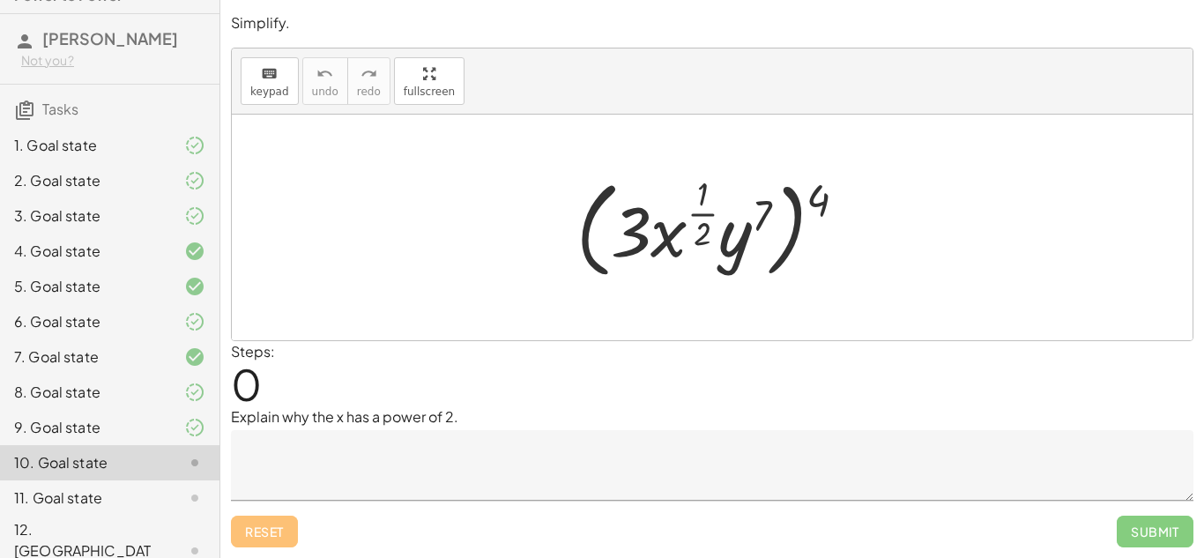
click at [819, 190] on div at bounding box center [717, 227] width 301 height 115
drag, startPoint x: 819, startPoint y: 193, endPoint x: 745, endPoint y: 199, distance: 74.3
click at [745, 199] on div at bounding box center [717, 227] width 301 height 115
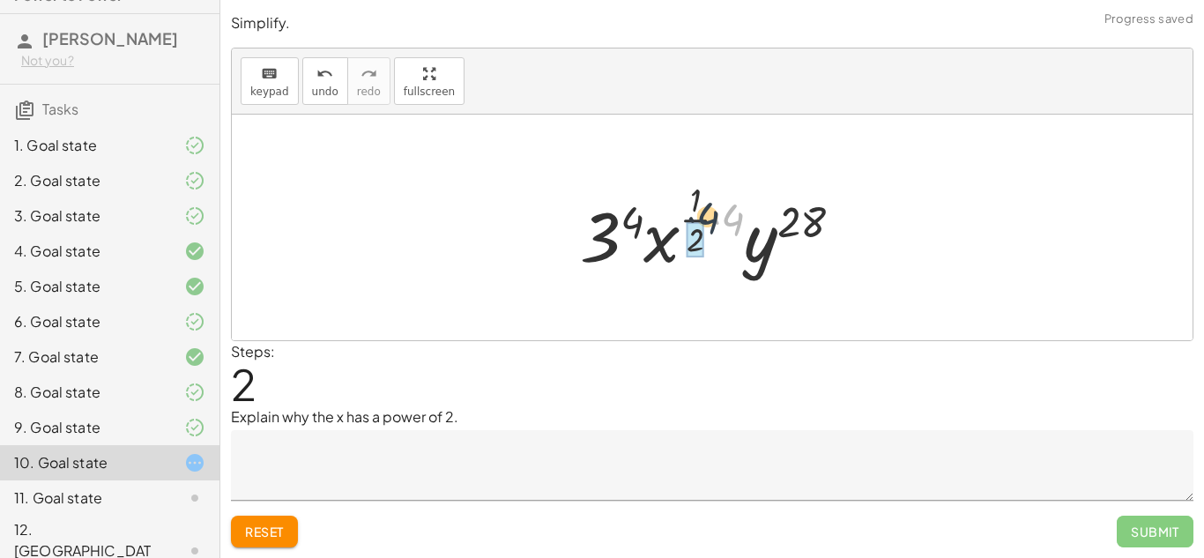
drag, startPoint x: 734, startPoint y: 211, endPoint x: 704, endPoint y: 206, distance: 30.3
click at [704, 206] on div at bounding box center [718, 227] width 294 height 104
drag, startPoint x: 731, startPoint y: 213, endPoint x: 692, endPoint y: 238, distance: 46.7
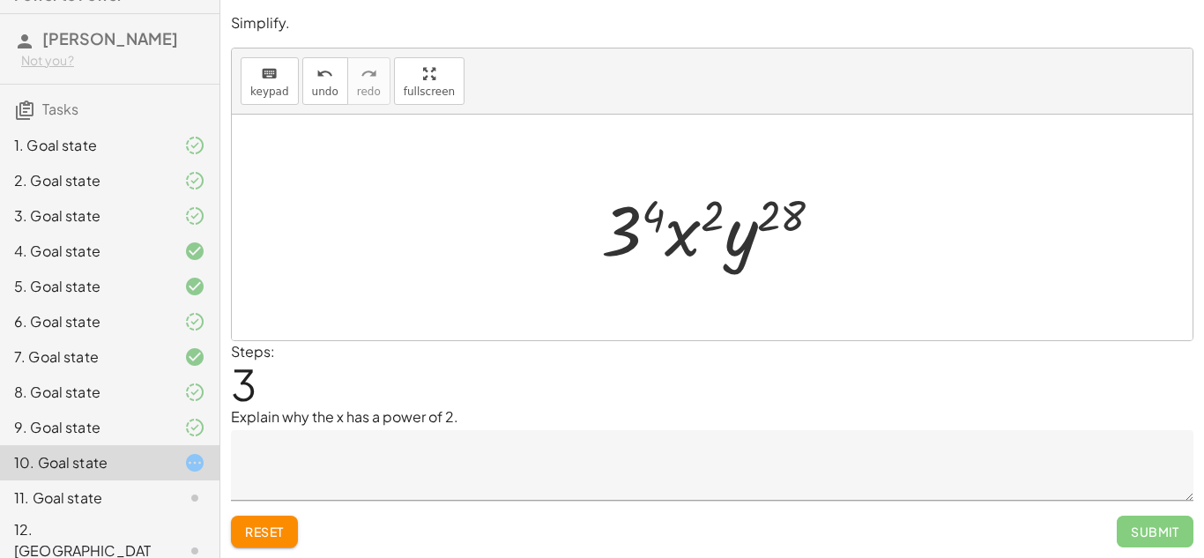
click at [268, 538] on span "Reset" at bounding box center [264, 531] width 39 height 16
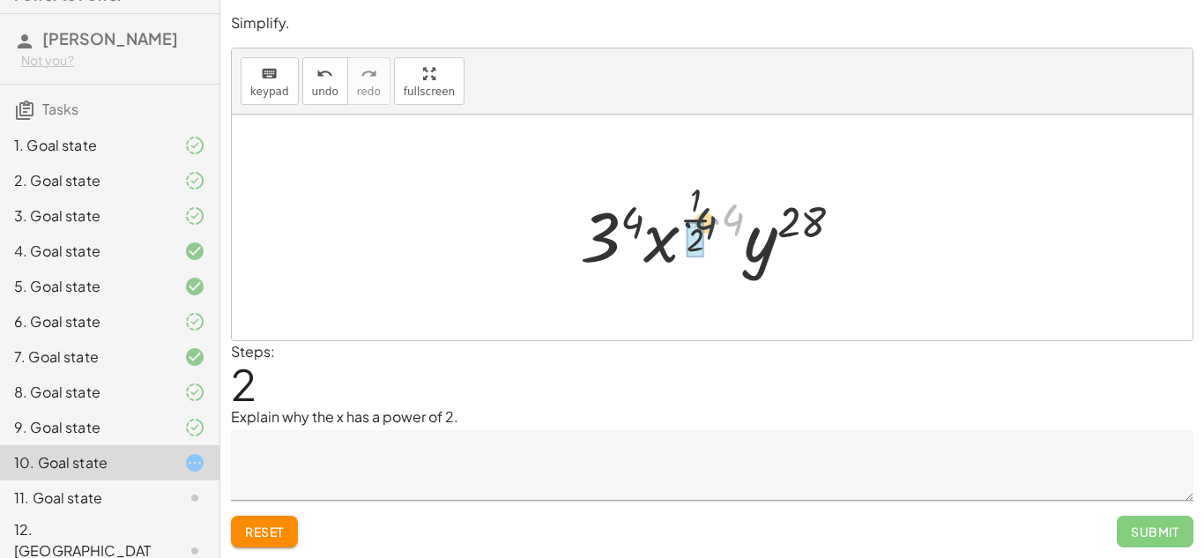
drag, startPoint x: 736, startPoint y: 215, endPoint x: 686, endPoint y: 217, distance: 49.4
click at [686, 217] on div at bounding box center [718, 227] width 294 height 104
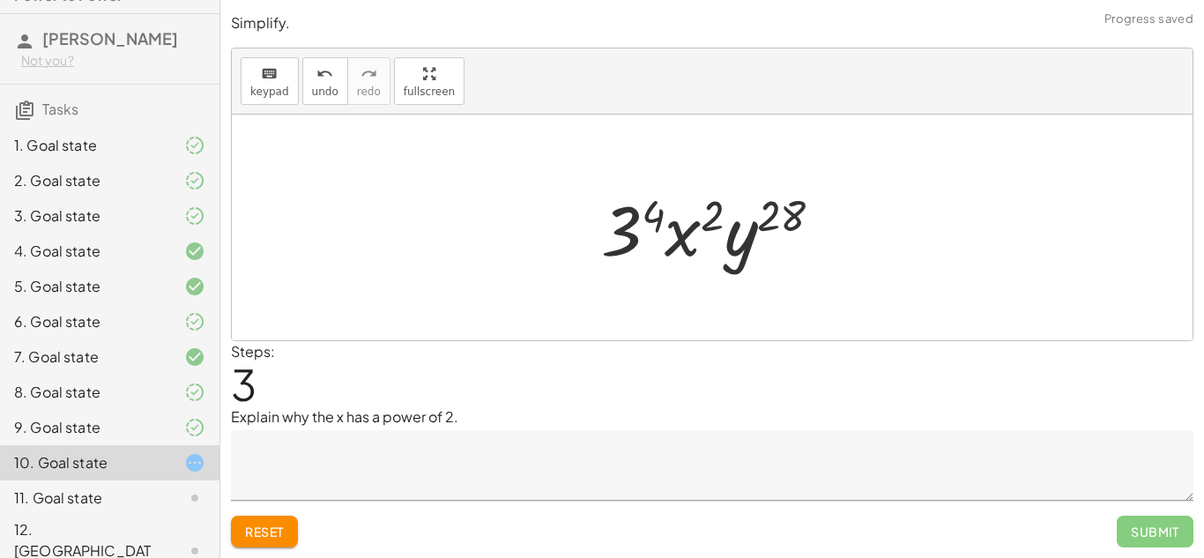
click at [500, 472] on textarea at bounding box center [712, 465] width 962 height 70
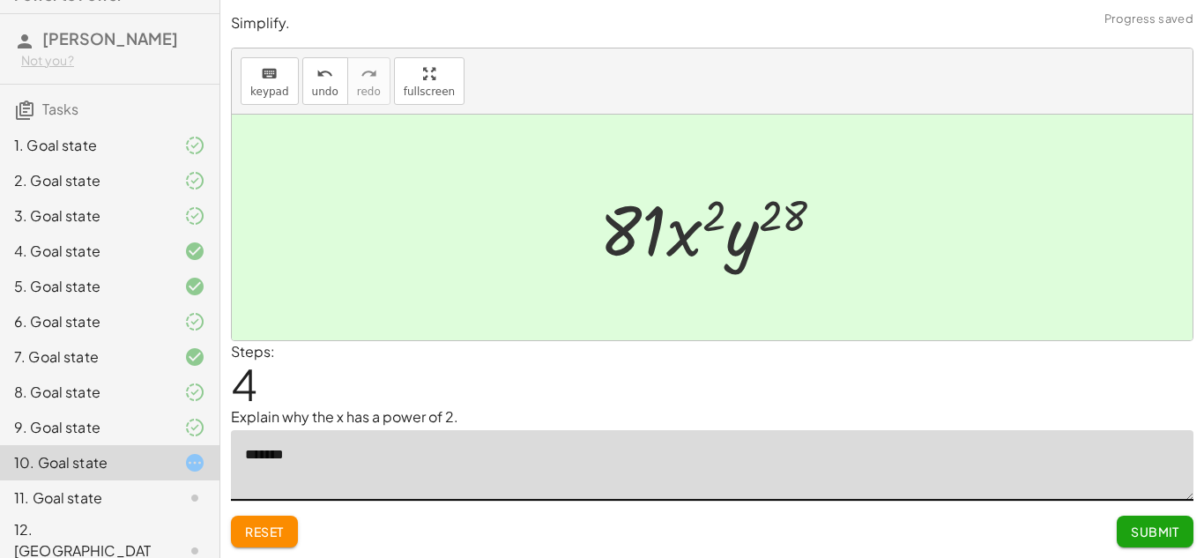
click at [254, 456] on textarea "*******" at bounding box center [712, 465] width 962 height 70
click at [357, 466] on textarea "********" at bounding box center [712, 465] width 962 height 70
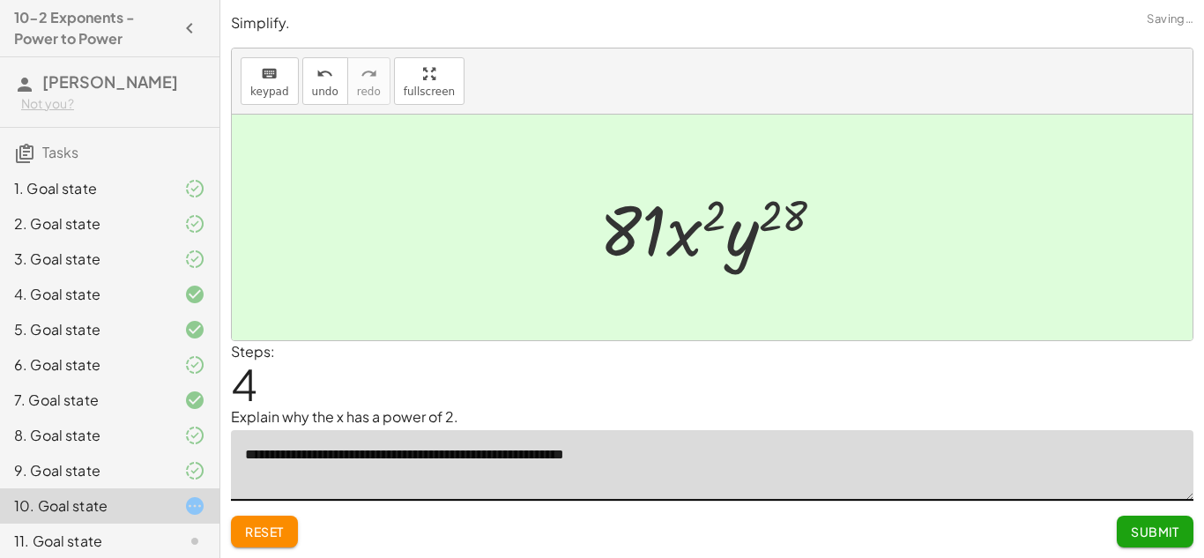
click at [598, 458] on textarea "**********" at bounding box center [712, 465] width 962 height 70
type textarea "**********"
click at [1157, 535] on span "Submit" at bounding box center [1154, 531] width 48 height 16
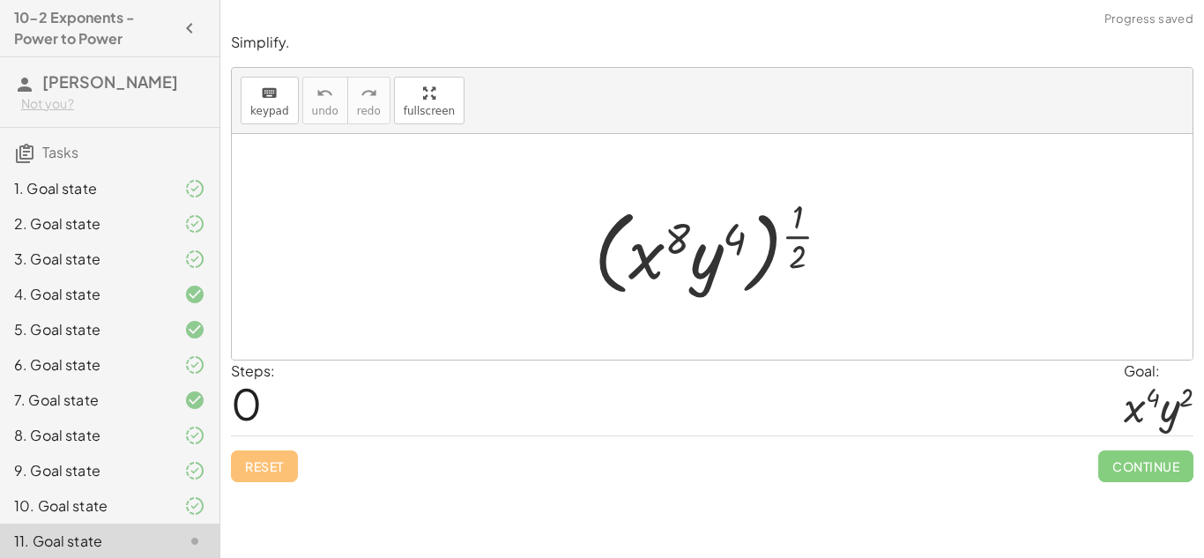
click at [802, 246] on div at bounding box center [718, 246] width 267 height 109
drag, startPoint x: 806, startPoint y: 248, endPoint x: 752, endPoint y: 241, distance: 55.1
click at [752, 241] on div at bounding box center [718, 246] width 267 height 109
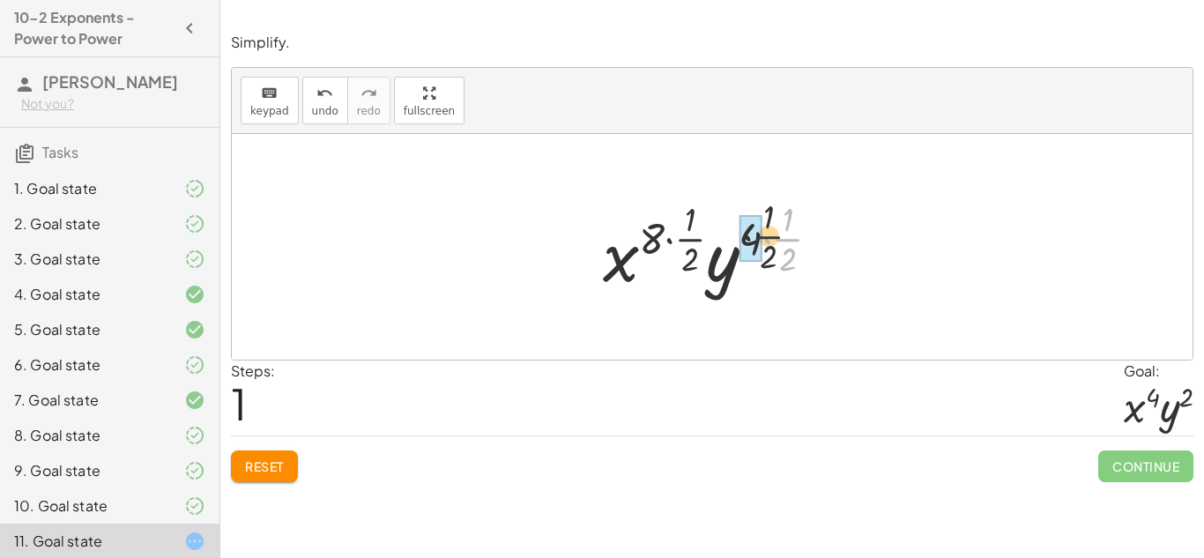
drag, startPoint x: 794, startPoint y: 240, endPoint x: 767, endPoint y: 235, distance: 27.7
click at [767, 235] on div at bounding box center [718, 247] width 248 height 104
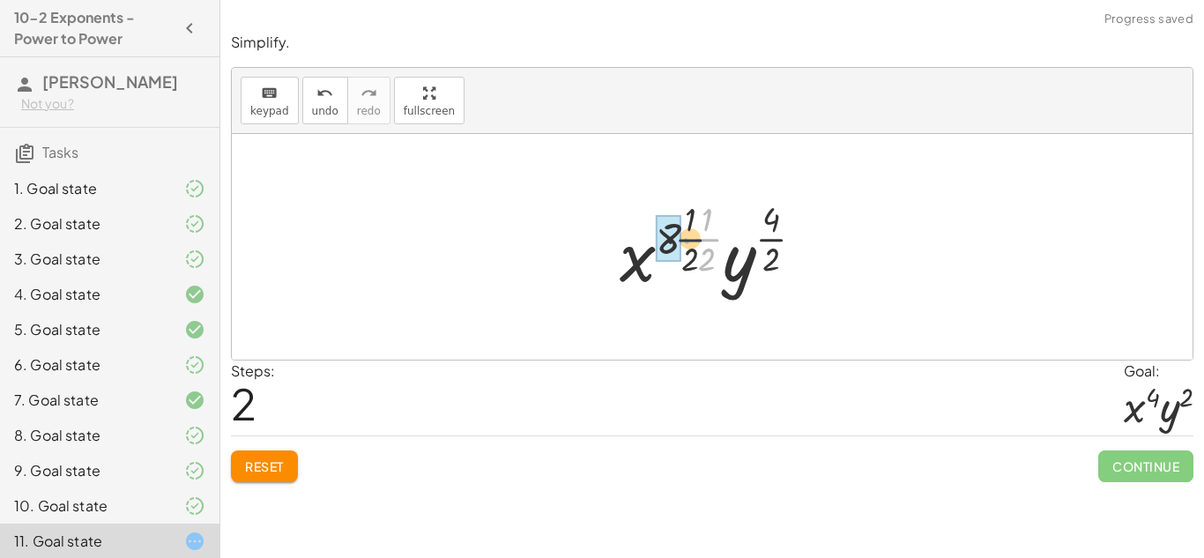
drag, startPoint x: 713, startPoint y: 233, endPoint x: 676, endPoint y: 232, distance: 37.0
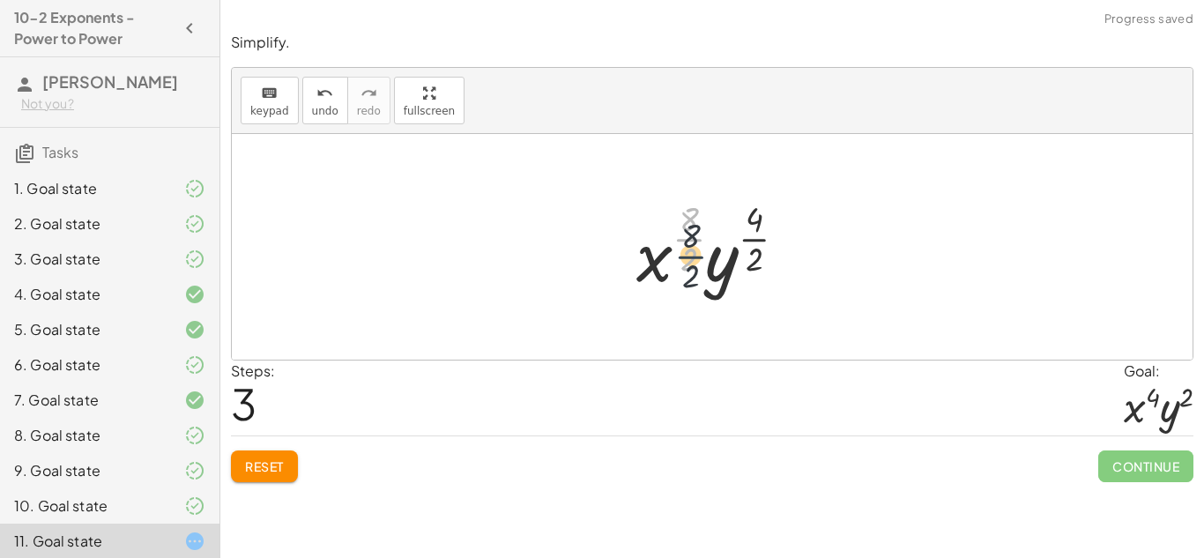
drag, startPoint x: 684, startPoint y: 232, endPoint x: 685, endPoint y: 250, distance: 18.6
click at [685, 250] on div at bounding box center [717, 247] width 181 height 104
drag, startPoint x: 750, startPoint y: 256, endPoint x: 744, endPoint y: 225, distance: 31.3
drag, startPoint x: 698, startPoint y: 251, endPoint x: 701, endPoint y: 211, distance: 40.7
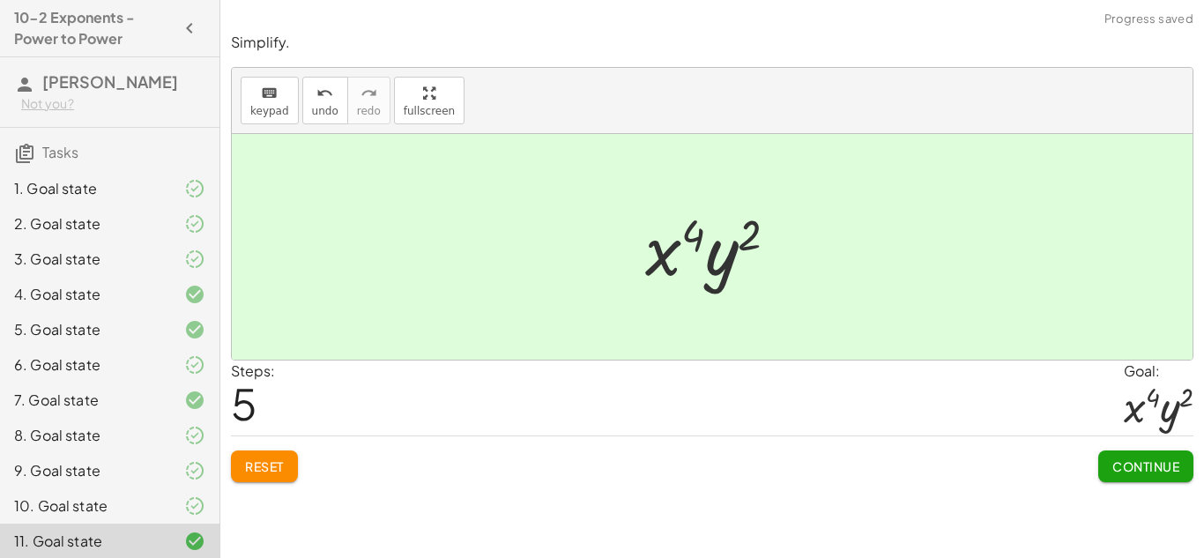
click at [1135, 470] on span "Continue" at bounding box center [1145, 466] width 67 height 16
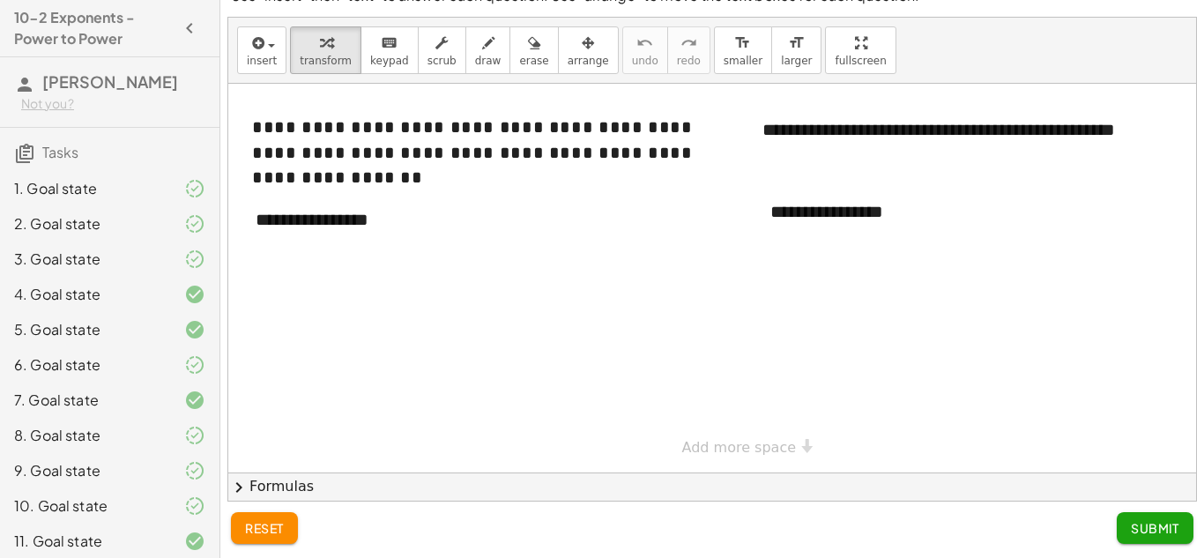
scroll to position [43, 0]
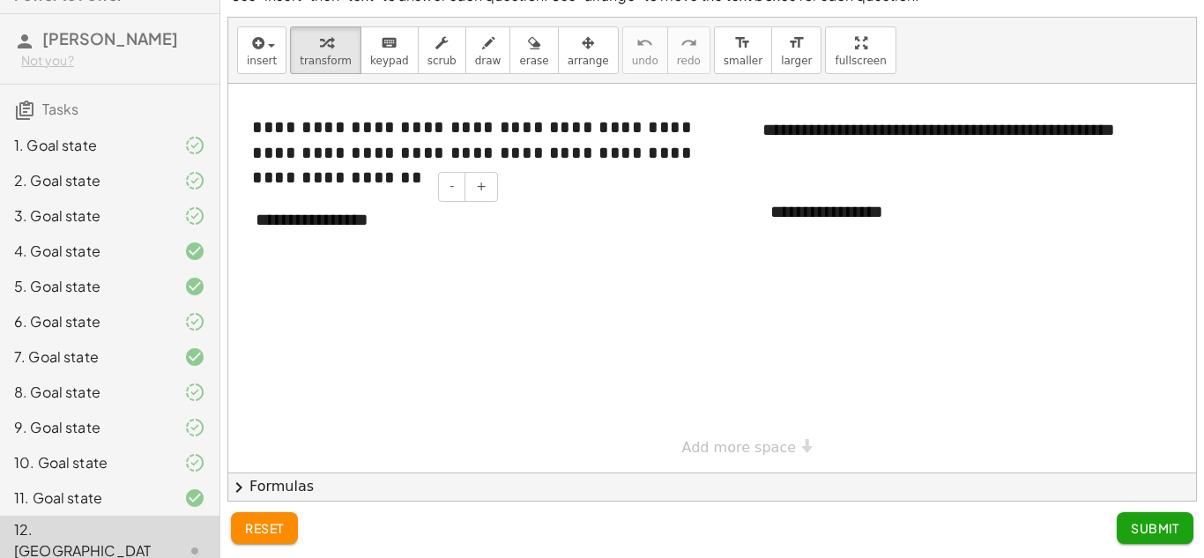
click at [343, 234] on div "**********" at bounding box center [370, 219] width 264 height 61
click at [317, 218] on div "**********" at bounding box center [370, 219] width 264 height 61
click at [142, 221] on div "3. Goal state" at bounding box center [85, 215] width 142 height 21
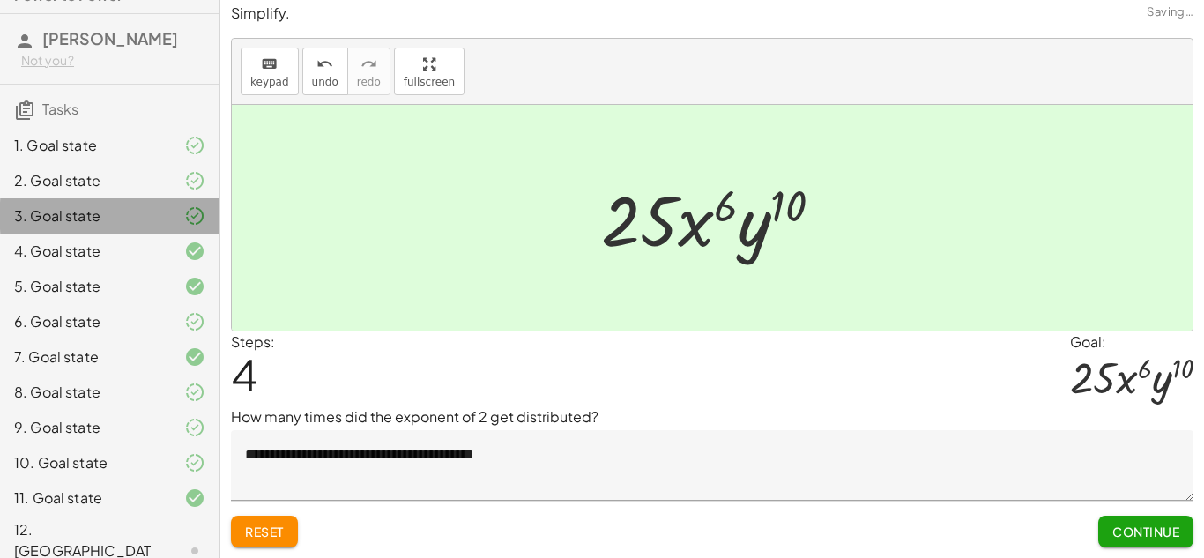
scroll to position [7, 0]
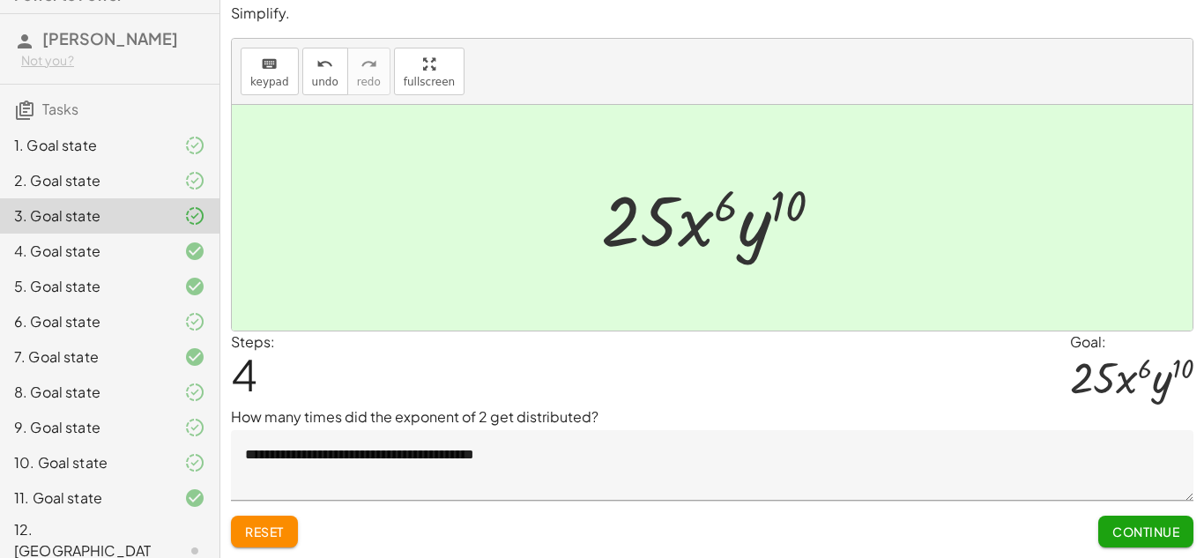
click at [79, 538] on div "12. [GEOGRAPHIC_DATA]" at bounding box center [85, 550] width 142 height 63
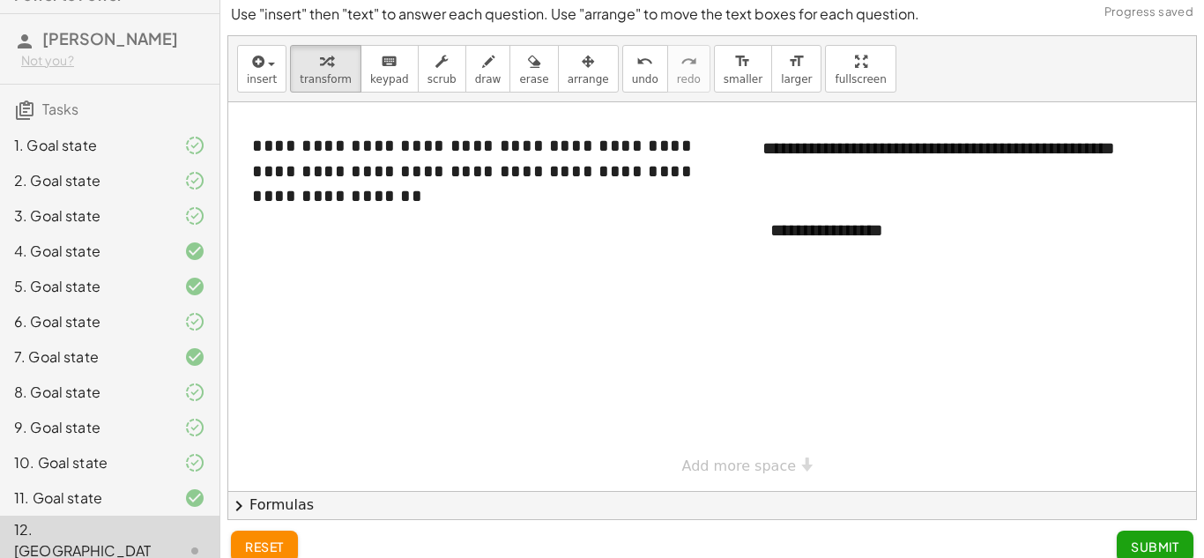
click at [405, 273] on div at bounding box center [733, 296] width 1011 height 389
click at [360, 226] on div at bounding box center [370, 238] width 264 height 61
click at [72, 148] on div "1. Goal state" at bounding box center [85, 145] width 142 height 21
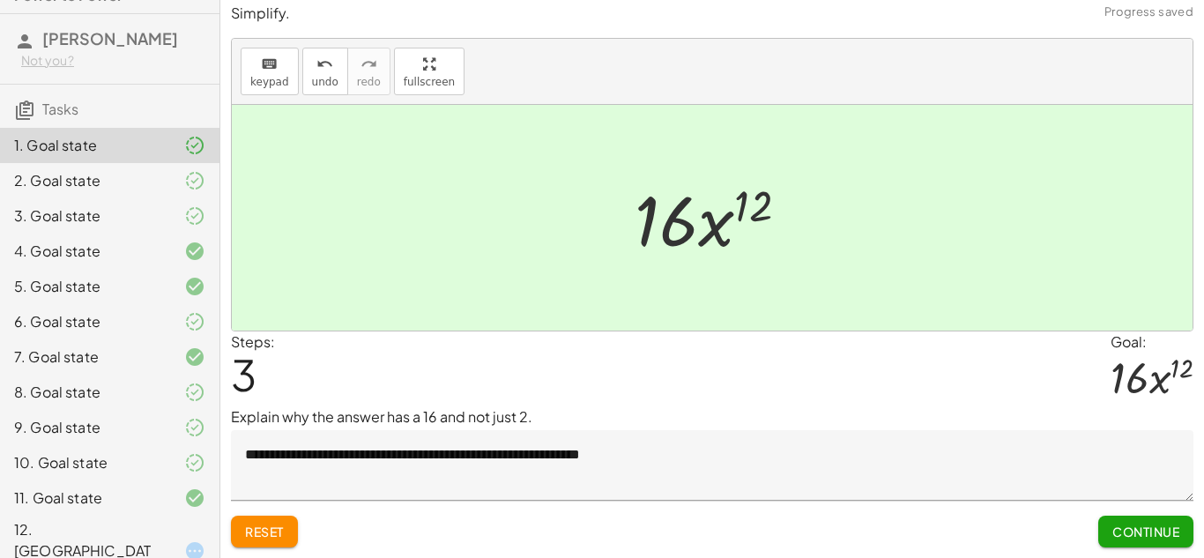
click at [64, 233] on div "2. Goal state" at bounding box center [109, 250] width 219 height 35
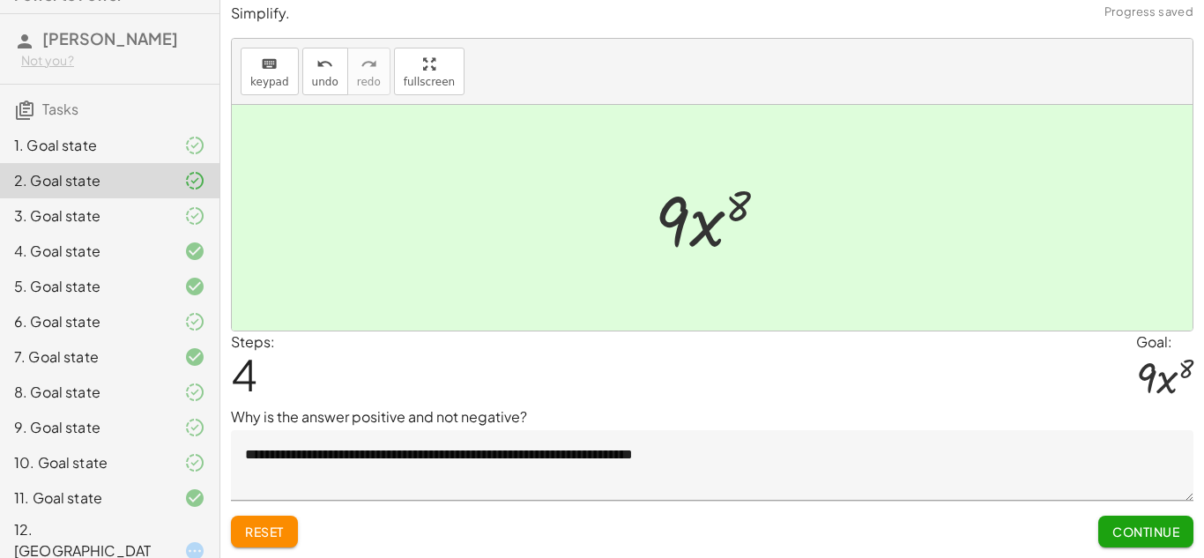
click at [64, 241] on div "4. Goal state" at bounding box center [85, 251] width 142 height 21
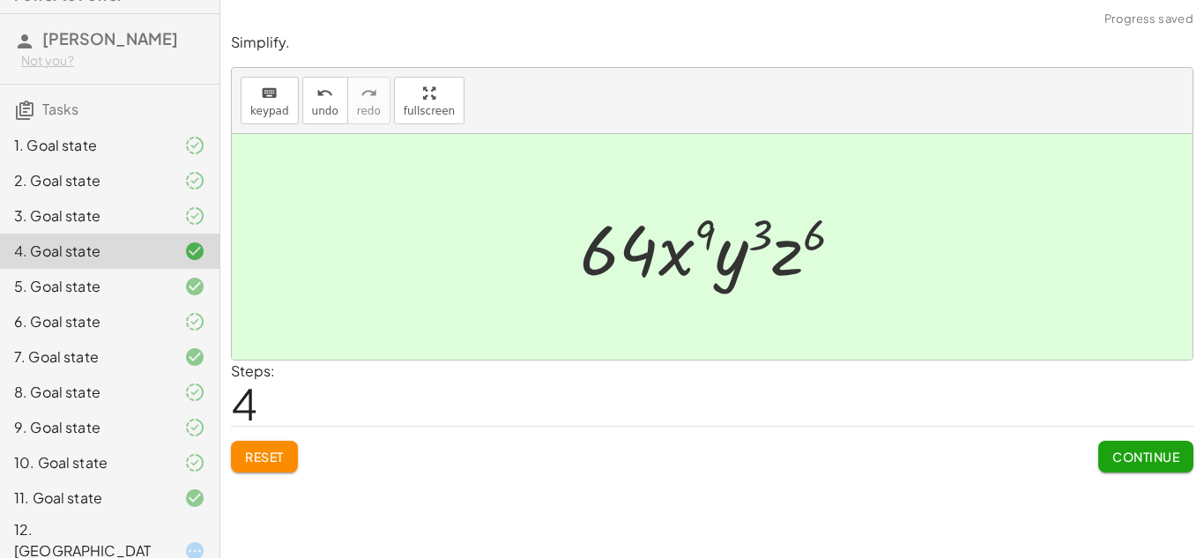
click at [73, 522] on div "12. [GEOGRAPHIC_DATA]" at bounding box center [85, 550] width 142 height 63
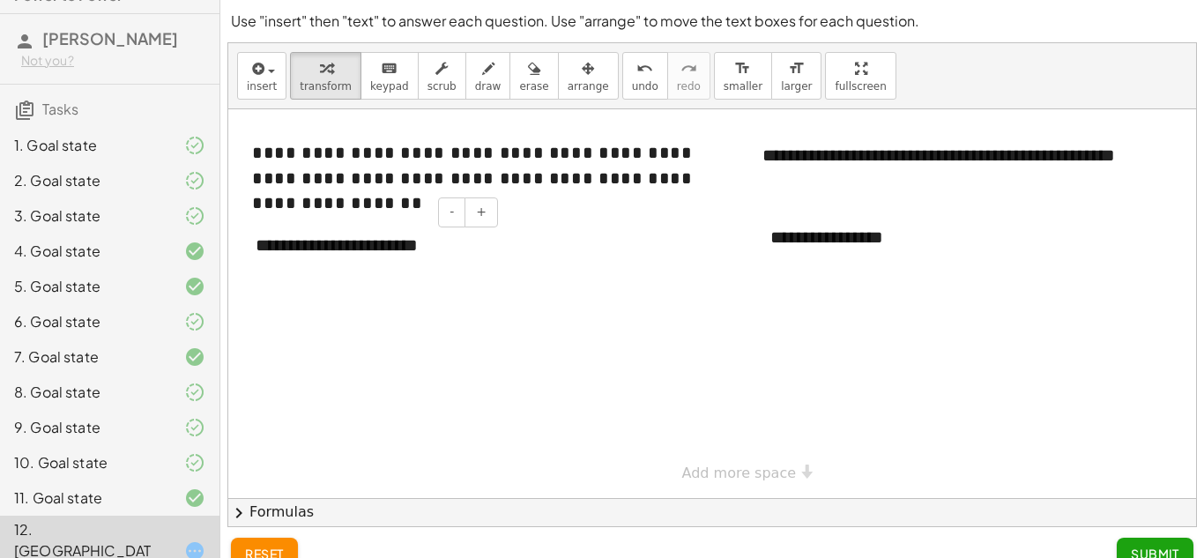
click at [443, 247] on div "**********" at bounding box center [370, 245] width 264 height 61
click at [460, 250] on div "**********" at bounding box center [370, 245] width 264 height 61
click at [301, 246] on div "**********" at bounding box center [370, 257] width 264 height 85
click at [322, 269] on div "**********" at bounding box center [370, 257] width 264 height 85
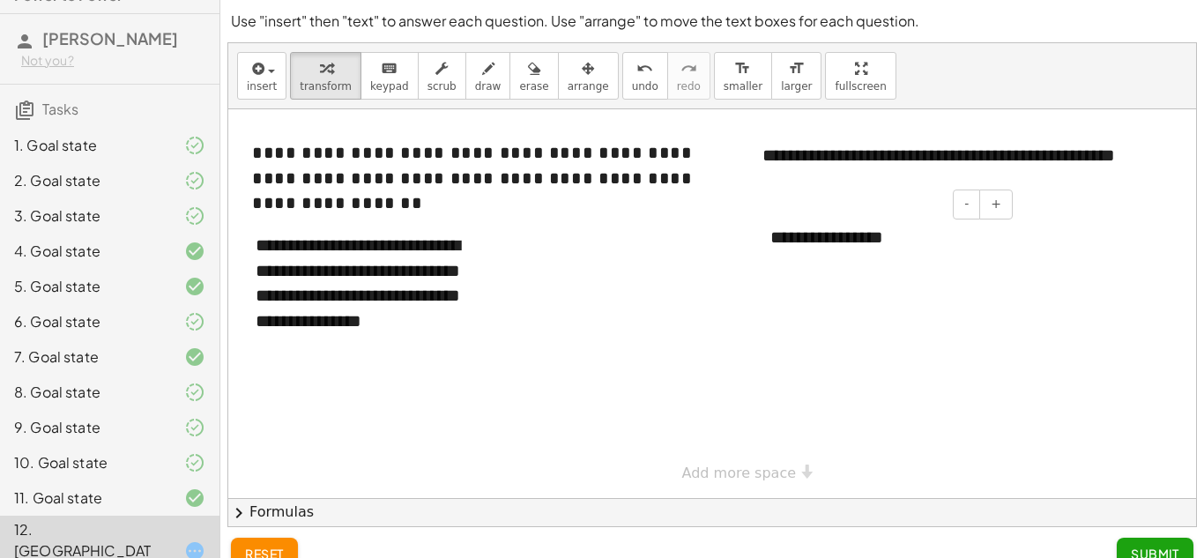
click at [811, 236] on div "**********" at bounding box center [884, 237] width 264 height 61
click at [1159, 542] on button "Submit" at bounding box center [1154, 553] width 77 height 32
